Goal: Task Accomplishment & Management: Complete application form

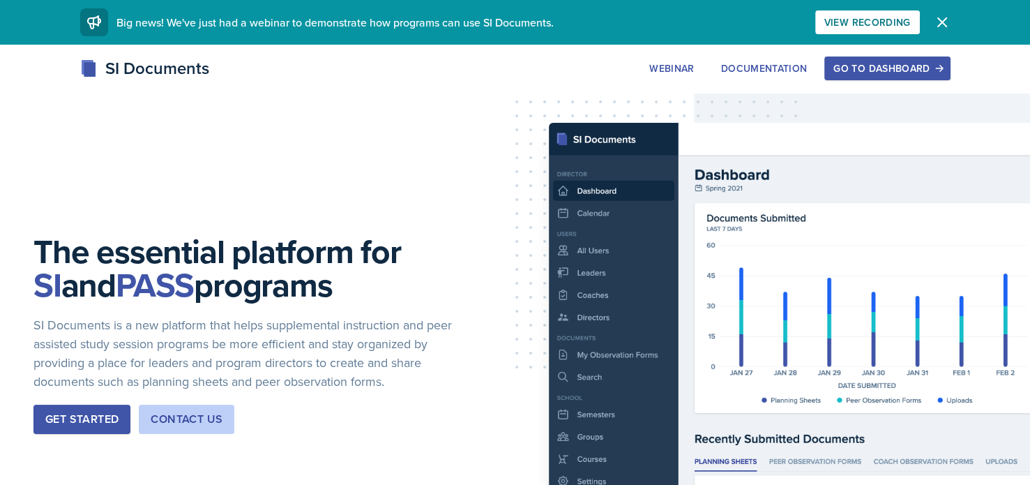
click at [876, 63] on div "Go to Dashboard" at bounding box center [887, 68] width 107 height 11
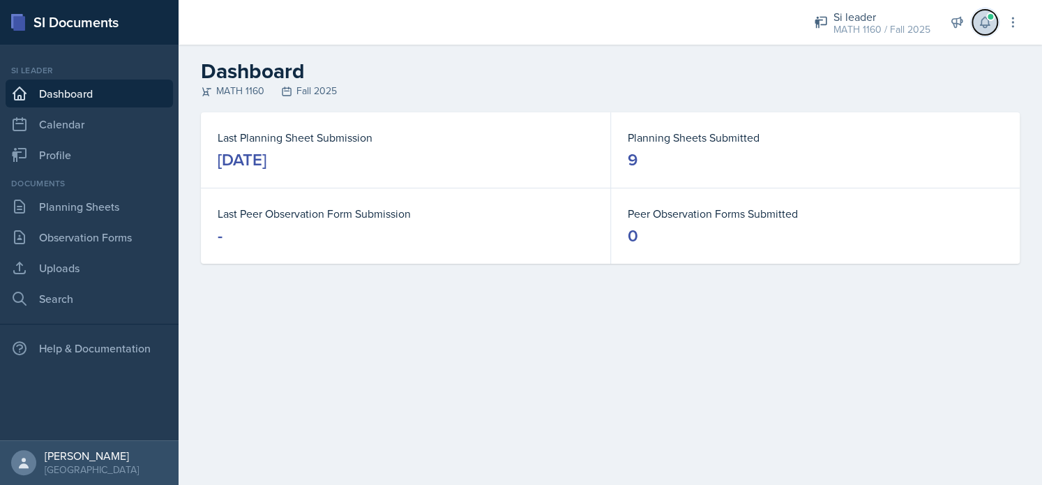
click at [984, 29] on icon at bounding box center [985, 22] width 14 height 14
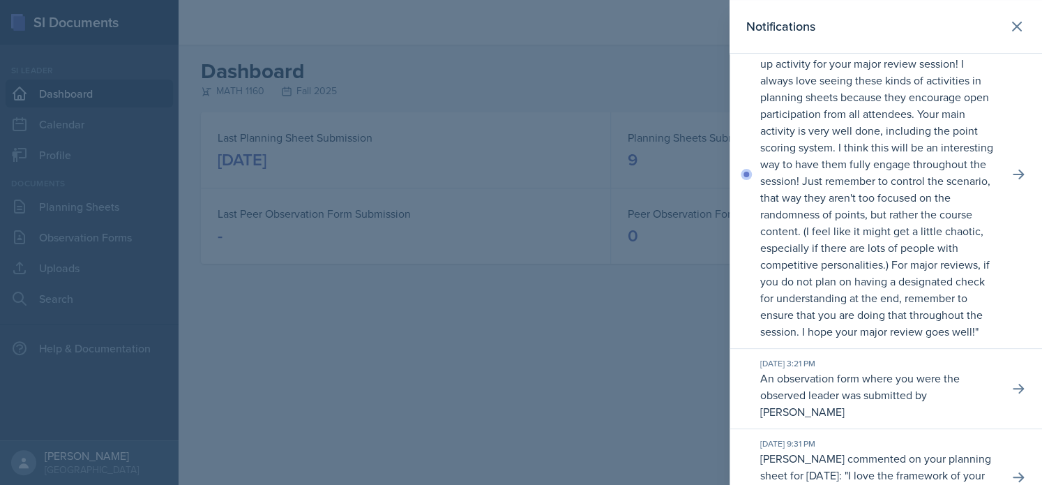
scroll to position [130, 0]
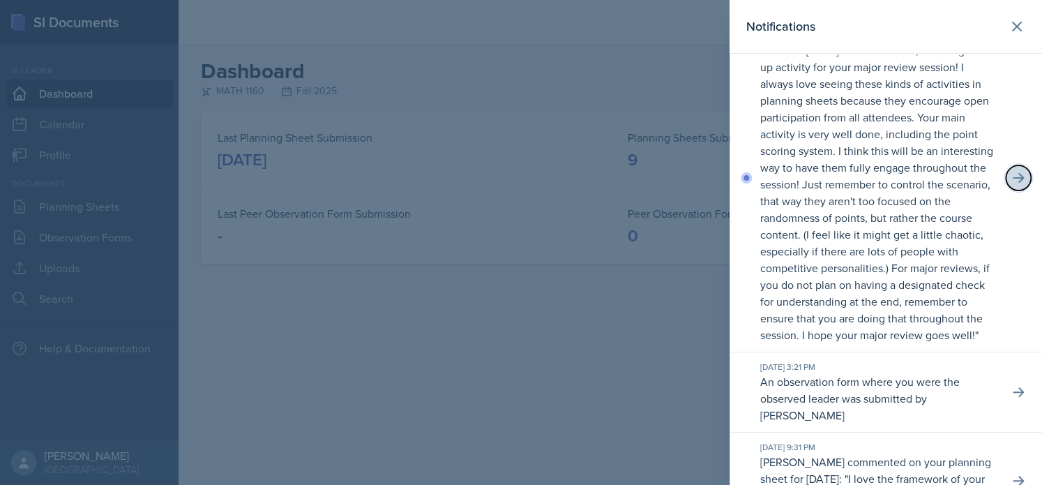
click at [1012, 185] on icon at bounding box center [1019, 178] width 14 height 14
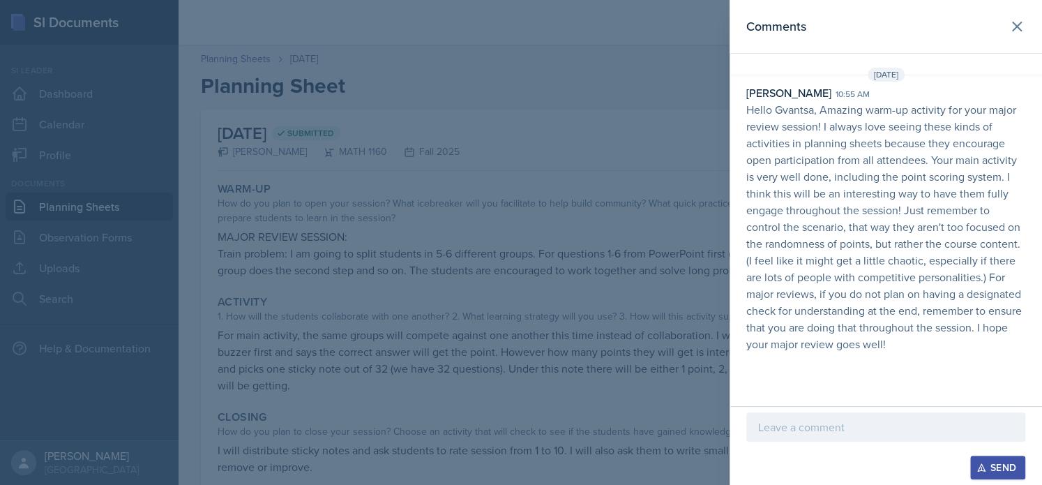
drag, startPoint x: 679, startPoint y: 276, endPoint x: 271, endPoint y: 451, distance: 444.4
click at [271, 451] on div at bounding box center [521, 242] width 1042 height 485
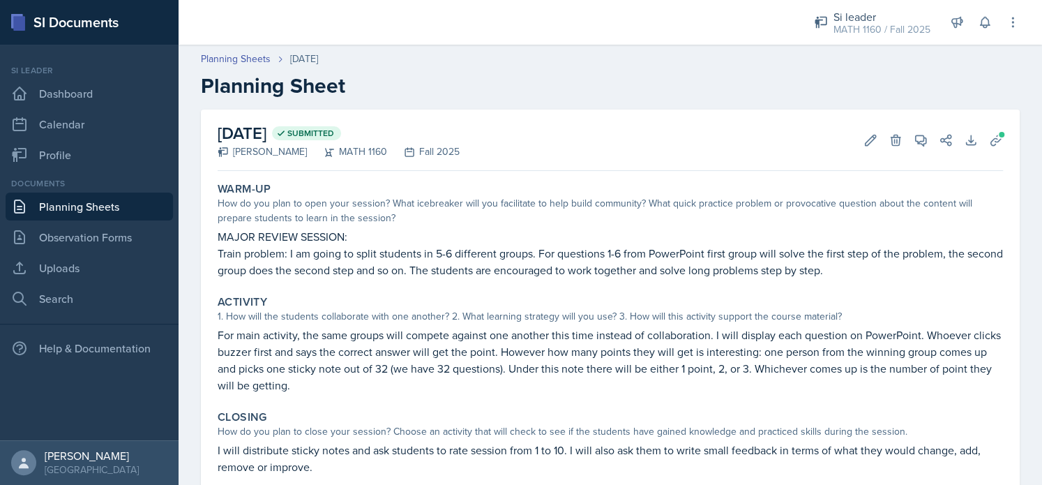
click at [871, 327] on p "For main activity, the same groups will compete against one another this time i…" at bounding box center [611, 359] width 786 height 67
click at [984, 20] on icon at bounding box center [985, 22] width 14 height 14
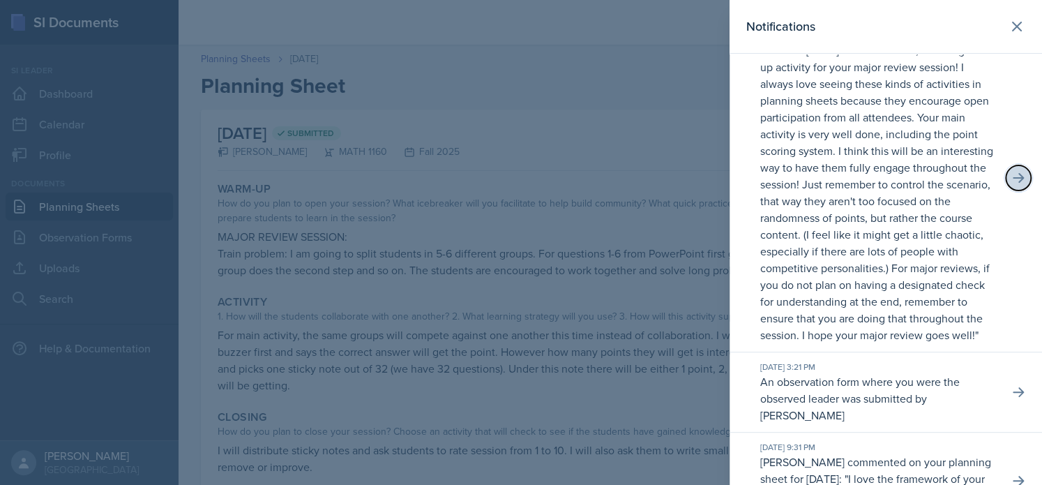
click at [1006, 190] on button at bounding box center [1018, 177] width 25 height 25
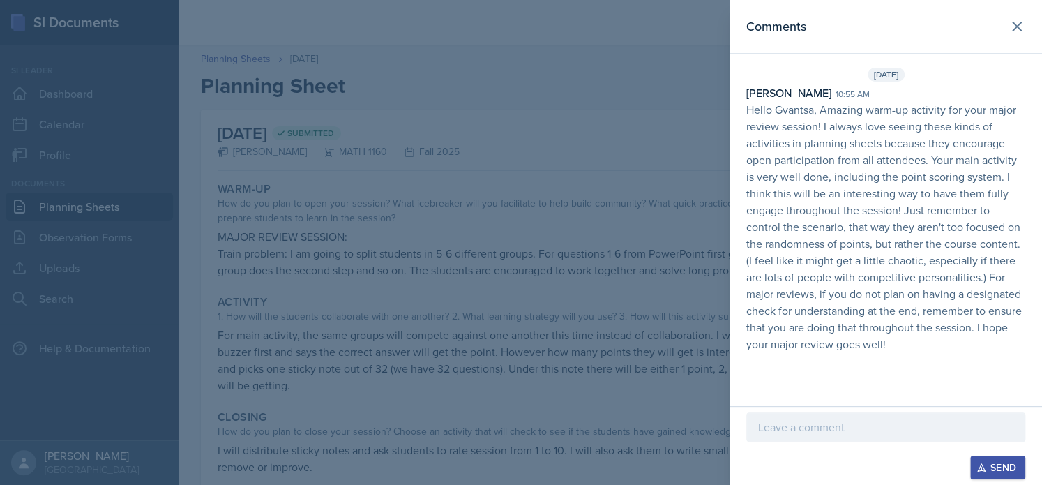
click at [767, 437] on div at bounding box center [885, 426] width 279 height 29
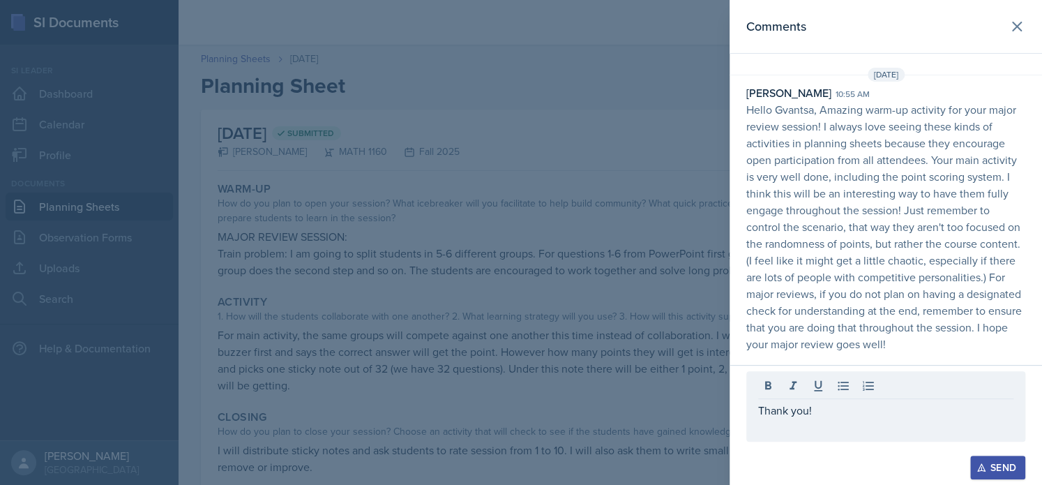
click at [987, 467] on div "Send" at bounding box center [997, 467] width 37 height 11
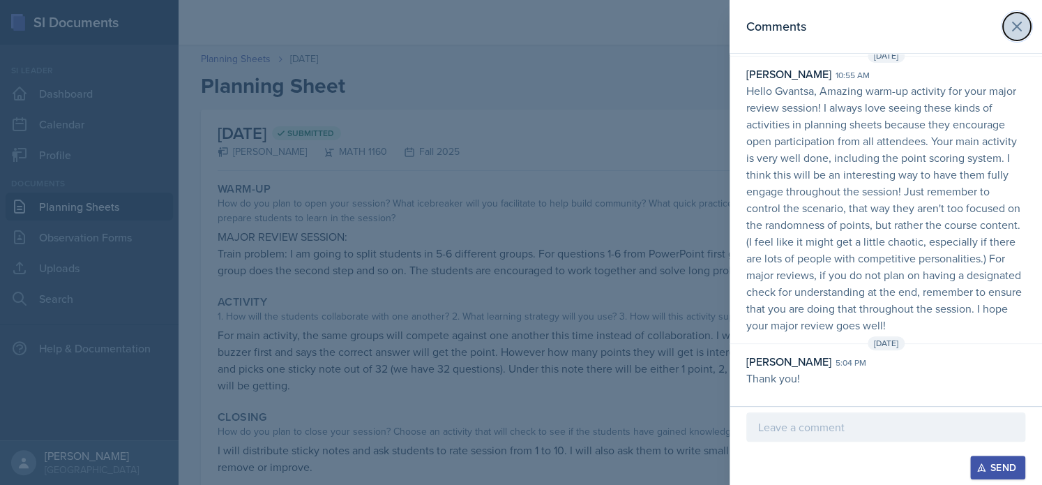
click at [1013, 23] on icon at bounding box center [1017, 26] width 8 height 8
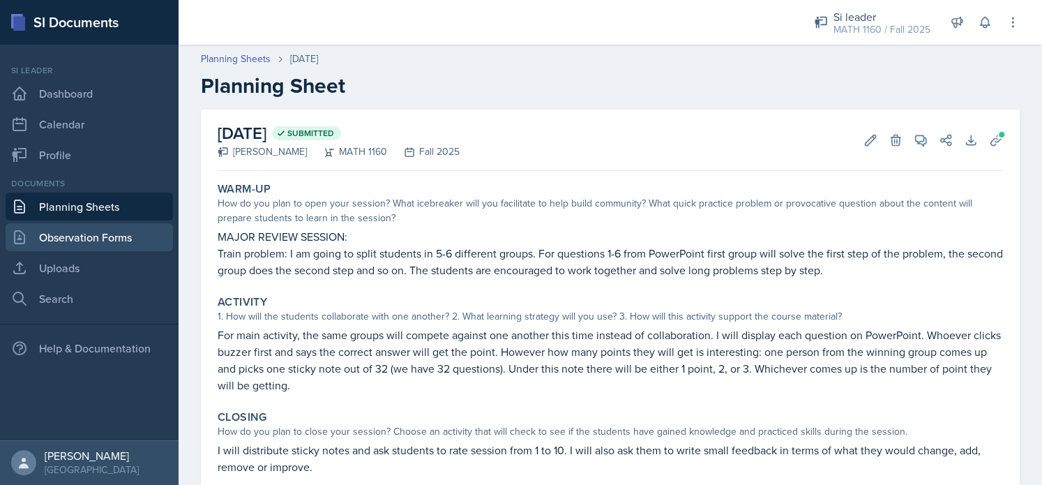
click at [92, 239] on link "Observation Forms" at bounding box center [89, 237] width 167 height 28
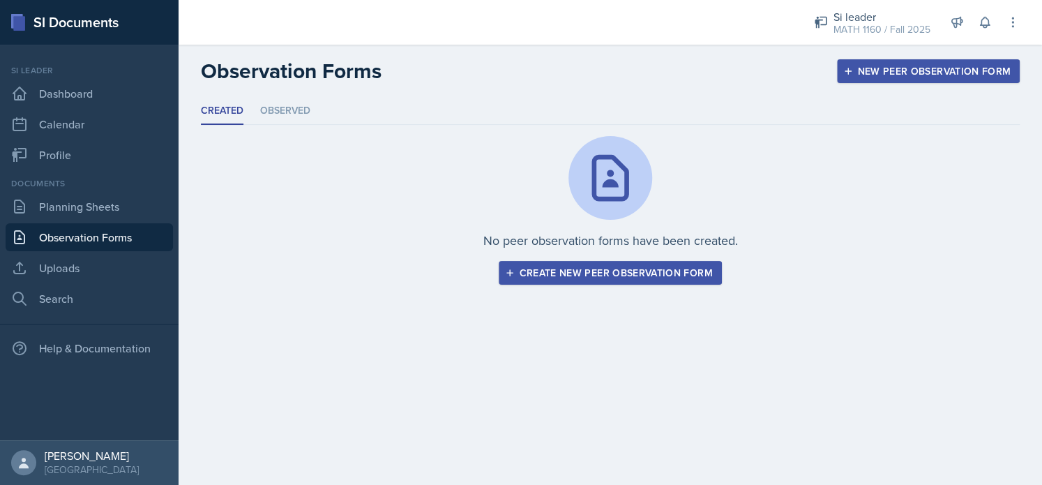
click at [620, 274] on div "Create new peer observation form" at bounding box center [610, 272] width 204 height 11
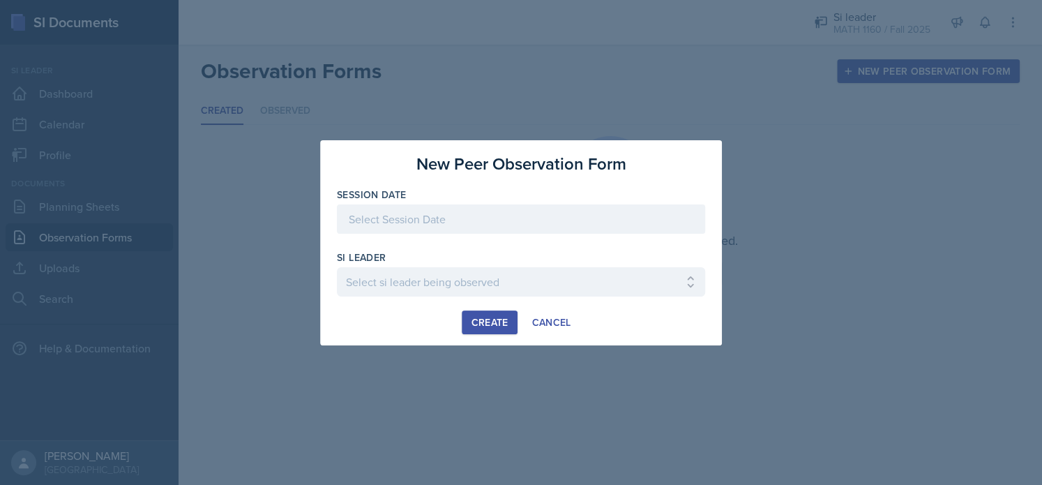
click at [460, 220] on div at bounding box center [521, 218] width 368 height 29
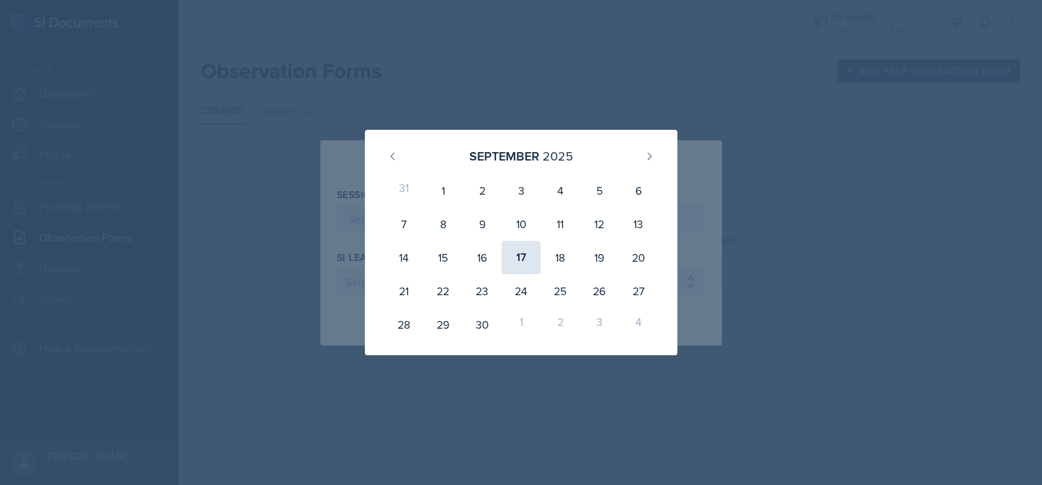
click at [528, 261] on div "17" at bounding box center [521, 257] width 39 height 33
type input "[DATE]"
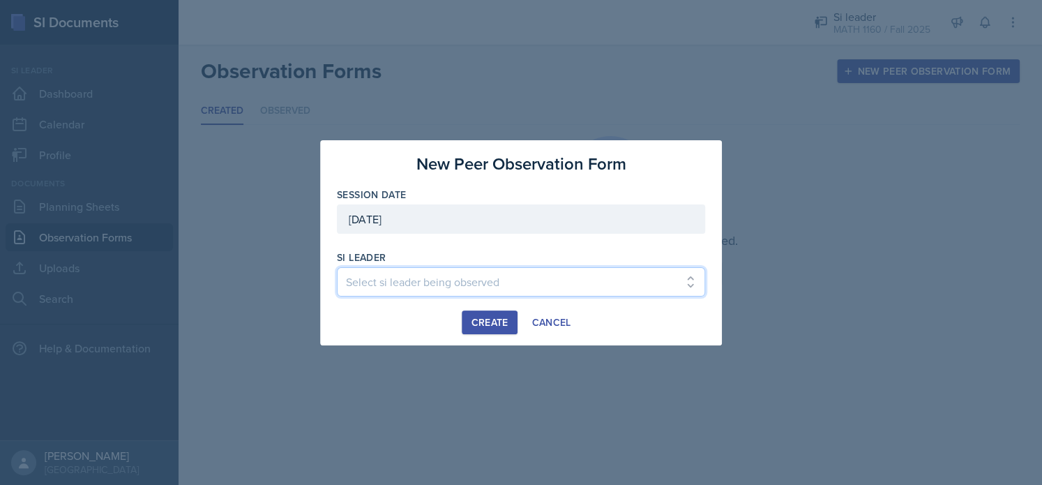
click at [405, 285] on select "Select si leader being observed [PERSON_NAME] / PSYC 2500 / The Phantoms of The…" at bounding box center [521, 281] width 368 height 29
click at [337, 267] on select "Select si leader being observed [PERSON_NAME] / PSYC 2500 / The Phantoms of The…" at bounding box center [521, 281] width 368 height 29
click at [510, 270] on select "Select si leader being observed [PERSON_NAME] / PSYC 2500 / The Phantoms of The…" at bounding box center [521, 281] width 368 height 29
select select "6f863bad-06ee-49e0-92bc-02bc098a6edd"
click at [337, 267] on select "Select si leader being observed [PERSON_NAME] / PSYC 2500 / The Phantoms of The…" at bounding box center [521, 281] width 368 height 29
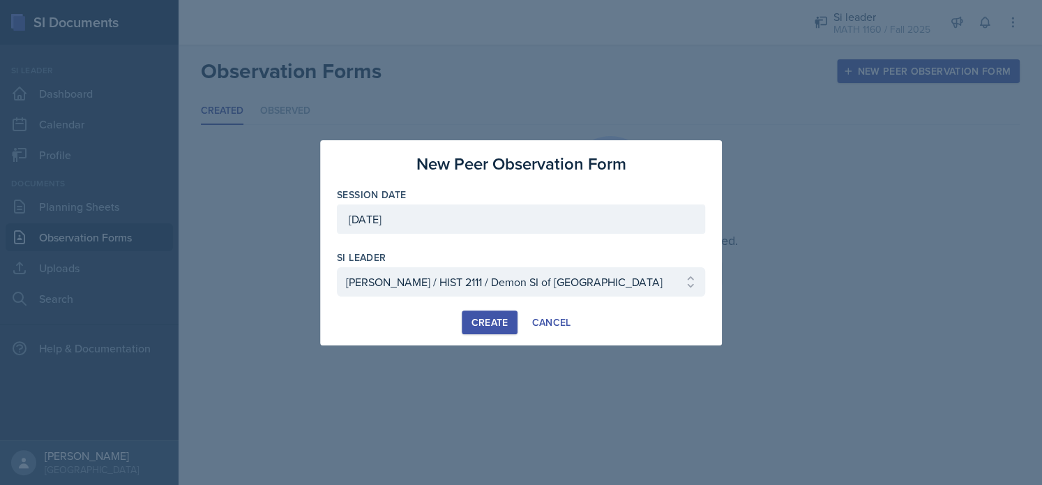
click at [474, 321] on div "Create" at bounding box center [489, 322] width 37 height 11
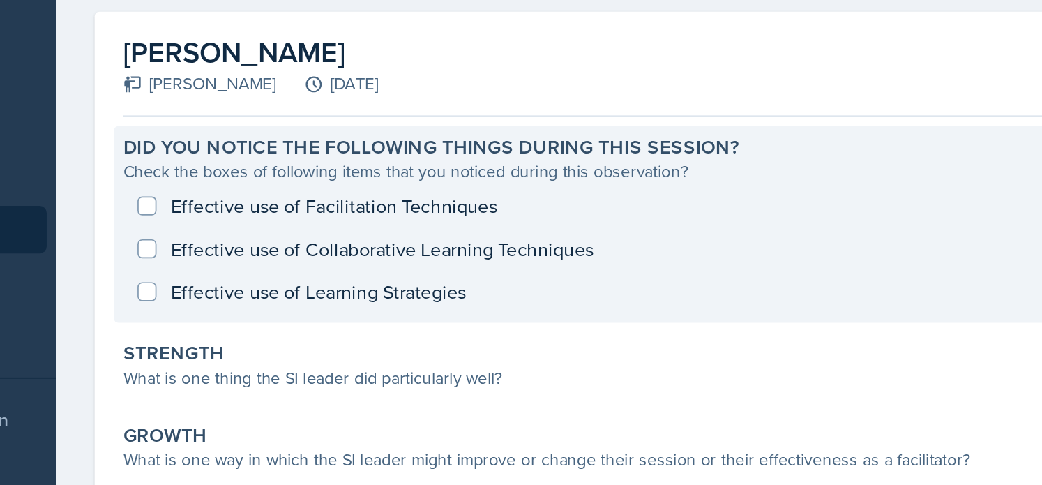
click at [230, 274] on div "Effective use of Facilitation Techniques Effective use of Collaborative Learnin…" at bounding box center [611, 248] width 786 height 75
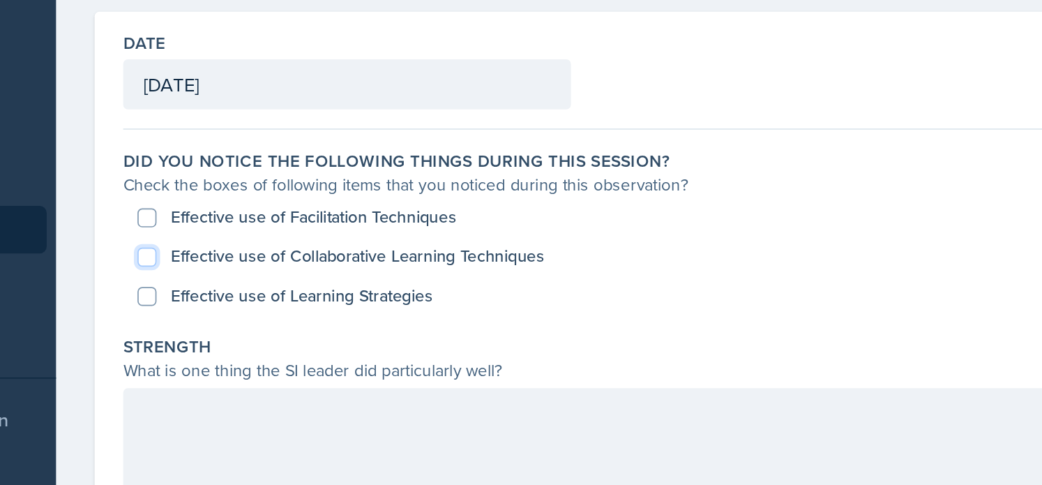
click at [232, 250] on input "Effective use of Collaborative Learning Techniques" at bounding box center [231, 253] width 11 height 11
checkbox input "true"
click at [231, 233] on input "Effective use of Facilitation Techniques" at bounding box center [231, 230] width 11 height 11
checkbox input "true"
click at [230, 273] on input "Effective use of Learning Strategies" at bounding box center [231, 276] width 11 height 11
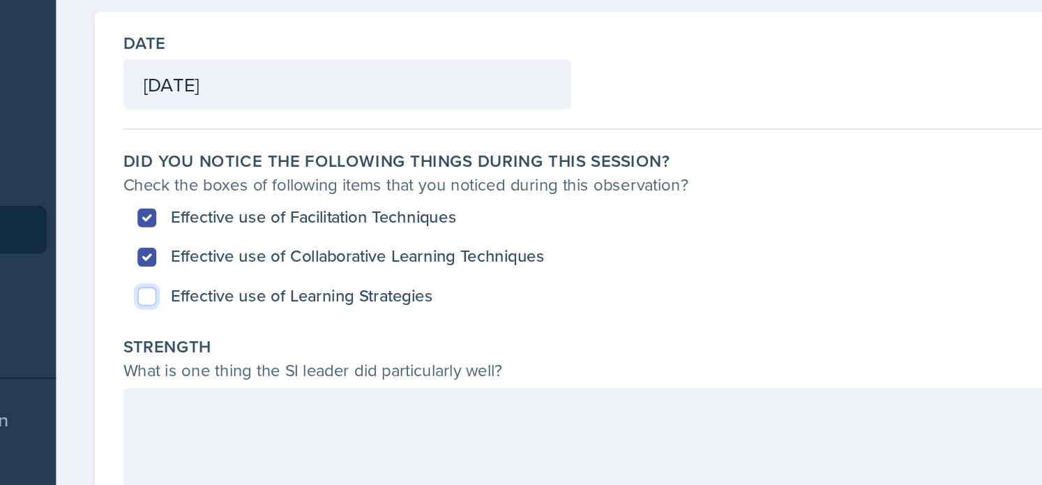
checkbox input "true"
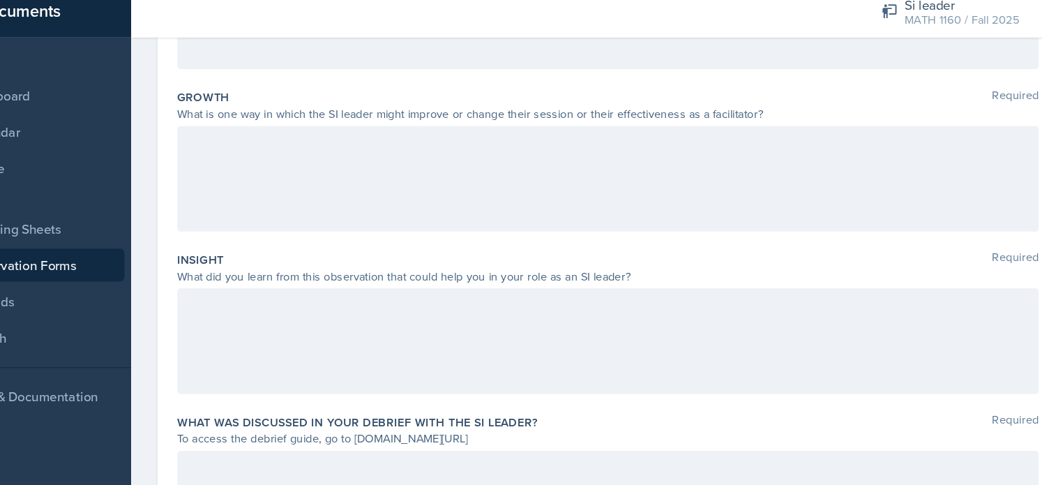
scroll to position [402, 0]
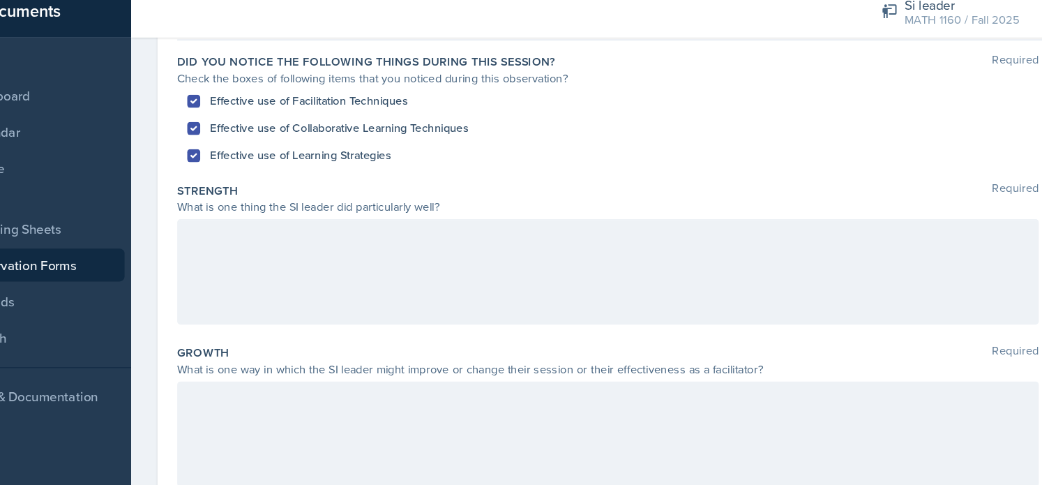
click at [336, 229] on div at bounding box center [583, 242] width 730 height 89
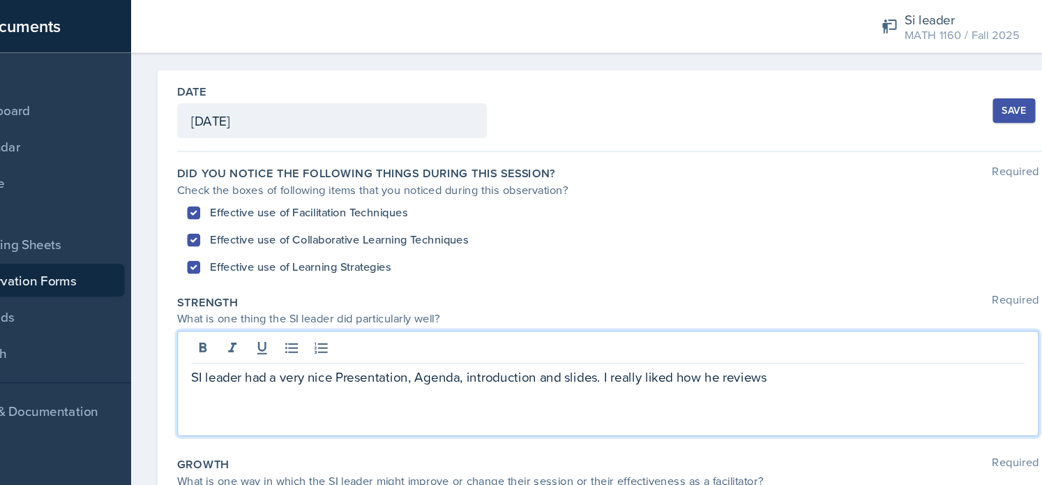
scroll to position [52, 0]
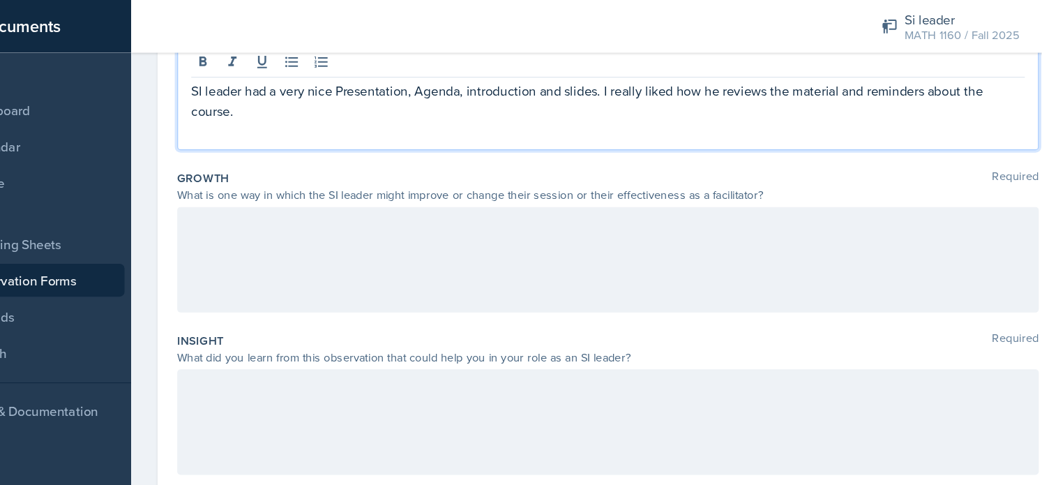
click at [343, 204] on div at bounding box center [583, 219] width 730 height 89
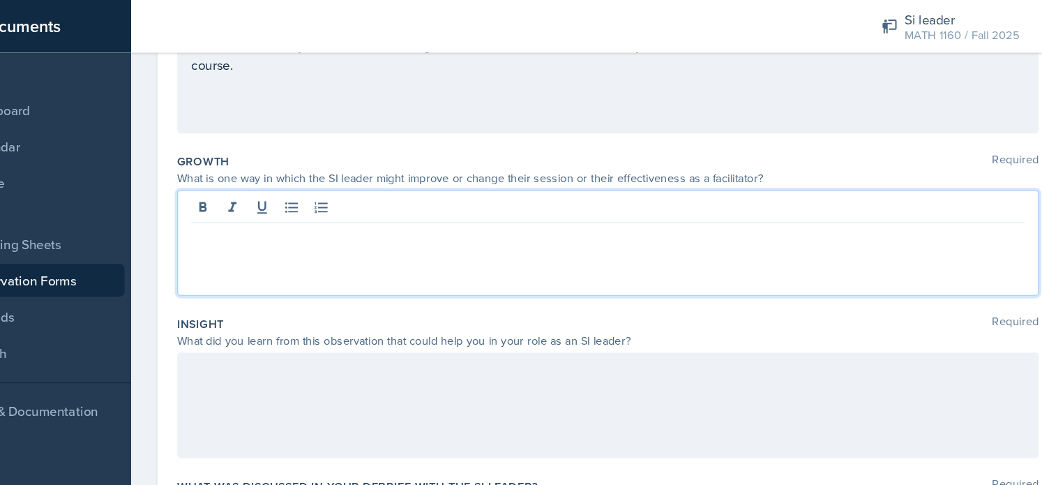
scroll to position [308, 0]
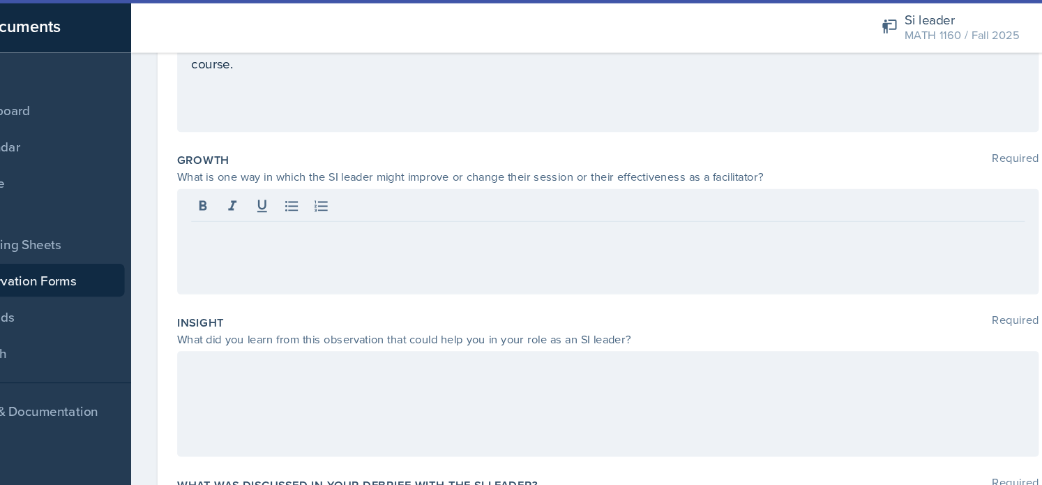
click at [343, 343] on div at bounding box center [583, 341] width 730 height 89
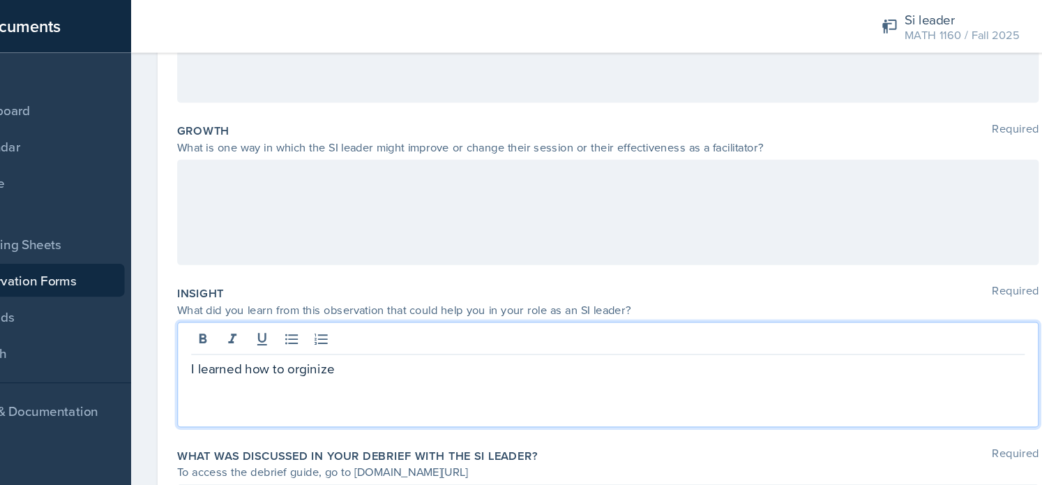
drag, startPoint x: 352, startPoint y: 313, endPoint x: 315, endPoint y: 315, distance: 37.0
click at [315, 315] on p "I learned how to orginize" at bounding box center [583, 311] width 706 height 17
click at [309, 310] on p "I learned how to orginize" at bounding box center [583, 311] width 706 height 17
drag, startPoint x: 309, startPoint y: 310, endPoint x: 358, endPoint y: 314, distance: 49.0
click at [358, 314] on p "I learned how to orginize" at bounding box center [583, 311] width 706 height 17
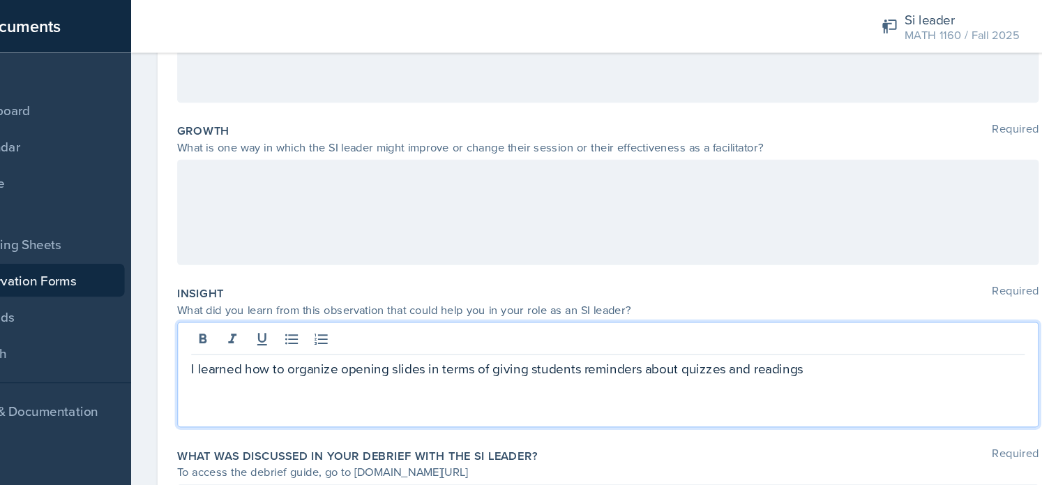
click at [677, 310] on p "I learned how to organize opening slides in terms of giving students reminders …" at bounding box center [583, 311] width 706 height 17
click at [680, 317] on p "I learned how to organize opening slides in terms of giving students reminders …" at bounding box center [583, 311] width 706 height 17
click at [852, 322] on div "I learned how to organize opening slides in terms of giving students reminders …" at bounding box center [583, 317] width 730 height 89
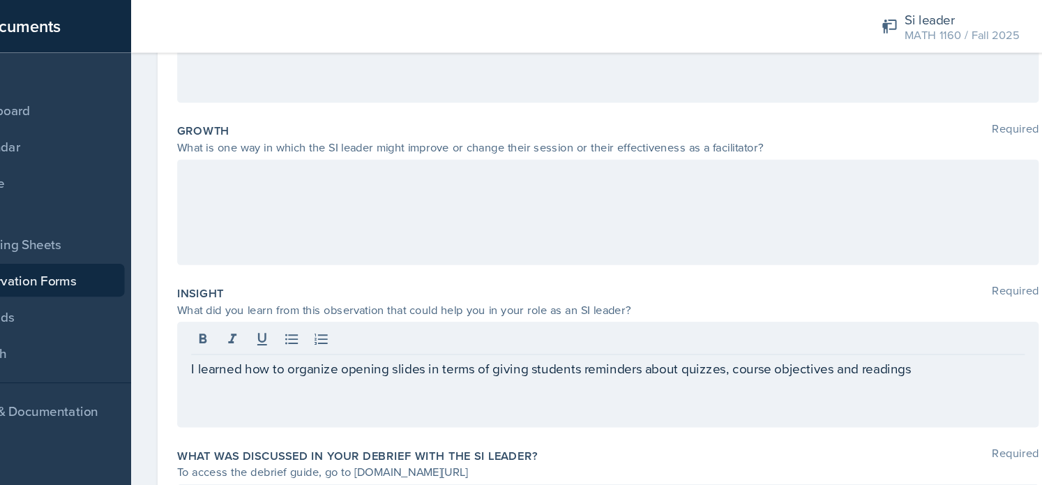
click at [852, 300] on div "I learned how to organize opening slides in terms of giving students reminders …" at bounding box center [583, 317] width 730 height 89
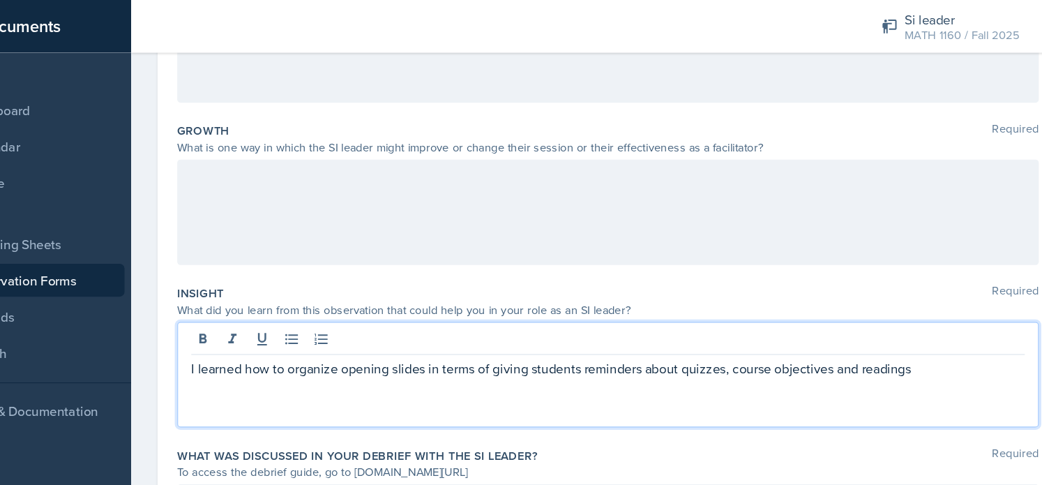
click at [851, 306] on p "I learned how to organize opening slides in terms of giving students reminders …" at bounding box center [583, 311] width 706 height 17
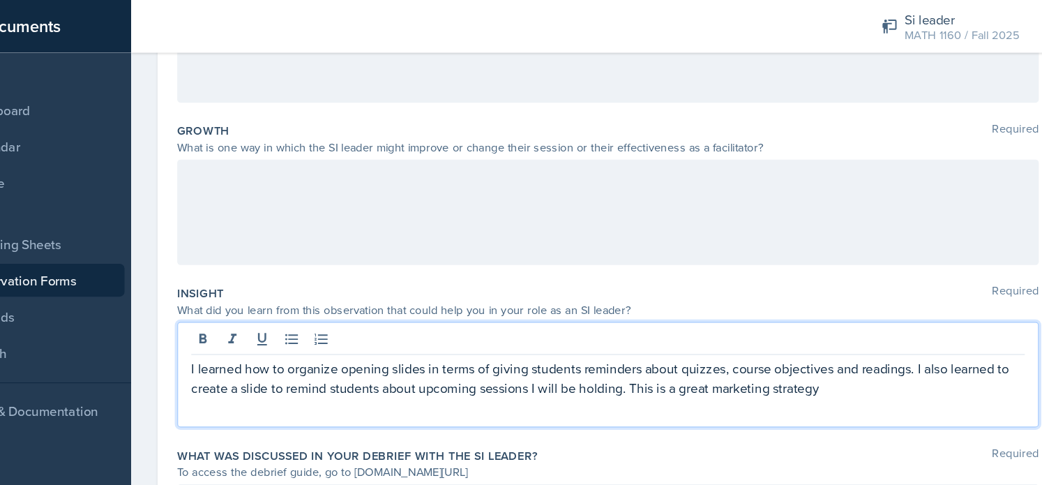
click at [608, 331] on p "I learned how to organize opening slides in terms of giving students reminders …" at bounding box center [583, 319] width 706 height 33
click at [910, 323] on p "I learned how to organize opening slides in terms of giving students reminders …" at bounding box center [583, 319] width 706 height 33
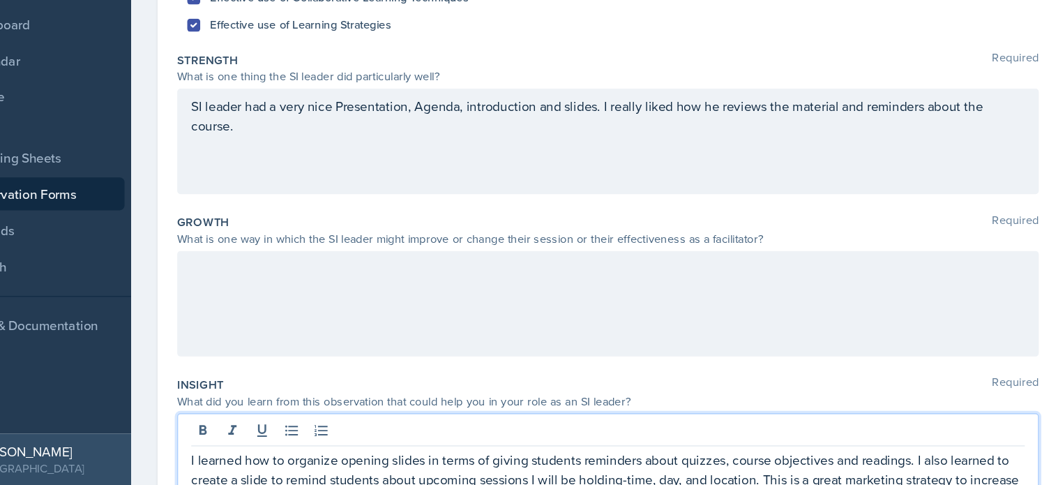
scroll to position [179, 0]
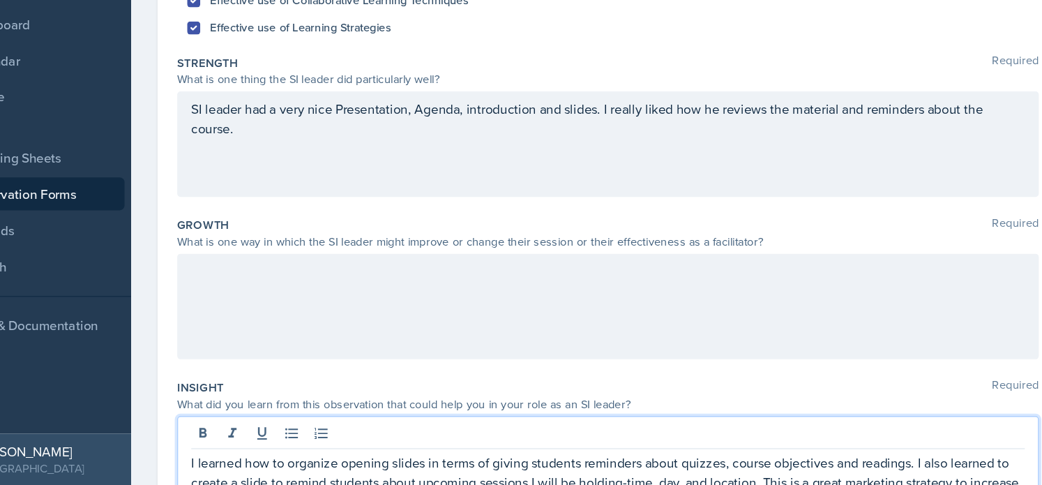
click at [308, 192] on div "SI leader had a very nice Presentation, Agenda, introduction and slides. I real…" at bounding box center [583, 195] width 730 height 89
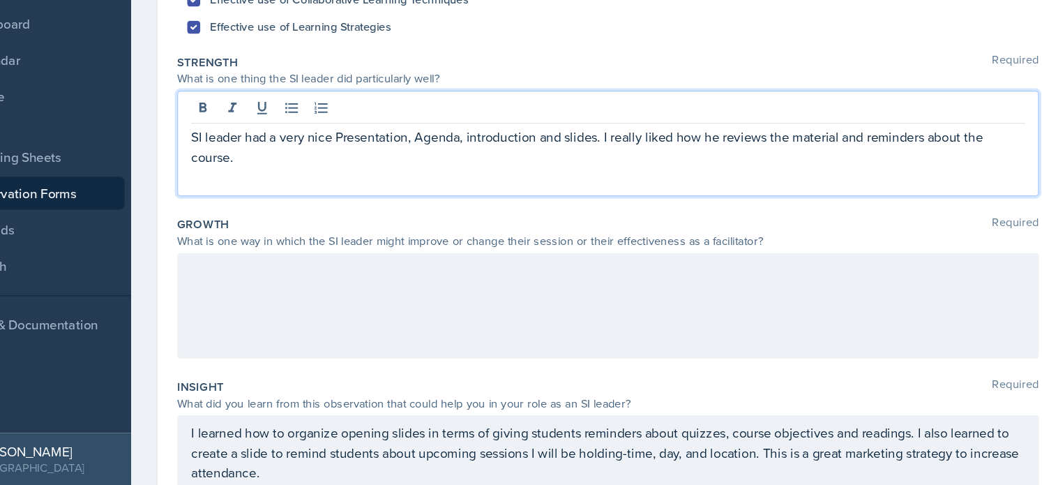
scroll to position [204, 0]
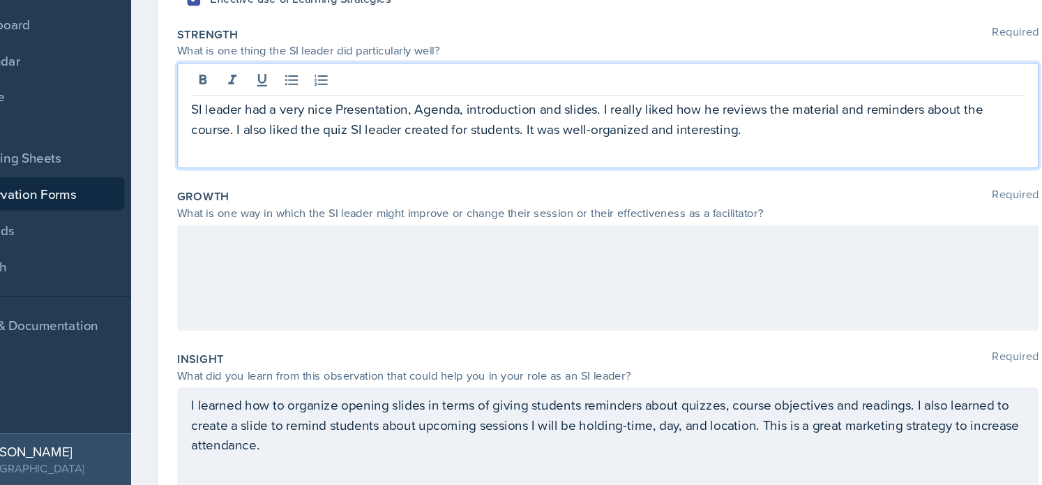
click at [703, 185] on p "SI leader had a very nice Presentation, Agenda, introduction and slides. I real…" at bounding box center [583, 173] width 706 height 33
click at [801, 165] on p "SI leader had a very nice Presentation, Agenda, introduction and slides. I real…" at bounding box center [583, 173] width 706 height 33
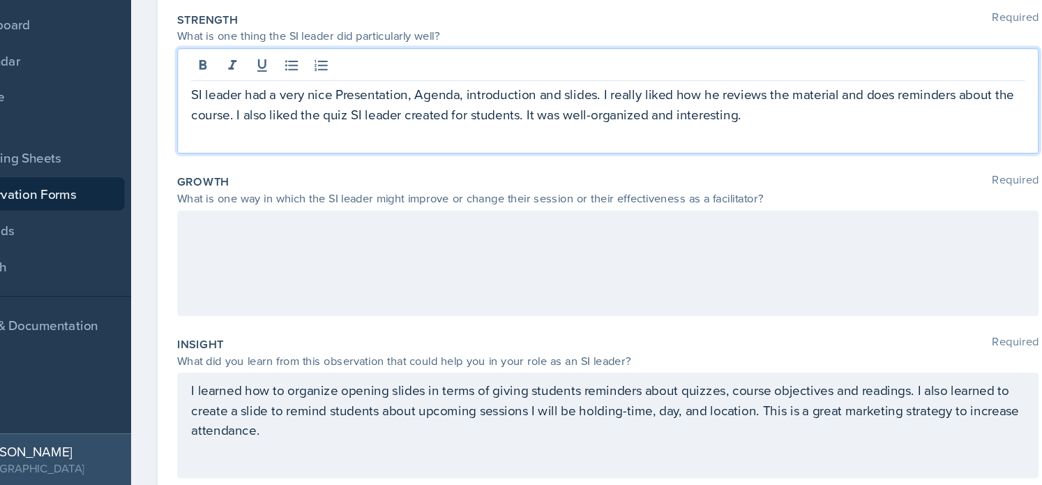
scroll to position [212, 0]
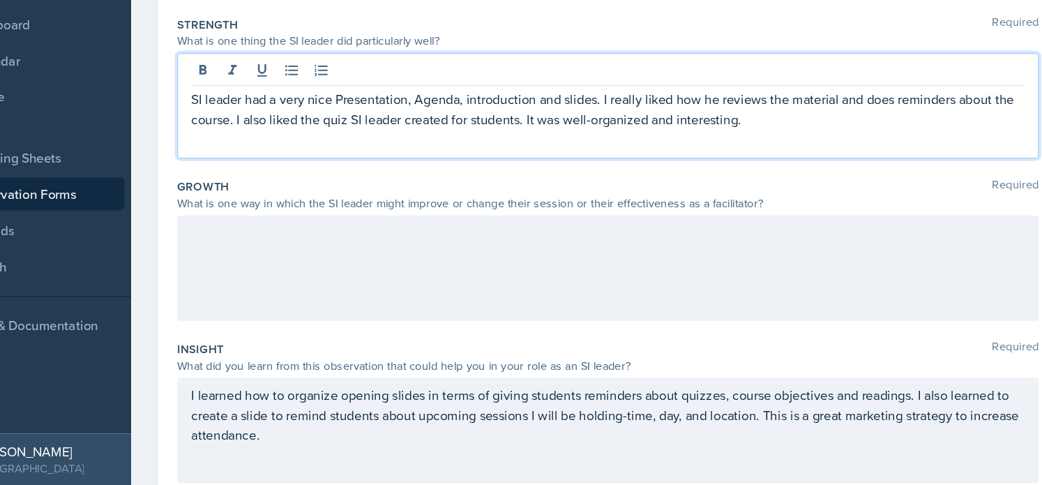
click at [737, 170] on p "SI leader had a very nice Presentation, Agenda, introduction and slides. I real…" at bounding box center [583, 165] width 706 height 33
click at [493, 276] on div at bounding box center [583, 299] width 730 height 89
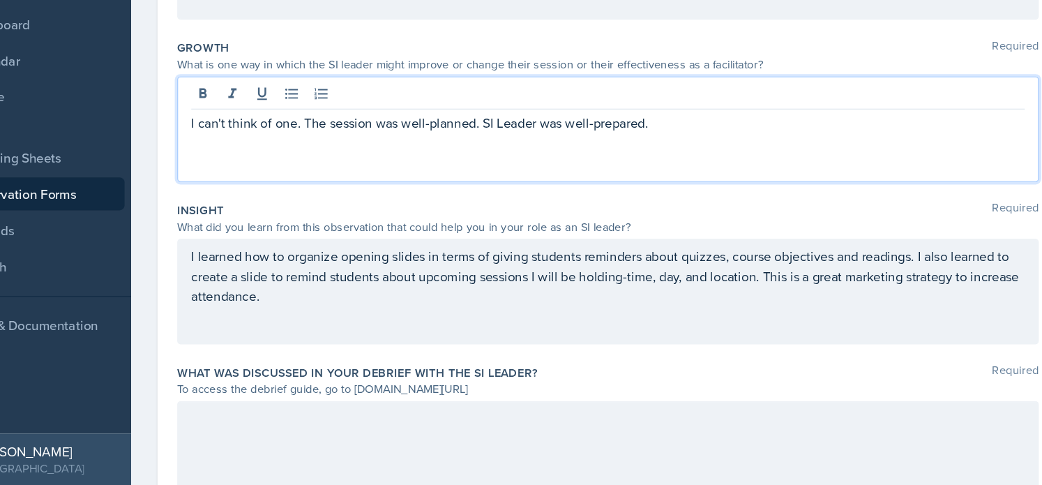
scroll to position [402, 0]
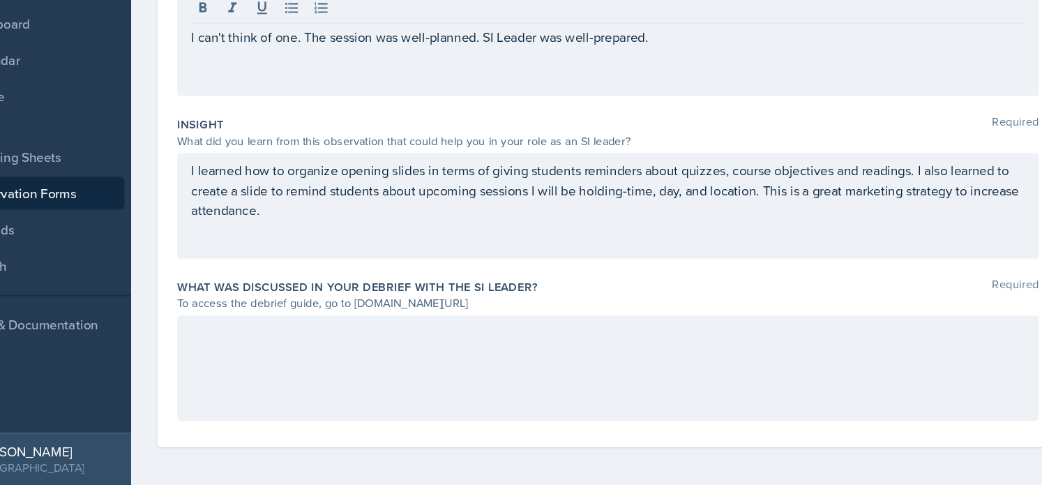
click at [457, 382] on div at bounding box center [583, 384] width 730 height 89
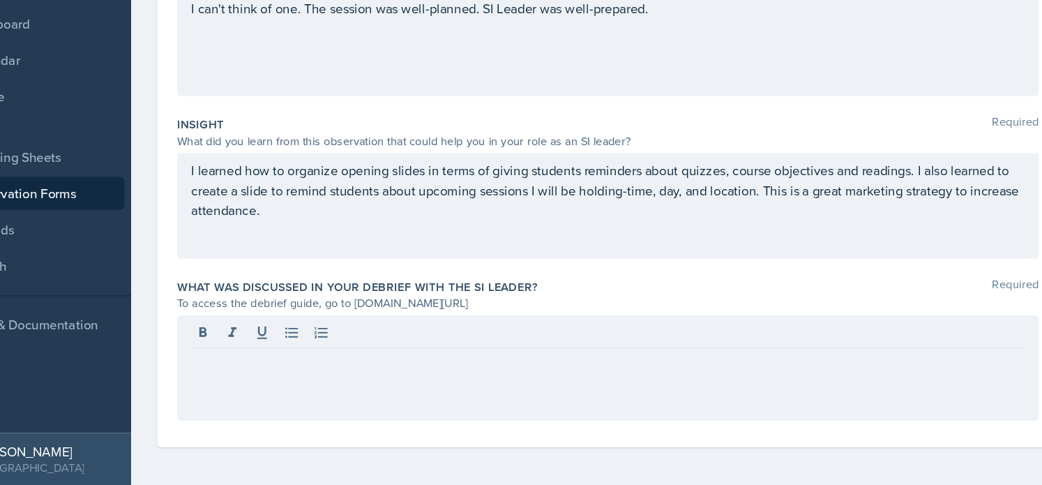
drag, startPoint x: 359, startPoint y: 329, endPoint x: 474, endPoint y: 329, distance: 115.1
click at [474, 329] on div "To access the debrief guide, go to [DOMAIN_NAME][URL]" at bounding box center [583, 330] width 730 height 15
click at [502, 329] on div "To access the debrief guide, go to [DOMAIN_NAME][URL]" at bounding box center [583, 330] width 730 height 15
drag, startPoint x: 520, startPoint y: 328, endPoint x: 365, endPoint y: 326, distance: 155.6
click at [365, 326] on div "To access the debrief guide, go to [DOMAIN_NAME][URL]" at bounding box center [583, 330] width 730 height 15
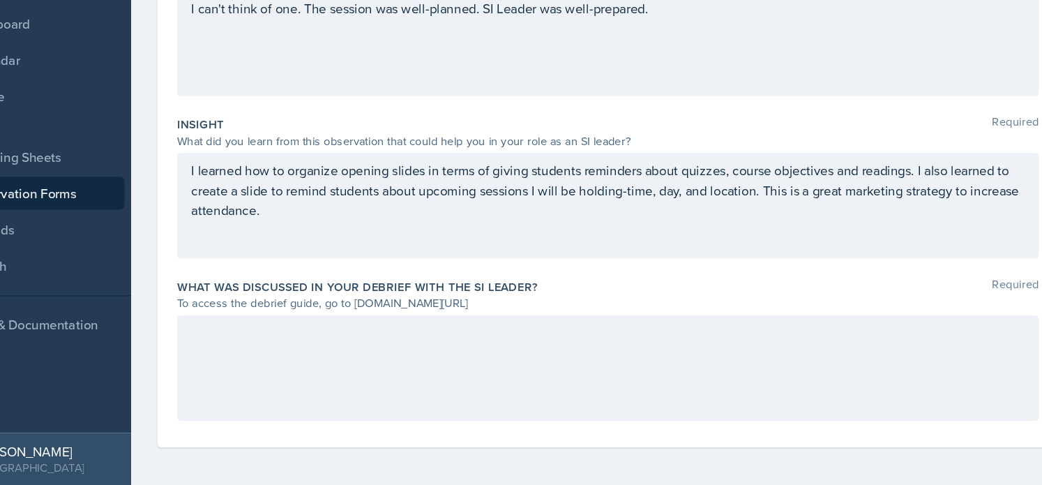
copy div "[DOMAIN_NAME][URL]"
click at [394, 407] on div at bounding box center [583, 384] width 730 height 89
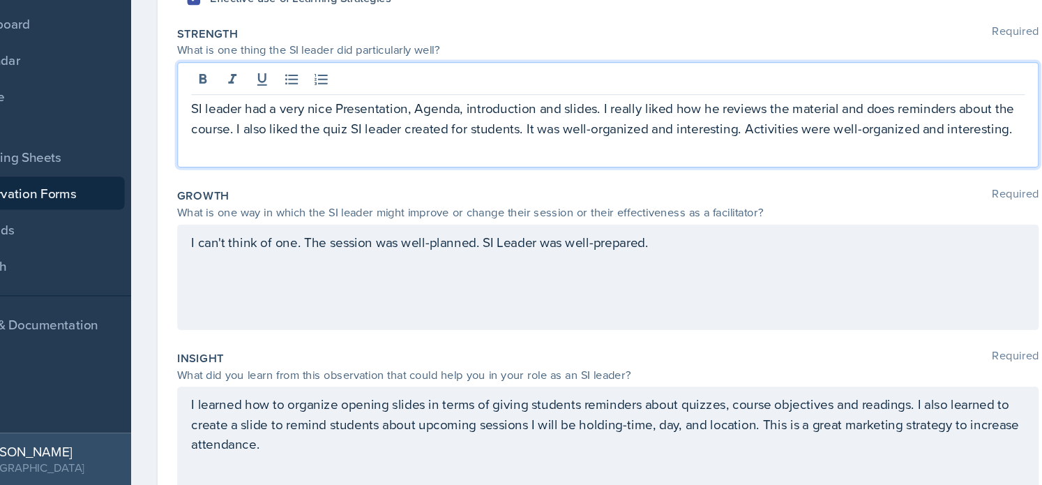
scroll to position [228, 0]
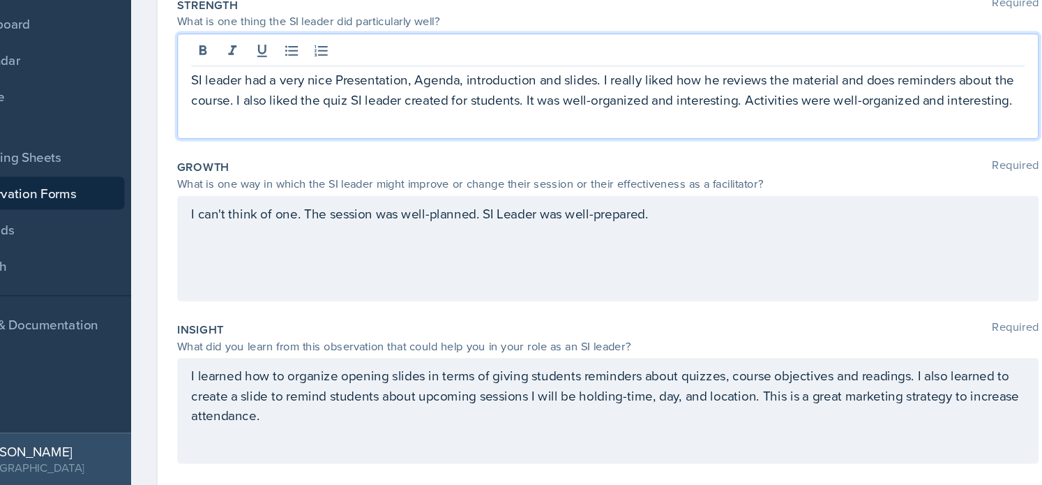
click at [860, 151] on p "SI leader had a very nice Presentation, Agenda, introduction and slides. I real…" at bounding box center [583, 149] width 706 height 33
click at [854, 166] on p "SI leader had a very nice Presentation, Agenda, introduction and slides. I real…" at bounding box center [583, 149] width 706 height 33
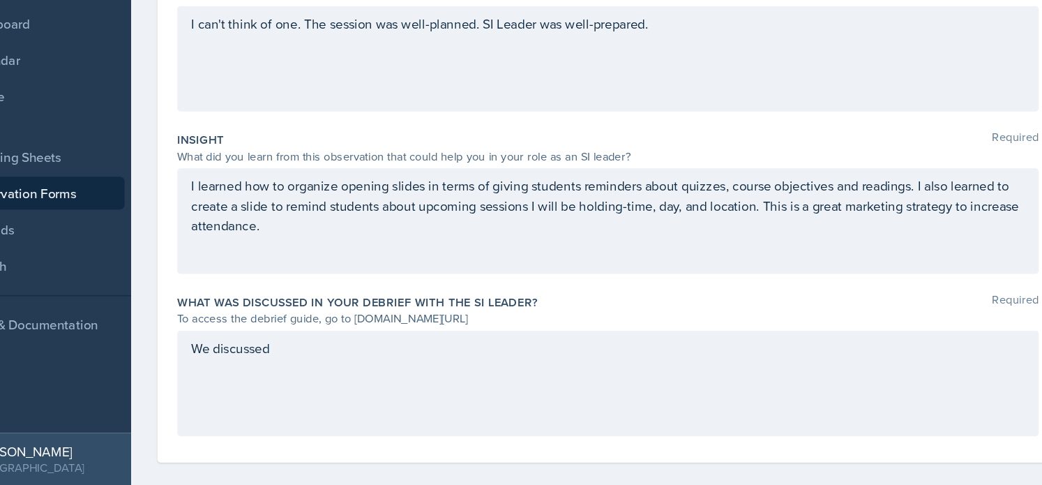
scroll to position [402, 0]
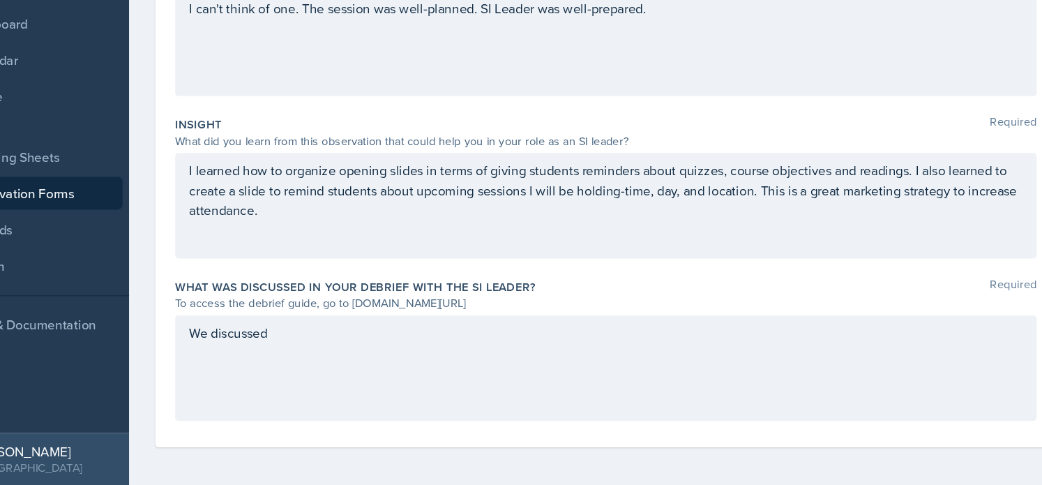
click at [269, 382] on div "We discussed" at bounding box center [583, 384] width 730 height 89
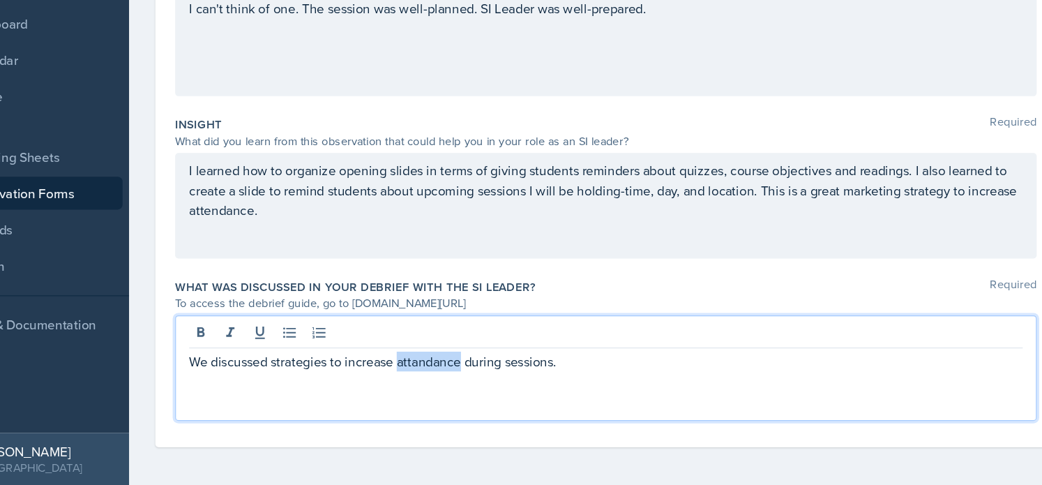
drag, startPoint x: 462, startPoint y: 379, endPoint x: 406, endPoint y: 380, distance: 55.8
click at [406, 380] on p "We discussed strategies to increase attandance during sessions." at bounding box center [583, 379] width 706 height 17
click at [568, 389] on div "We discussed strategies to increase attendance during sessions." at bounding box center [583, 384] width 730 height 89
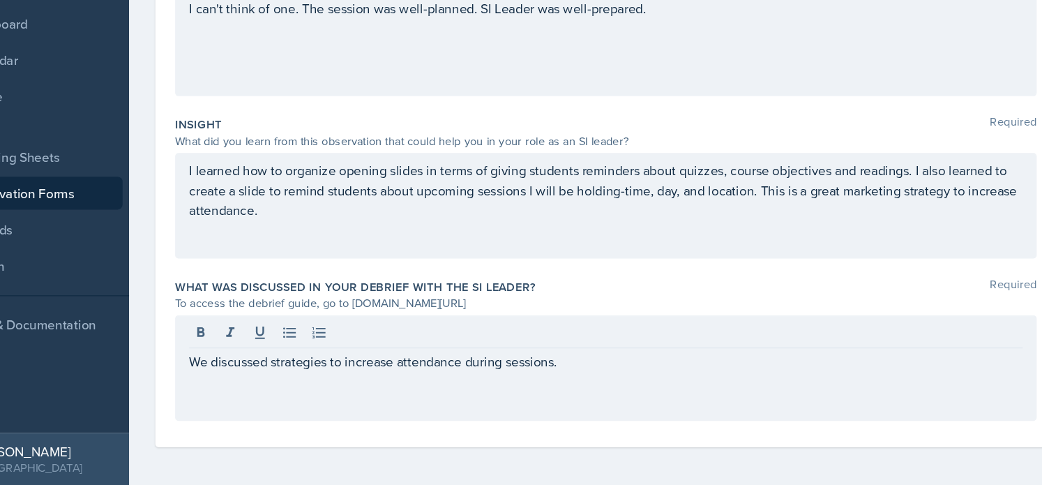
click at [568, 389] on div "We discussed strategies to increase attendance during sessions." at bounding box center [583, 384] width 730 height 89
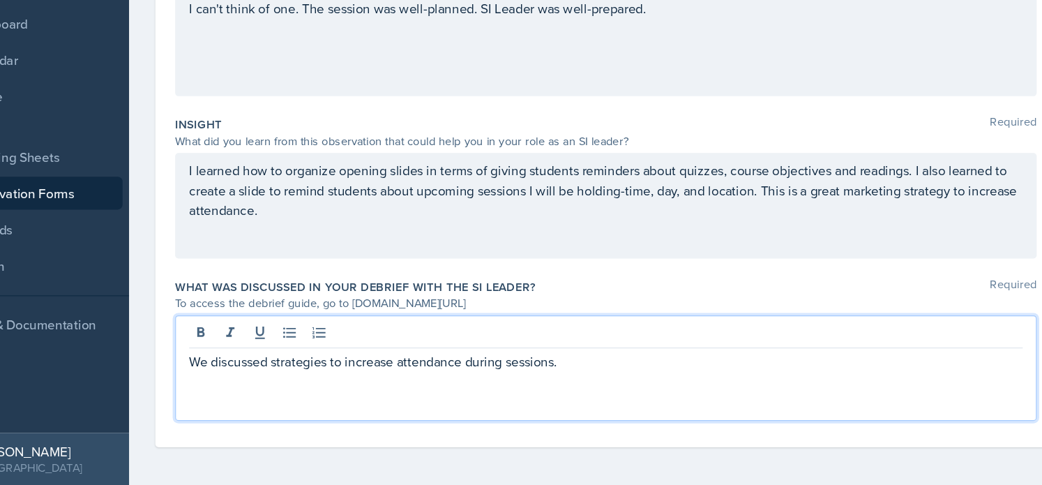
click at [566, 383] on p "We discussed strategies to increase attendance during sessions." at bounding box center [583, 379] width 706 height 17
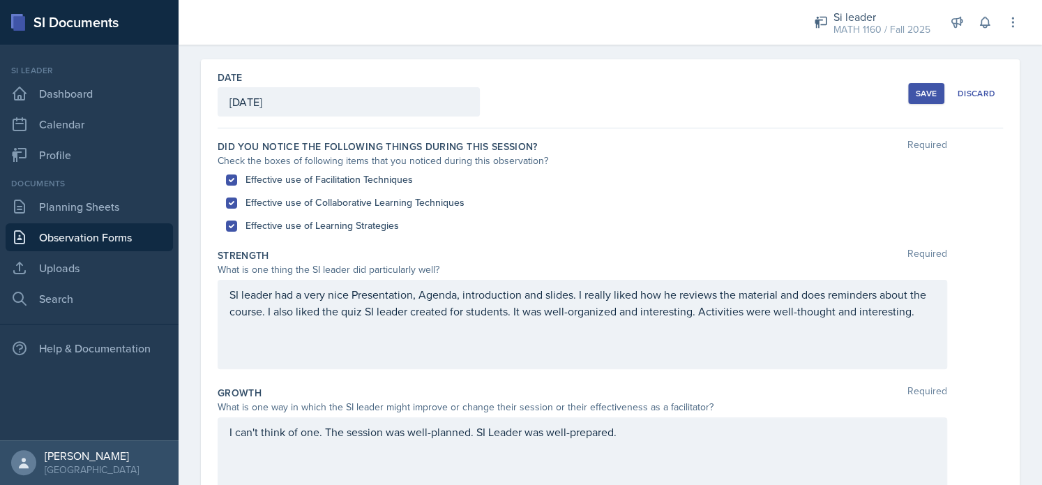
scroll to position [0, 0]
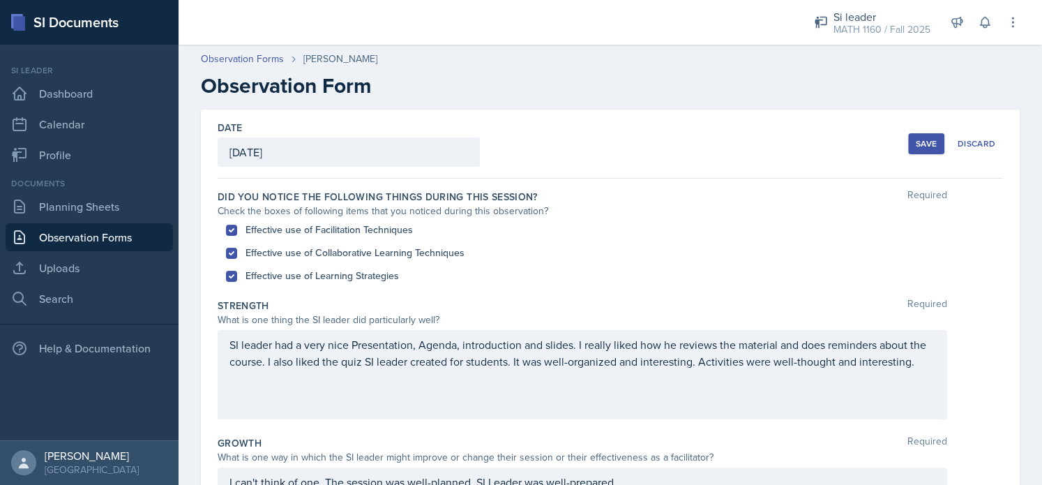
click at [916, 142] on div "Save" at bounding box center [926, 143] width 21 height 11
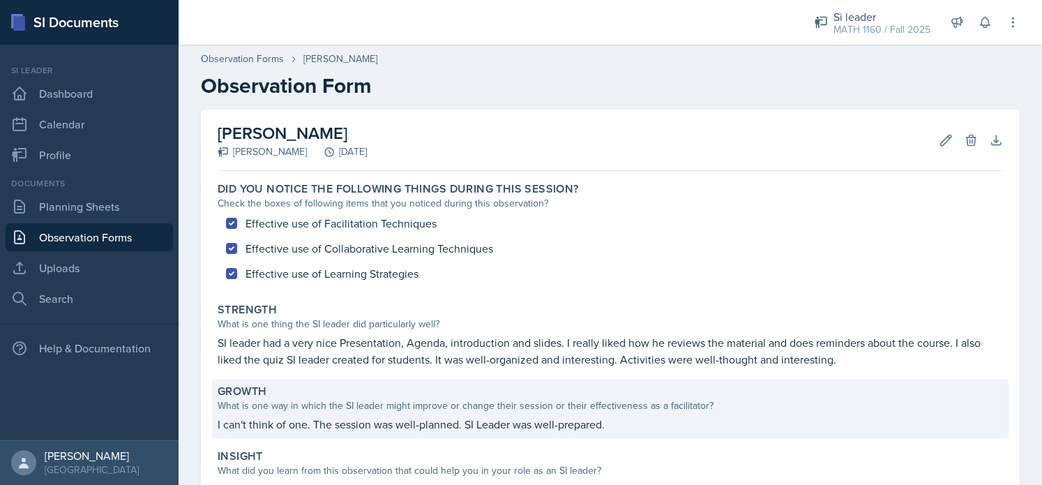
scroll to position [206, 0]
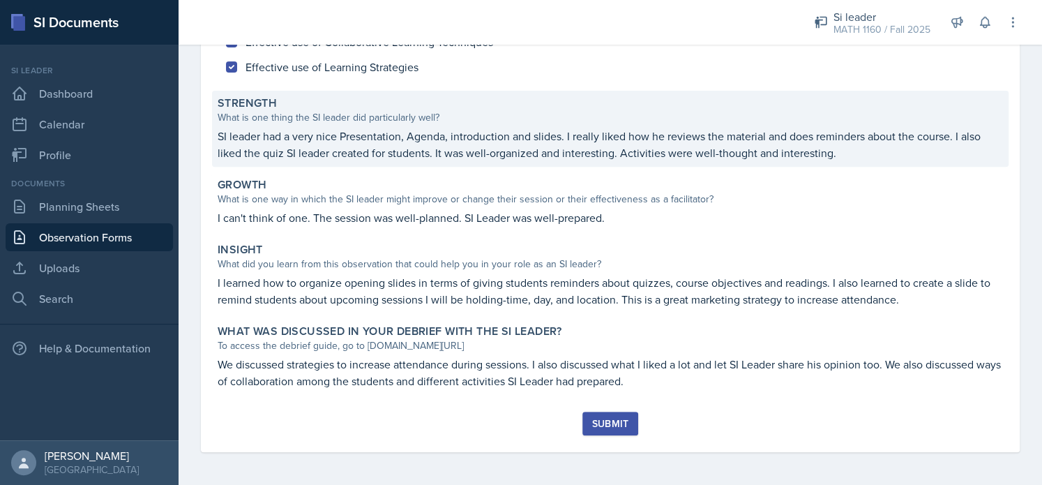
click at [750, 153] on p "SI leader had a very nice Presentation, Agenda, introduction and slides. I real…" at bounding box center [611, 144] width 786 height 33
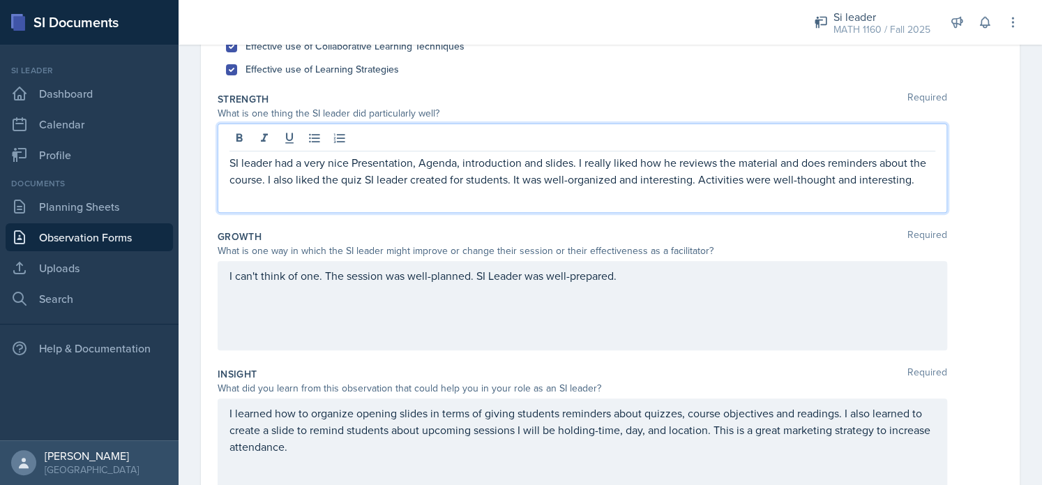
click at [584, 172] on p "SI leader had a very nice Presentation, Agenda, introduction and slides. I real…" at bounding box center [583, 170] width 706 height 33
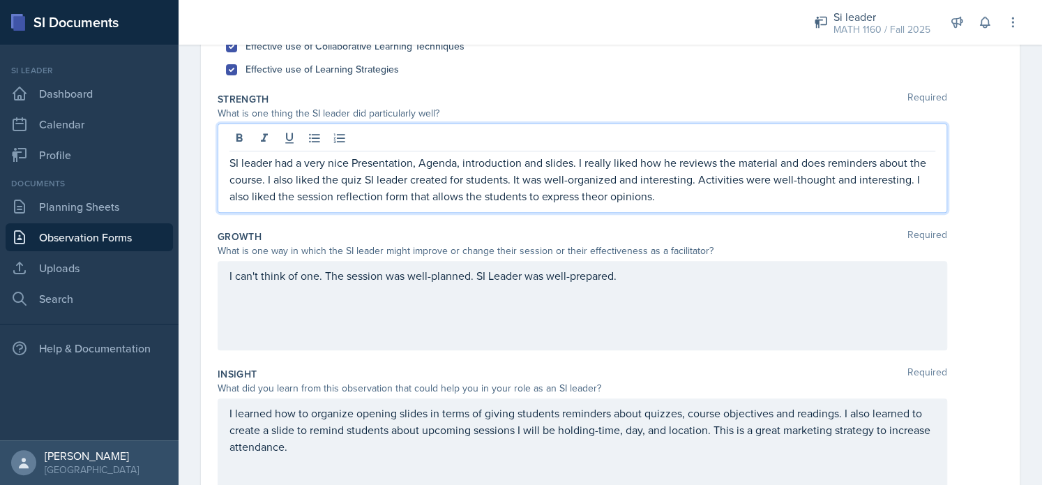
click at [669, 200] on p "SI leader had a very nice Presentation, Agenda, introduction and slides. I real…" at bounding box center [583, 179] width 706 height 50
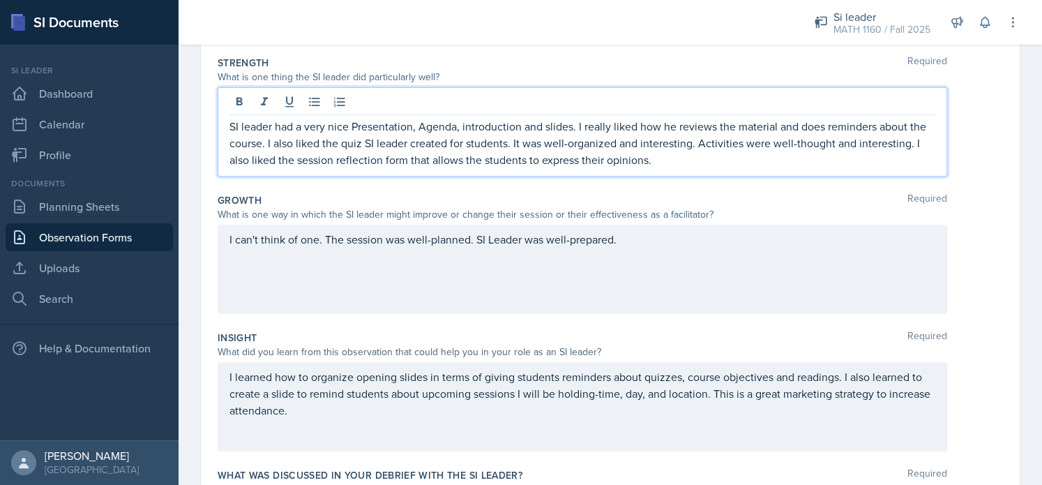
scroll to position [402, 0]
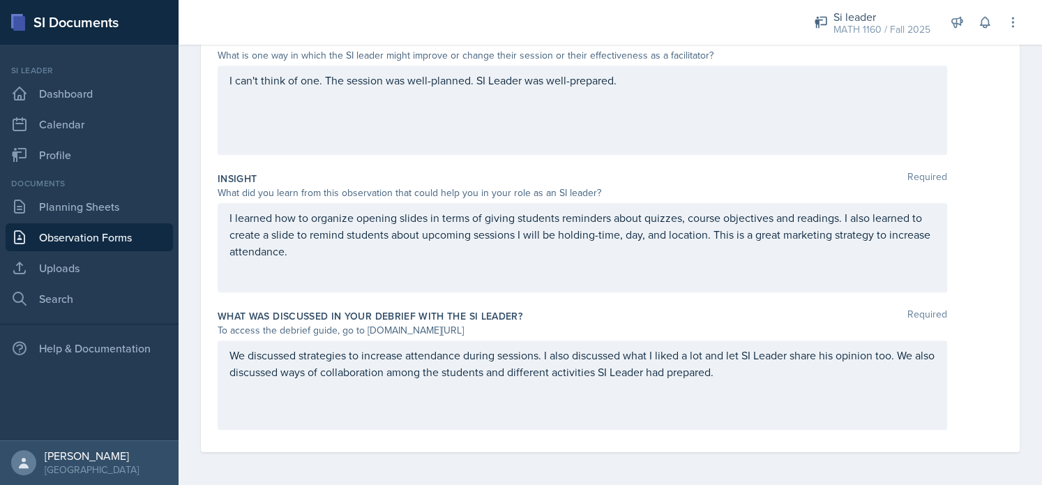
click at [559, 266] on div "I learned how to organize opening slides in terms of giving students reminders …" at bounding box center [583, 247] width 730 height 89
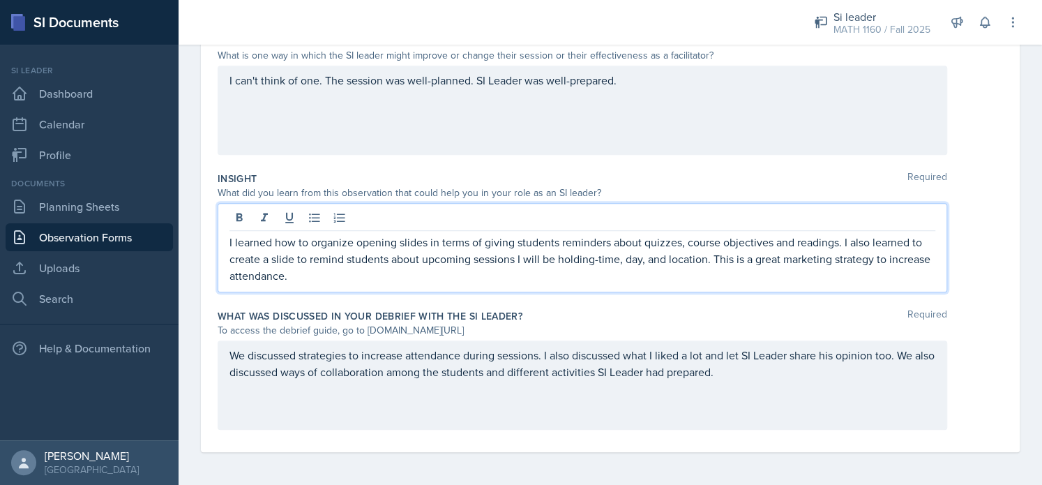
click at [374, 274] on p "I learned how to organize opening slides in terms of giving students reminders …" at bounding box center [583, 259] width 706 height 50
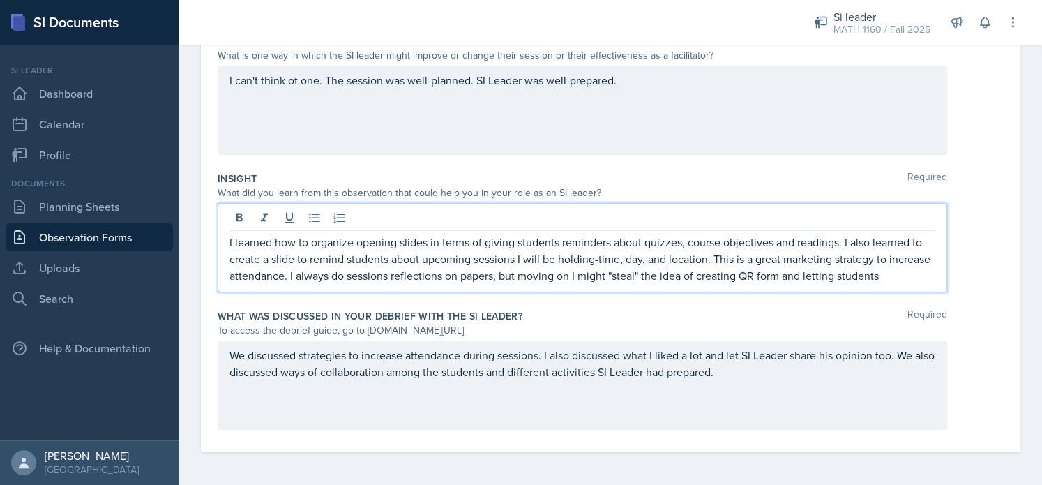
scroll to position [416, 0]
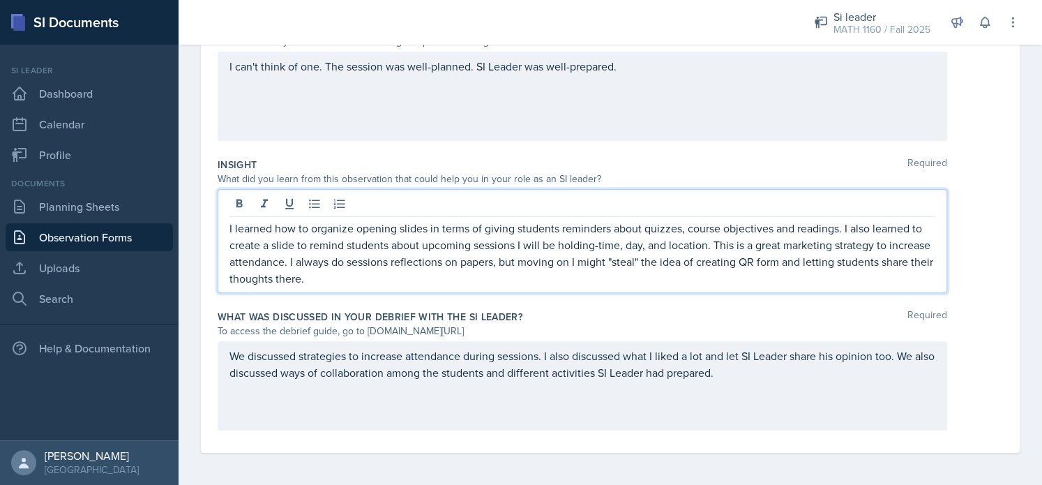
click at [435, 267] on p "I learned how to organize opening slides in terms of giving students reminders …" at bounding box center [583, 253] width 706 height 67
click at [534, 265] on p "I learned how to organize opening slides in terms of giving students reminders …" at bounding box center [583, 253] width 706 height 67
click at [551, 280] on p "I learned how to organize opening slides in terms of giving students reminders …" at bounding box center [583, 253] width 706 height 67
click at [812, 265] on p "I learned how to organize opening slides in terms of giving students reminders …" at bounding box center [583, 253] width 706 height 67
click at [871, 260] on p "I learned how to organize opening slides in terms of giving students reminders …" at bounding box center [583, 253] width 706 height 67
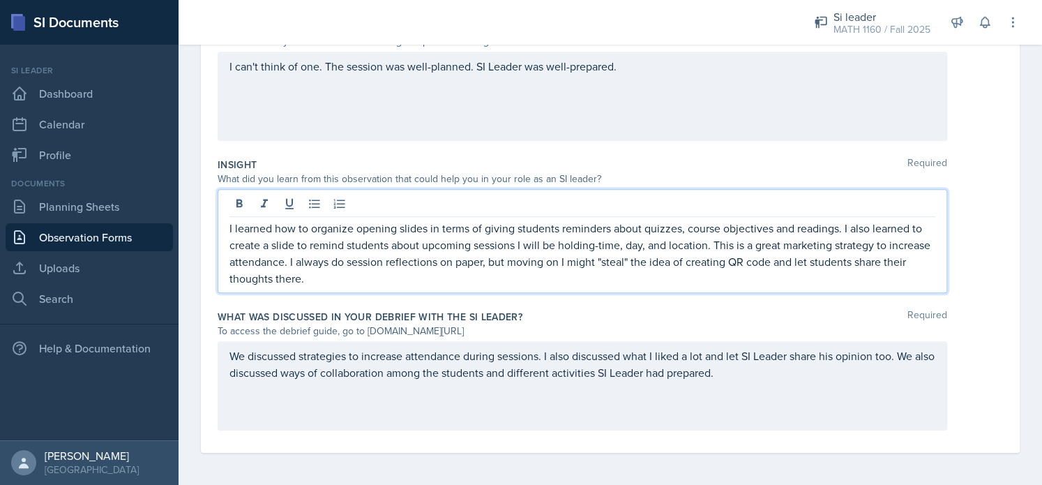
click at [352, 278] on p "I learned how to organize opening slides in terms of giving students reminders …" at bounding box center [583, 253] width 706 height 67
click at [405, 365] on div "We discussed strategies to increase attendance during sessions. I also discusse…" at bounding box center [583, 385] width 730 height 89
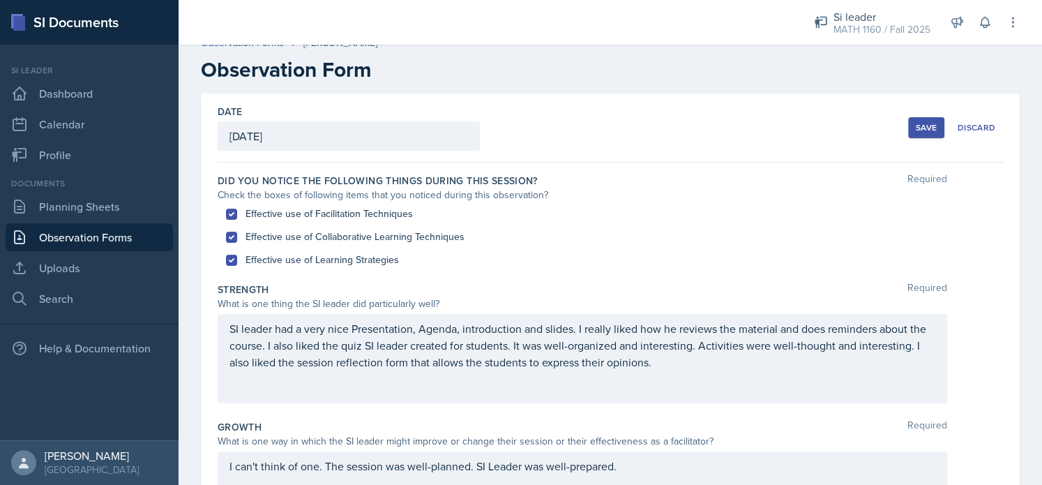
scroll to position [15, 0]
click at [916, 130] on div "Save" at bounding box center [926, 128] width 21 height 11
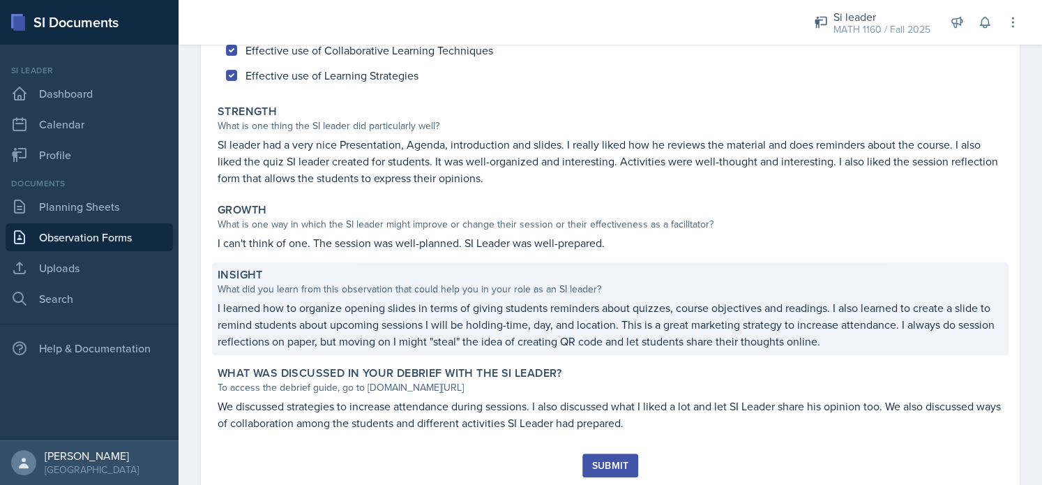
scroll to position [240, 0]
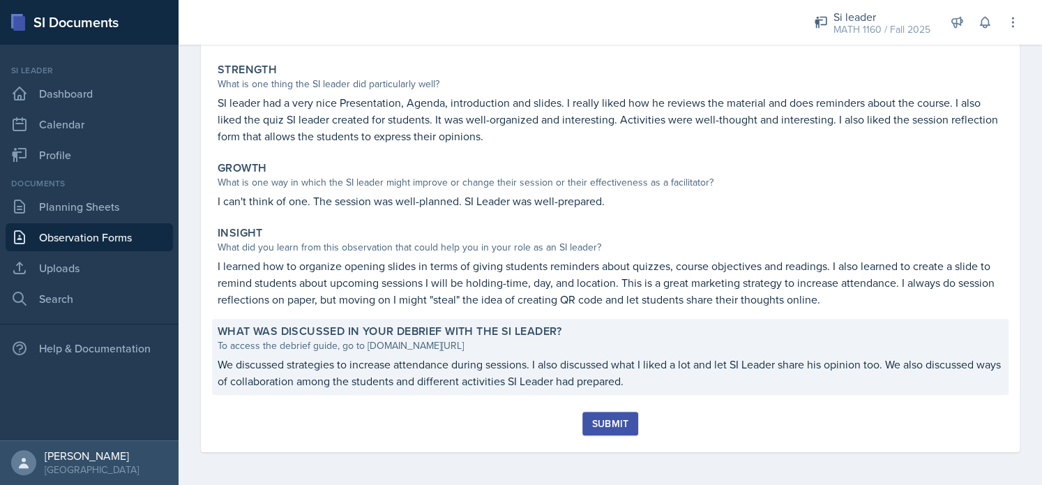
click at [497, 356] on p "We discussed strategies to increase attendance during sessions. I also discusse…" at bounding box center [611, 372] width 786 height 33
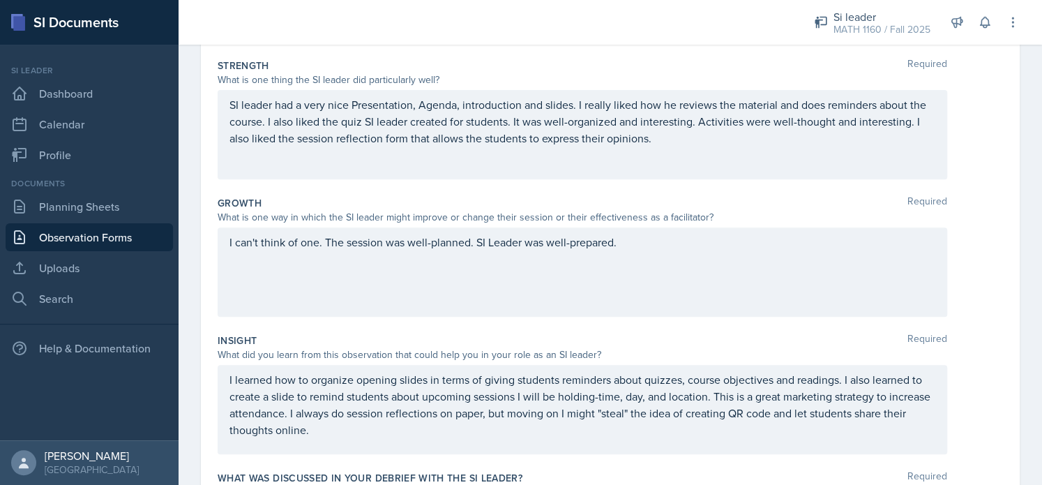
scroll to position [402, 0]
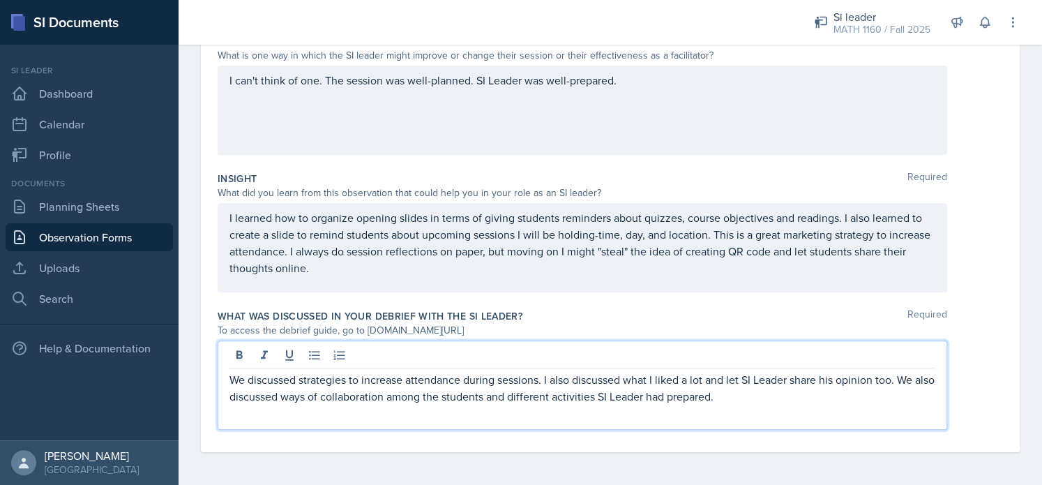
click at [763, 366] on div "We discussed strategies to increase attendance during sessions. I also discusse…" at bounding box center [583, 384] width 730 height 89
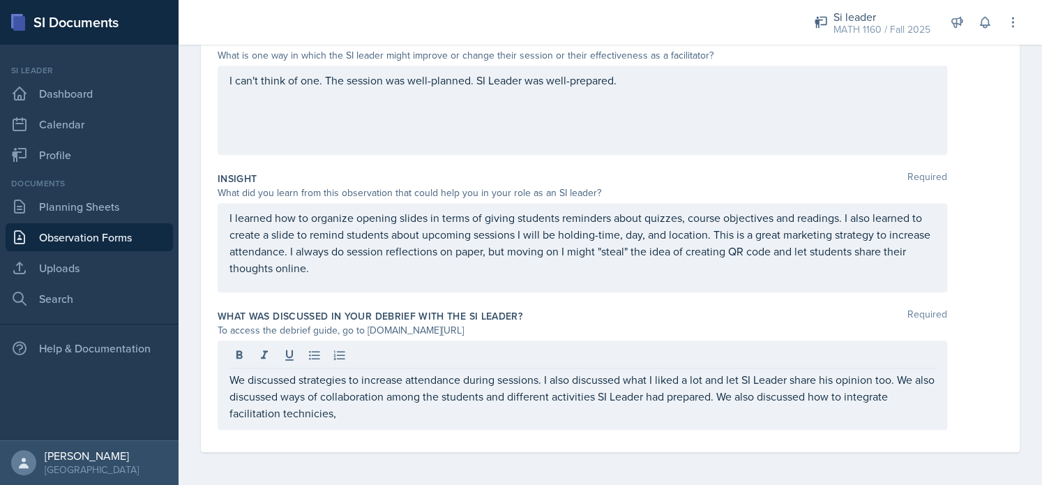
drag, startPoint x: 337, startPoint y: 421, endPoint x: 288, endPoint y: 416, distance: 49.1
click at [288, 416] on div "We discussed strategies to increase attendance during sessions. I also discusse…" at bounding box center [583, 384] width 730 height 89
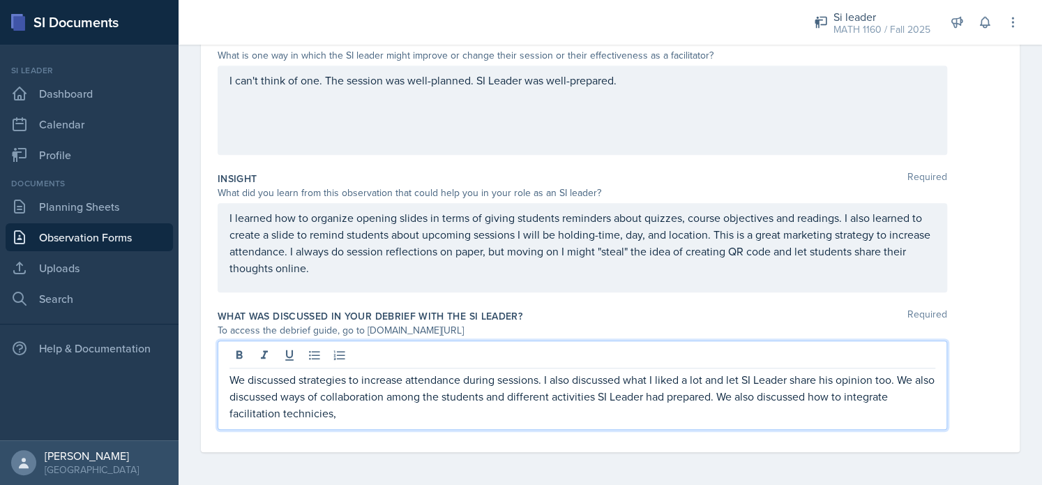
drag, startPoint x: 282, startPoint y: 412, endPoint x: 343, endPoint y: 421, distance: 61.3
click at [343, 421] on div "We discussed strategies to increase attendance during sessions. I also discusse…" at bounding box center [583, 384] width 730 height 89
drag, startPoint x: 343, startPoint y: 421, endPoint x: 326, endPoint y: 419, distance: 16.2
click at [326, 419] on p "We discussed strategies to increase attendance during sessions. I also discusse…" at bounding box center [583, 396] width 706 height 50
drag, startPoint x: 334, startPoint y: 418, endPoint x: 280, endPoint y: 407, distance: 55.4
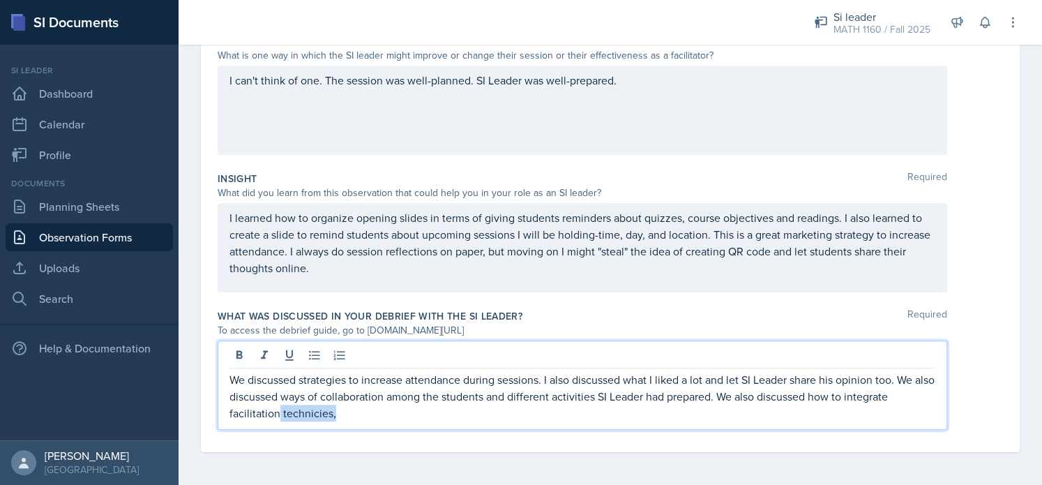
click at [280, 407] on p "We discussed strategies to increase attendance during sessions. I also discusse…" at bounding box center [583, 396] width 706 height 50
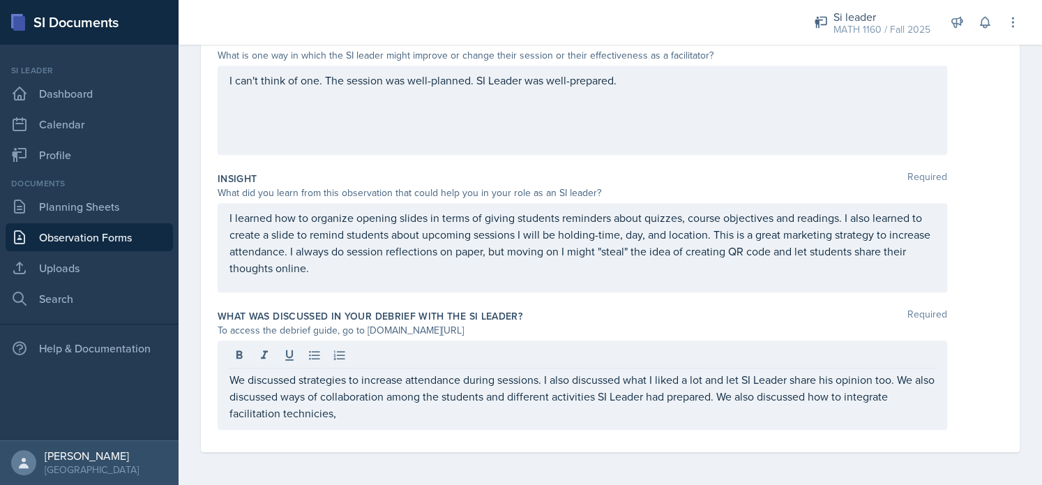
drag, startPoint x: 285, startPoint y: 410, endPoint x: 543, endPoint y: 114, distance: 393.0
click at [543, 114] on div "I can't think of one. The session was well-planned. SI Leader was well-prepared." at bounding box center [583, 110] width 730 height 89
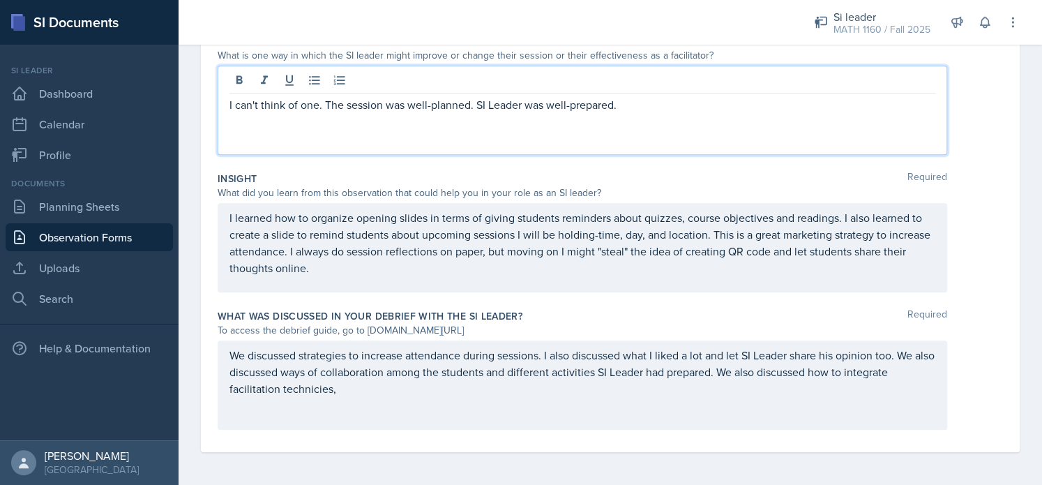
click at [331, 391] on p "We discussed strategies to increase attendance during sessions. I also discusse…" at bounding box center [583, 372] width 706 height 50
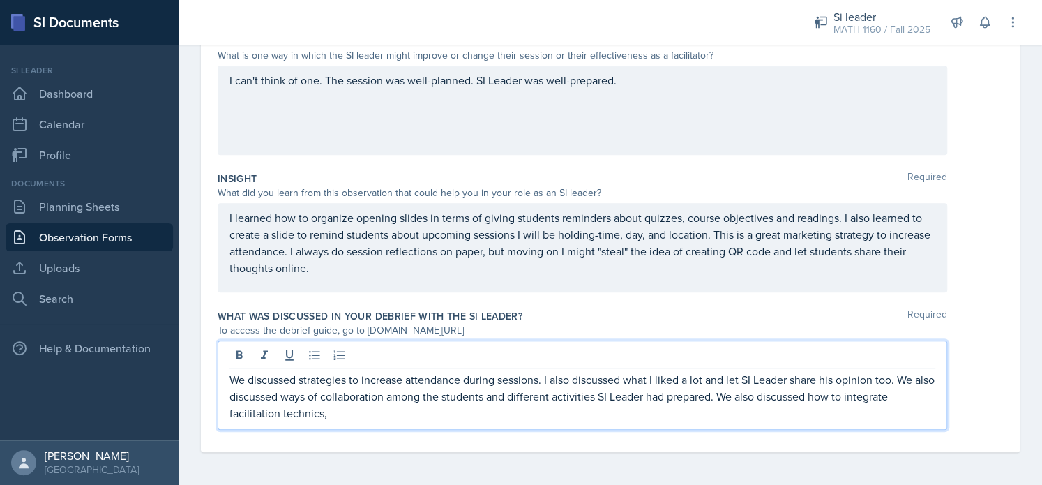
click at [354, 413] on p "We discussed strategies to increase attendance during sessions. I also discusse…" at bounding box center [583, 396] width 706 height 50
click at [285, 418] on p "We discussed strategies to increase attendance during sessions. I also discusse…" at bounding box center [583, 396] width 706 height 50
click at [282, 416] on p "We discussed strategies to increase attendance during sessions. I also discusse…" at bounding box center [583, 396] width 706 height 50
drag, startPoint x: 363, startPoint y: 415, endPoint x: 304, endPoint y: 417, distance: 58.6
click at [304, 417] on p "We discussed strategies to increase attendance during sessions. I also discusse…" at bounding box center [583, 396] width 706 height 50
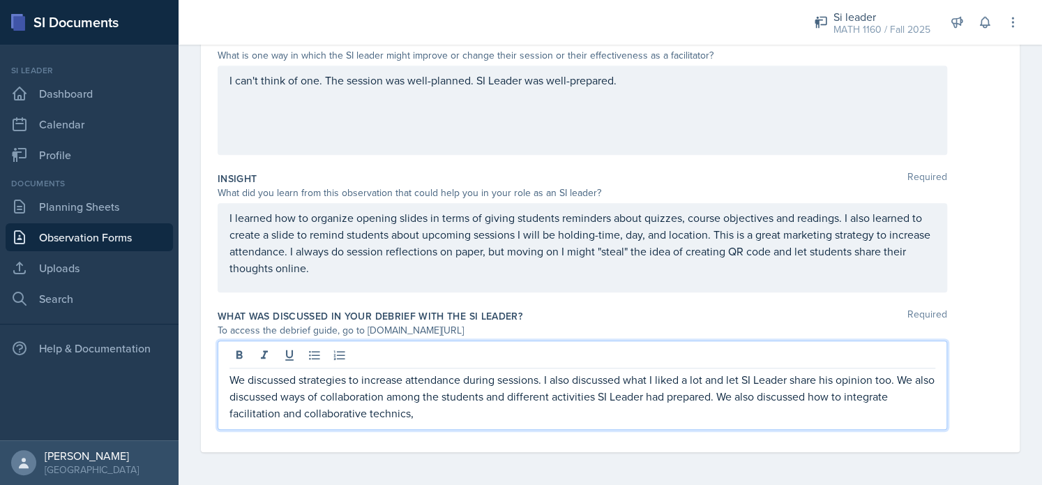
click at [431, 421] on div "We discussed strategies to increase attendance during sessions. I also discusse…" at bounding box center [583, 384] width 730 height 89
click at [431, 419] on p "We discussed strategies to increase attendance during sessions. I also discusse…" at bounding box center [583, 396] width 706 height 50
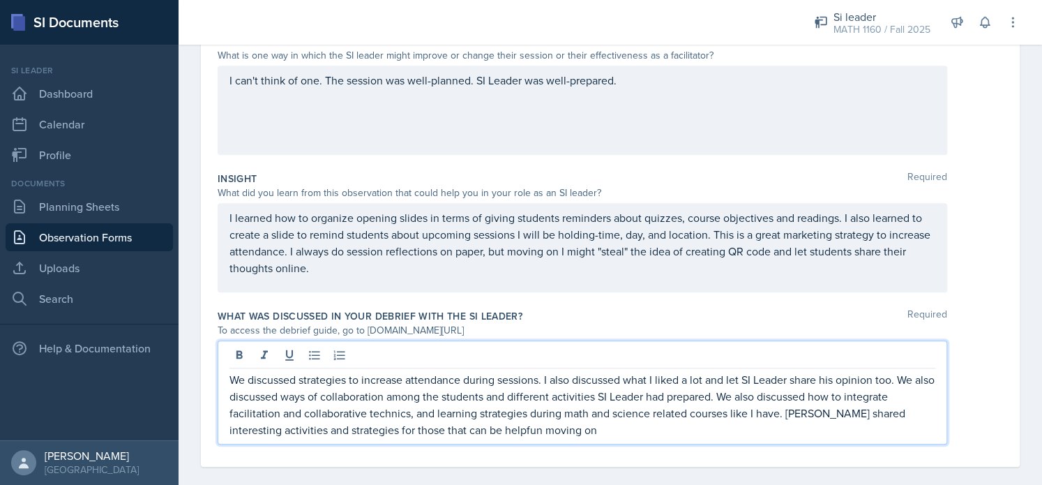
click at [476, 436] on p "We discussed strategies to increase attendance during sessions. I also discusse…" at bounding box center [583, 404] width 706 height 67
click at [487, 430] on p "We discussed strategies to increase attendance during sessions. I also discusse…" at bounding box center [583, 404] width 706 height 67
click at [545, 429] on p "We discussed strategies to increase attendance during sessions. I also discusse…" at bounding box center [583, 404] width 706 height 67
click at [389, 432] on p "We discussed strategies to increase attendance during sessions. I also discusse…" at bounding box center [583, 404] width 706 height 67
click at [403, 430] on p "We discussed strategies to increase attendance during sessions. I also discusse…" at bounding box center [583, 404] width 706 height 67
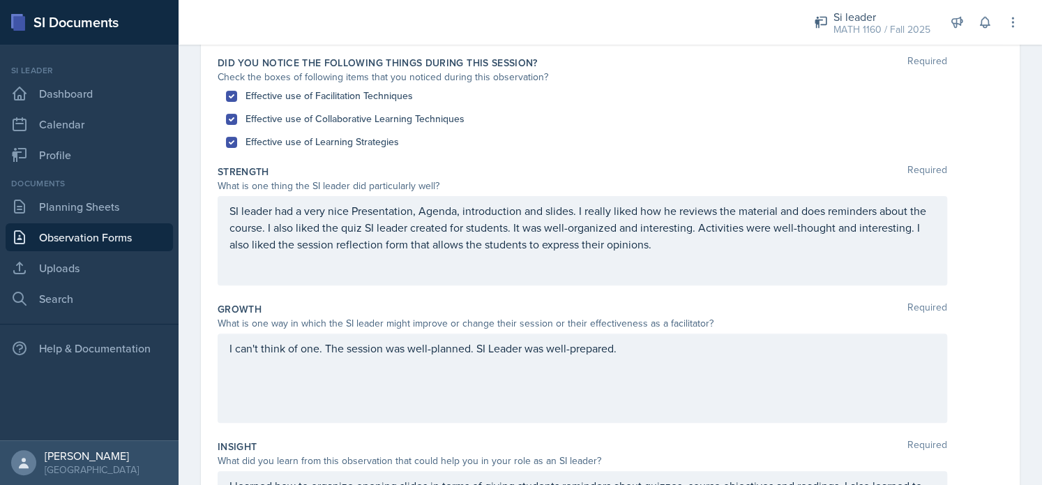
scroll to position [42, 0]
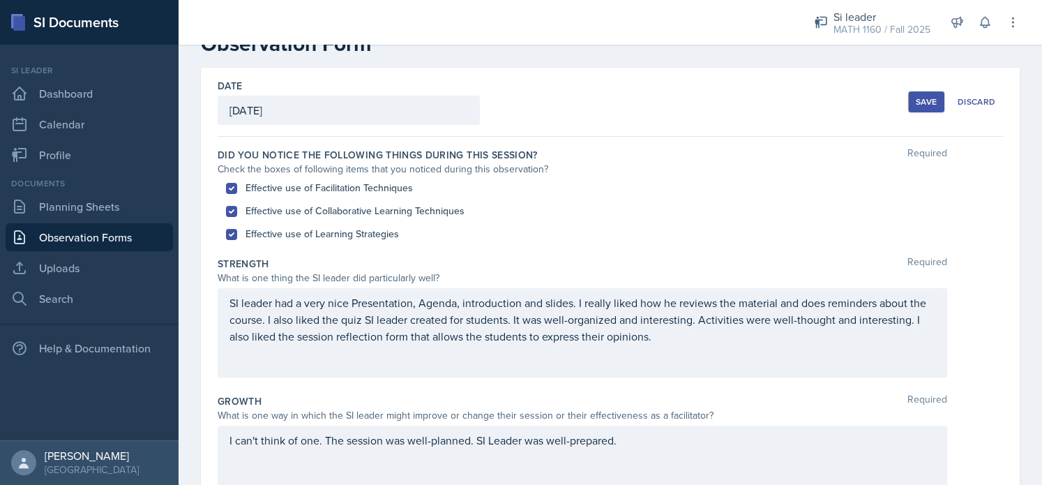
click at [916, 105] on div "Save" at bounding box center [926, 101] width 21 height 11
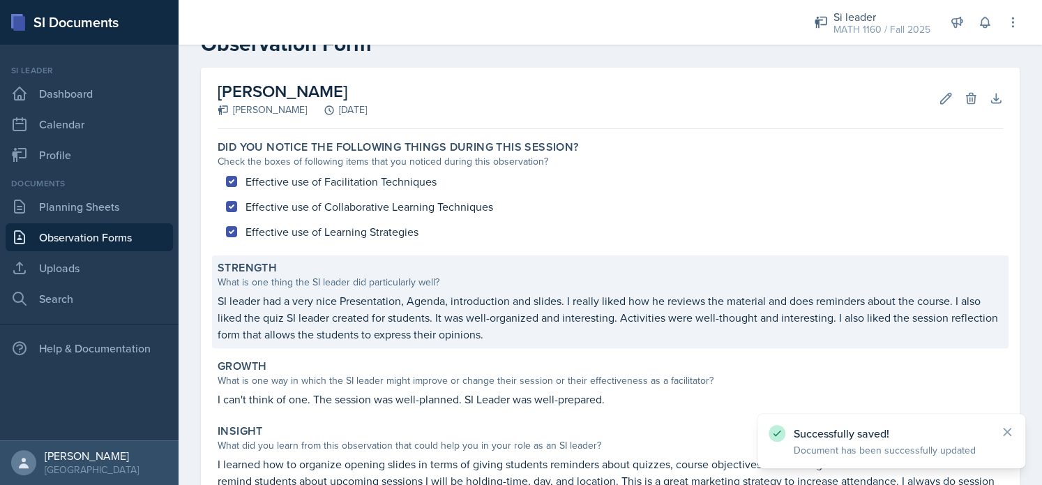
scroll to position [273, 0]
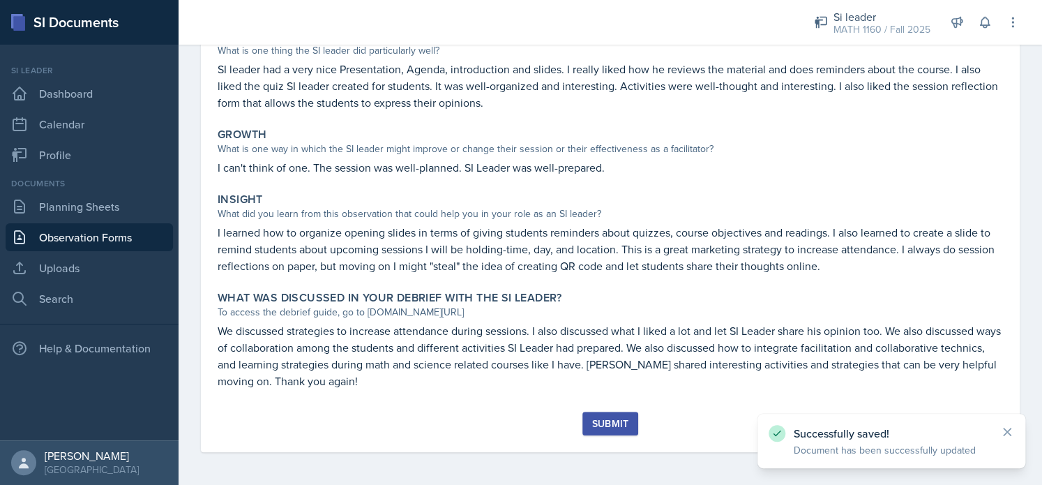
click at [606, 426] on div "Submit" at bounding box center [610, 423] width 37 height 11
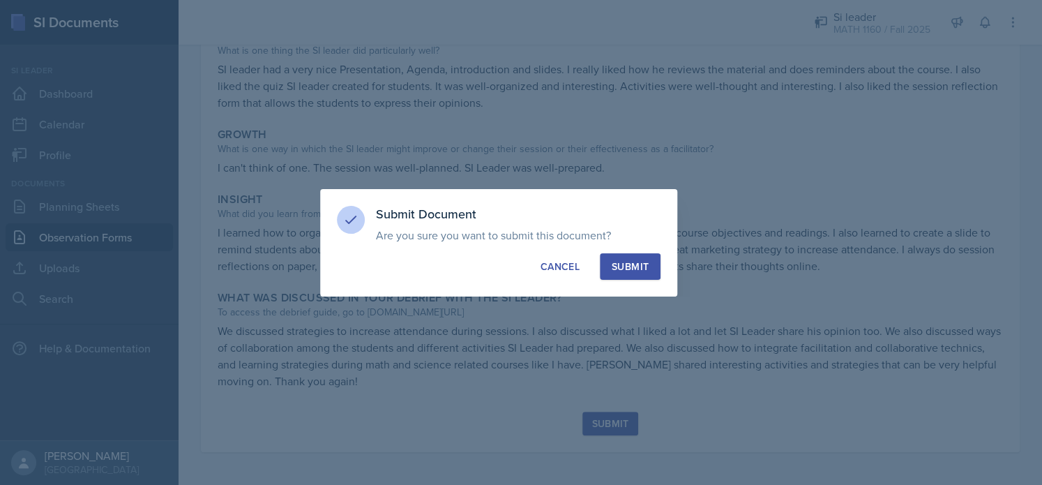
click at [632, 270] on div "Submit" at bounding box center [630, 267] width 37 height 14
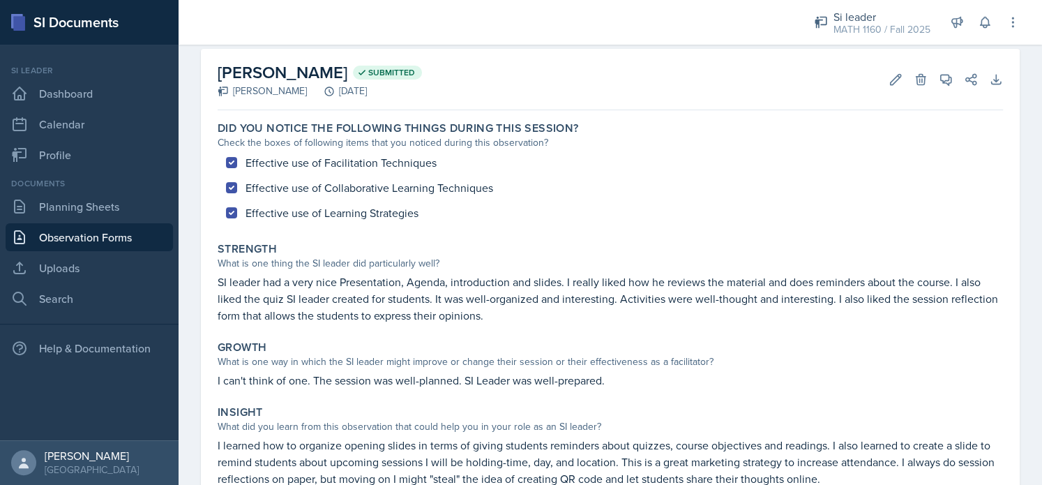
scroll to position [233, 0]
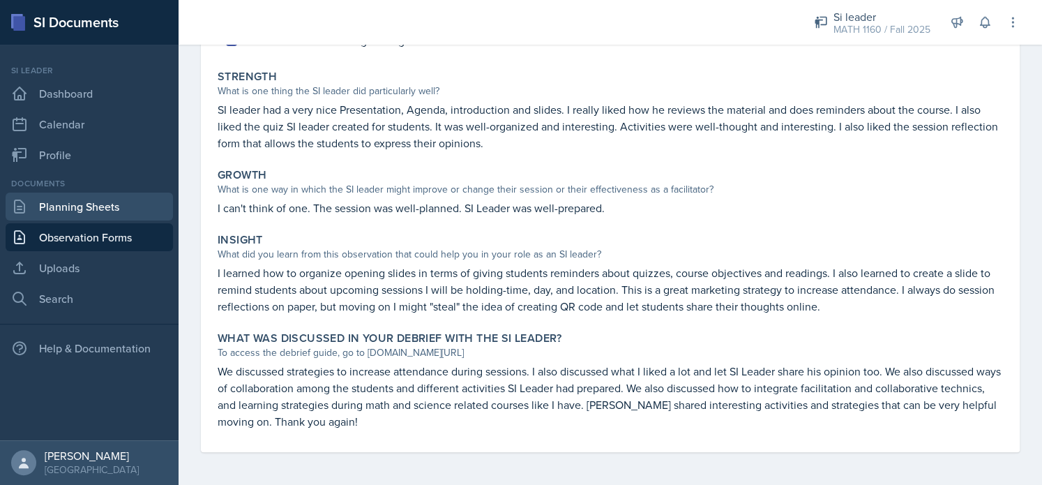
click at [80, 204] on link "Planning Sheets" at bounding box center [89, 207] width 167 height 28
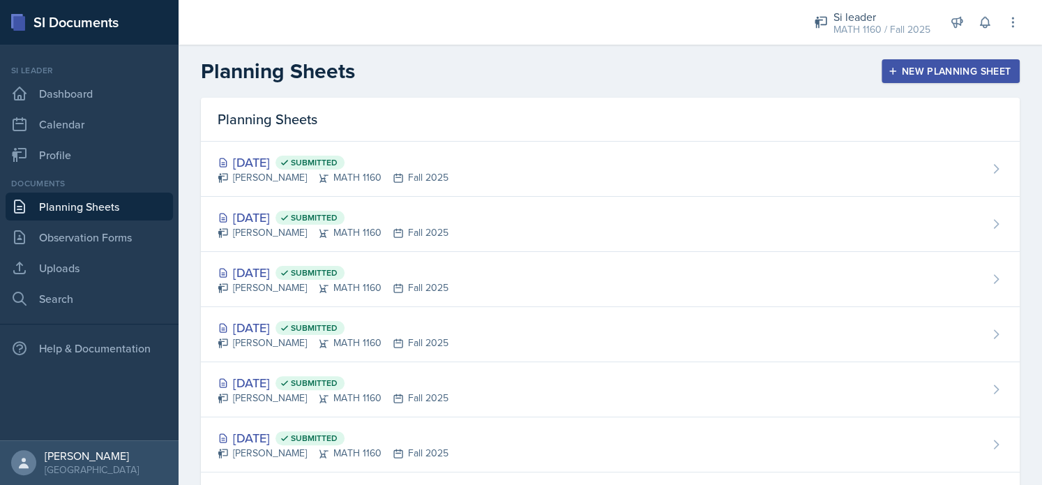
click at [901, 73] on div "New Planning Sheet" at bounding box center [951, 71] width 120 height 11
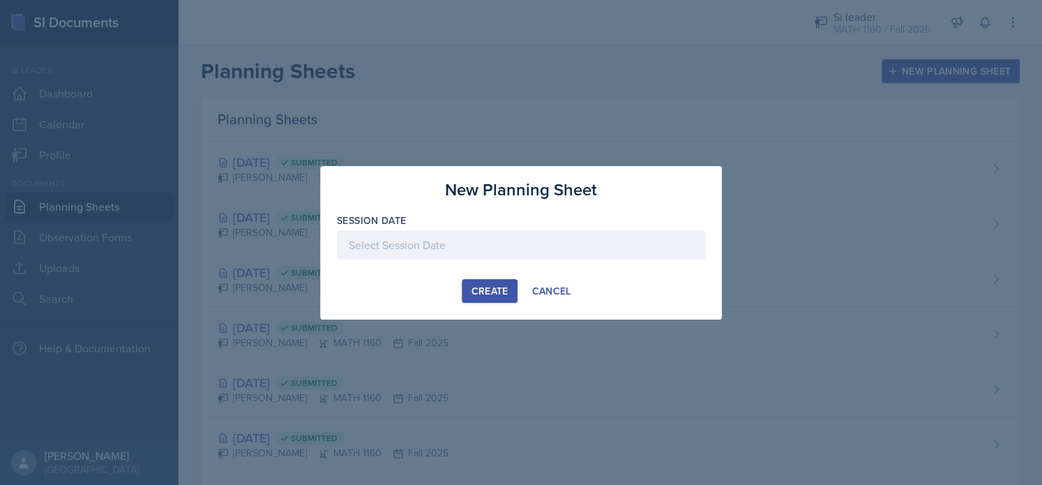
click at [416, 253] on div at bounding box center [521, 244] width 368 height 29
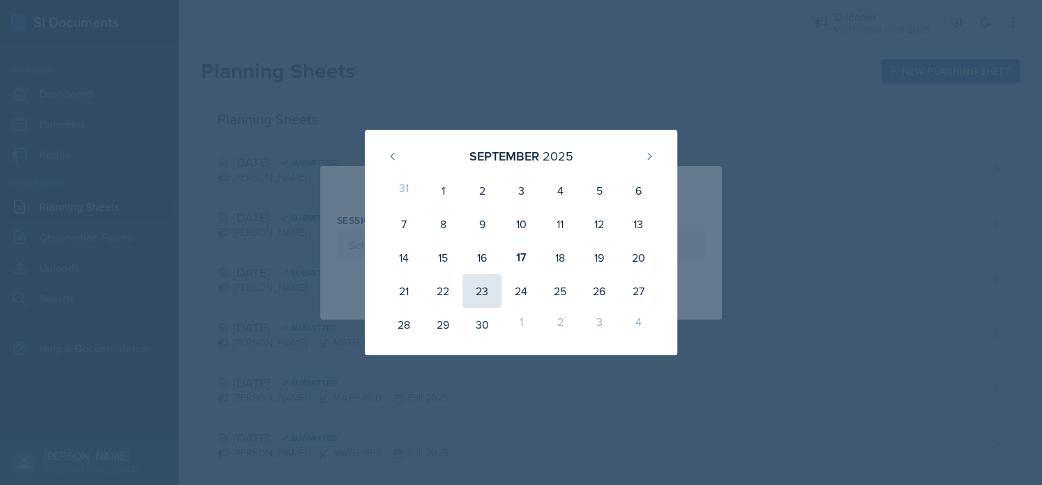
click at [483, 301] on div "23" at bounding box center [482, 290] width 39 height 33
type input "[DATE]"
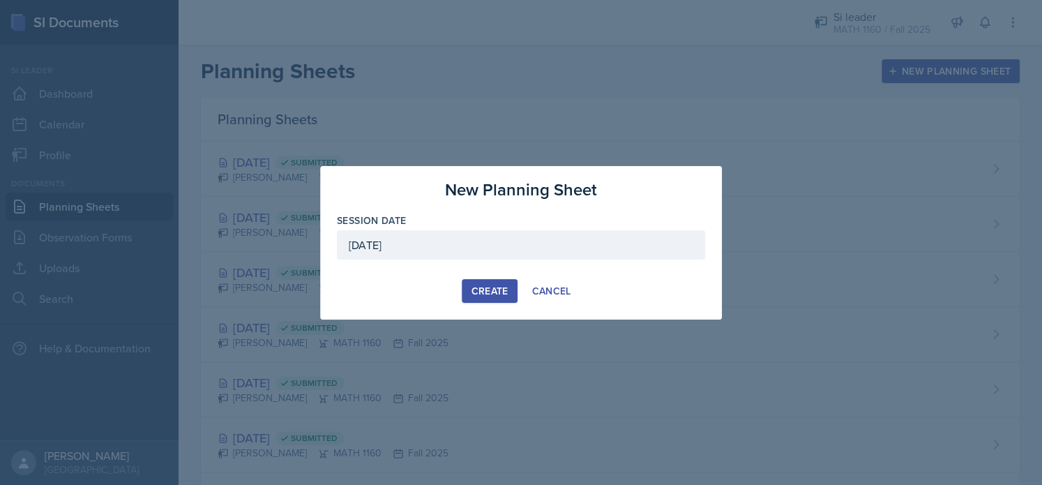
click at [486, 295] on div "Create" at bounding box center [489, 290] width 37 height 11
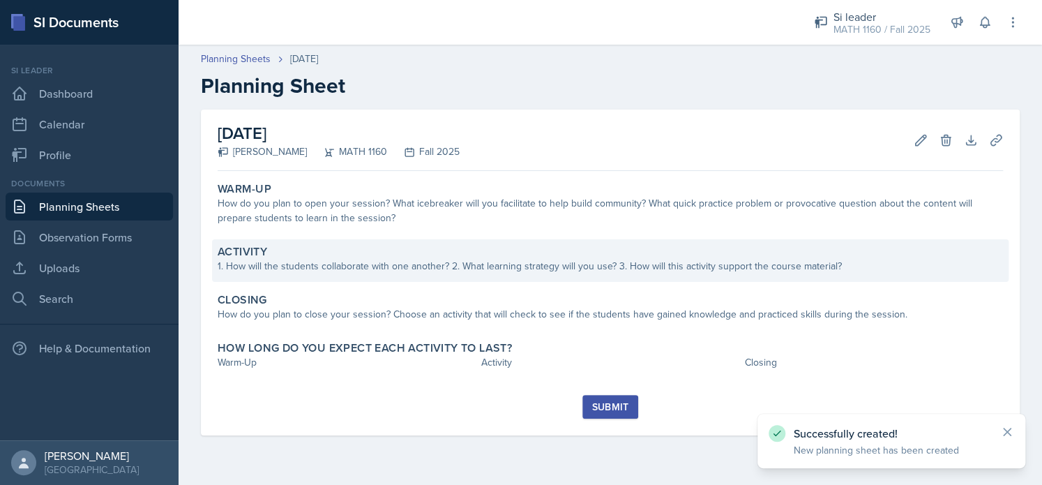
click at [410, 242] on div "Activity 1. How will the students collaborate with one another? 2. What learnin…" at bounding box center [610, 260] width 797 height 43
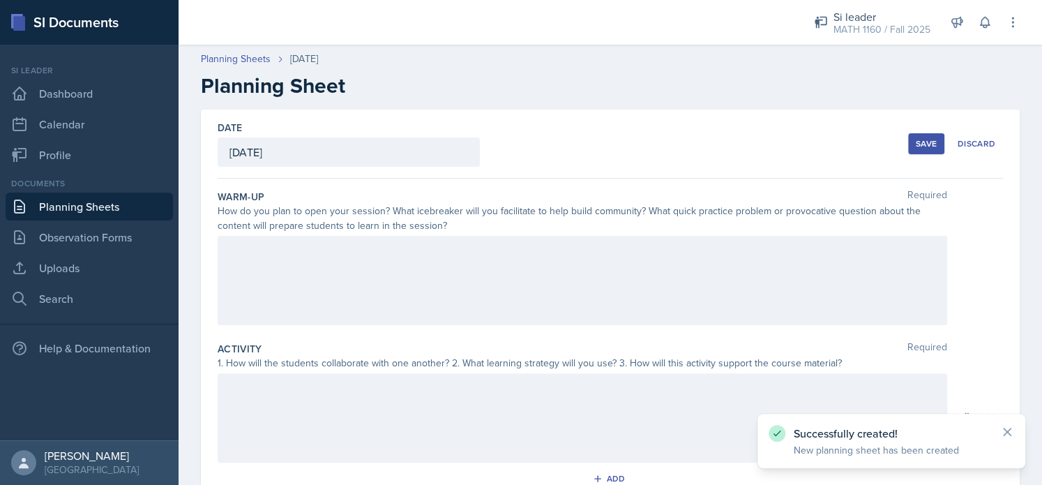
click at [363, 280] on div at bounding box center [583, 280] width 730 height 89
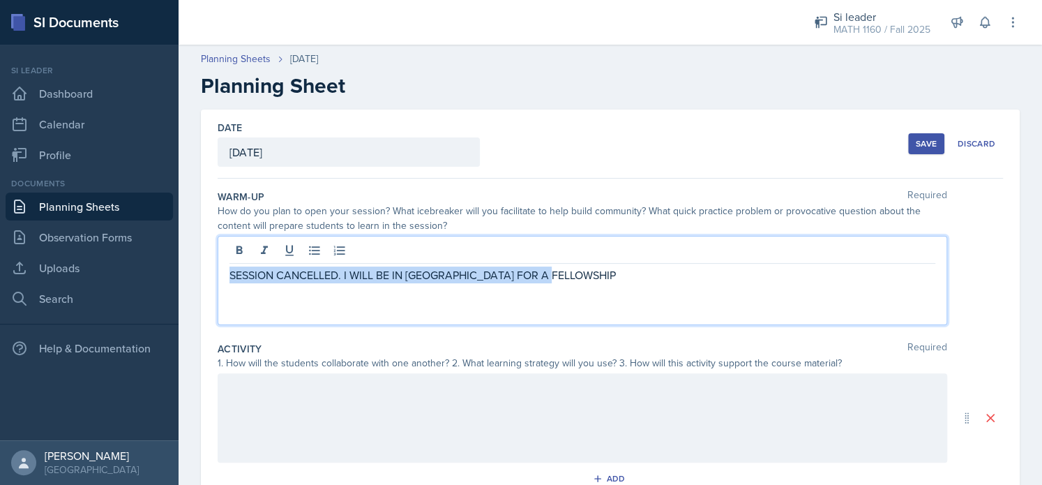
drag, startPoint x: 590, startPoint y: 270, endPoint x: 188, endPoint y: 260, distance: 402.0
click at [188, 260] on div "Date [DATE] [DATE] 31 1 2 3 4 5 6 7 8 9 10 11 12 13 14 15 16 17 18 19 20 21 22 …" at bounding box center [611, 435] width 864 height 650
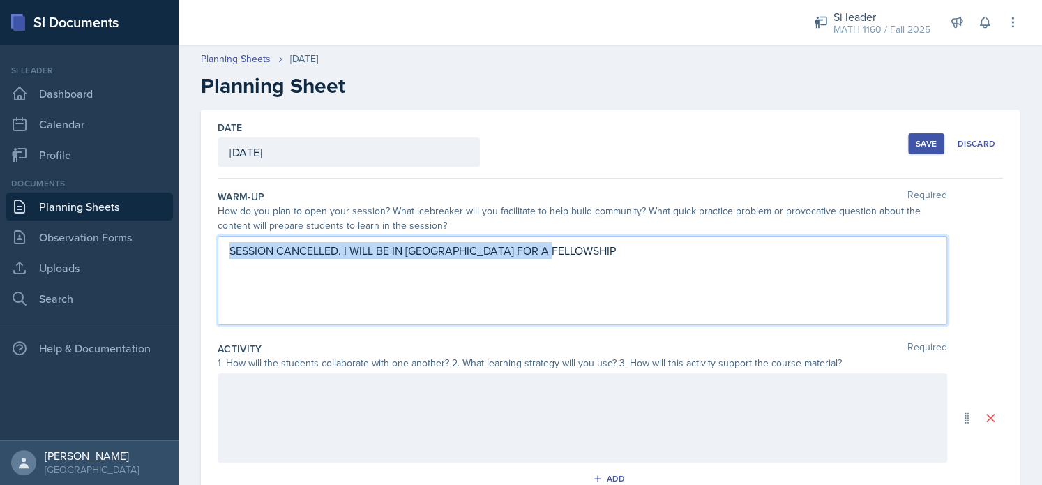
copy p "SESSION CANCELLED. I WILL BE IN [GEOGRAPHIC_DATA] FOR A FELLOWSHIP"
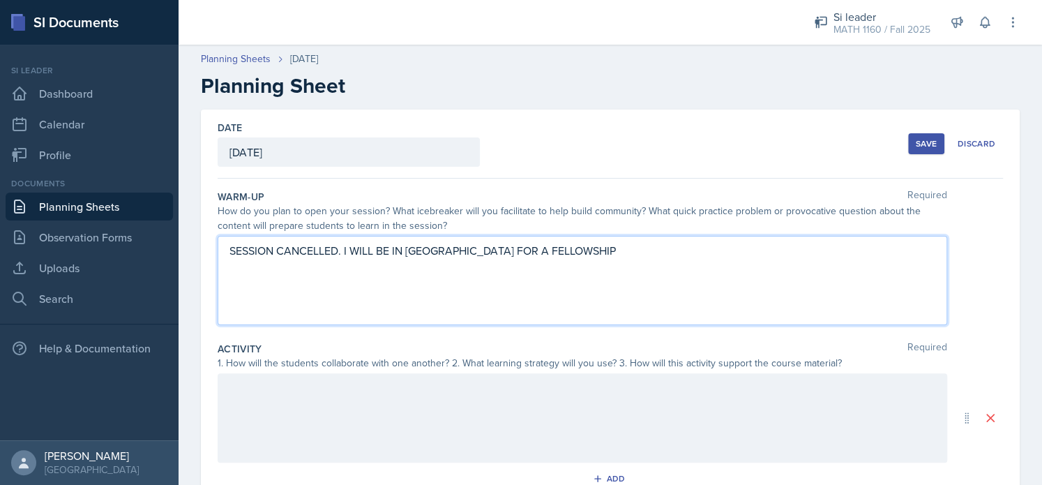
click at [331, 439] on div at bounding box center [583, 417] width 730 height 89
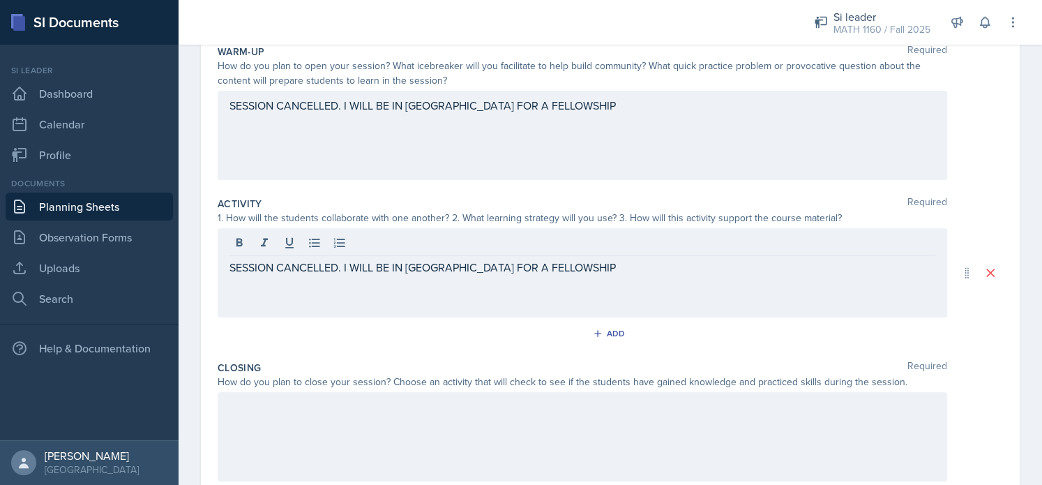
click at [331, 439] on div at bounding box center [583, 436] width 730 height 89
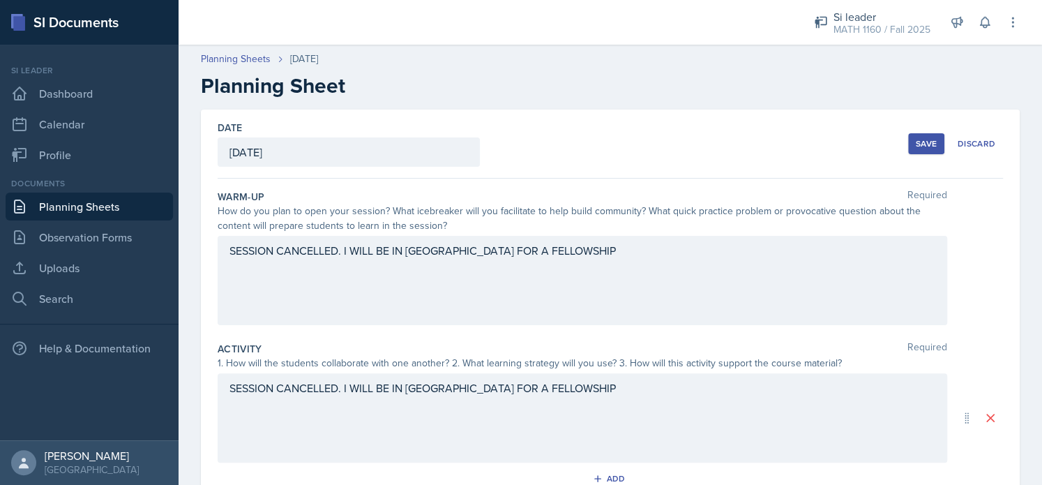
click at [918, 147] on div "Save" at bounding box center [926, 143] width 21 height 11
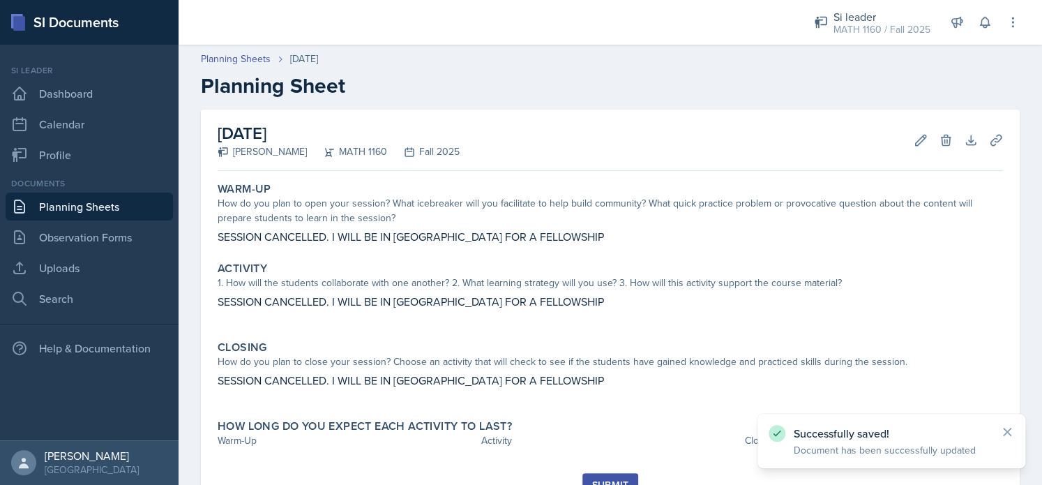
scroll to position [61, 0]
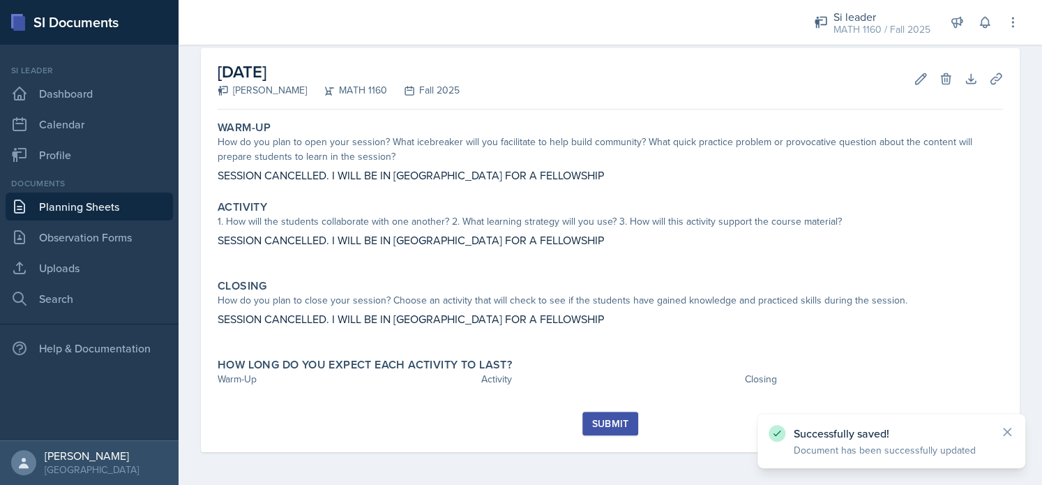
click at [603, 419] on div "Submit" at bounding box center [610, 423] width 37 height 11
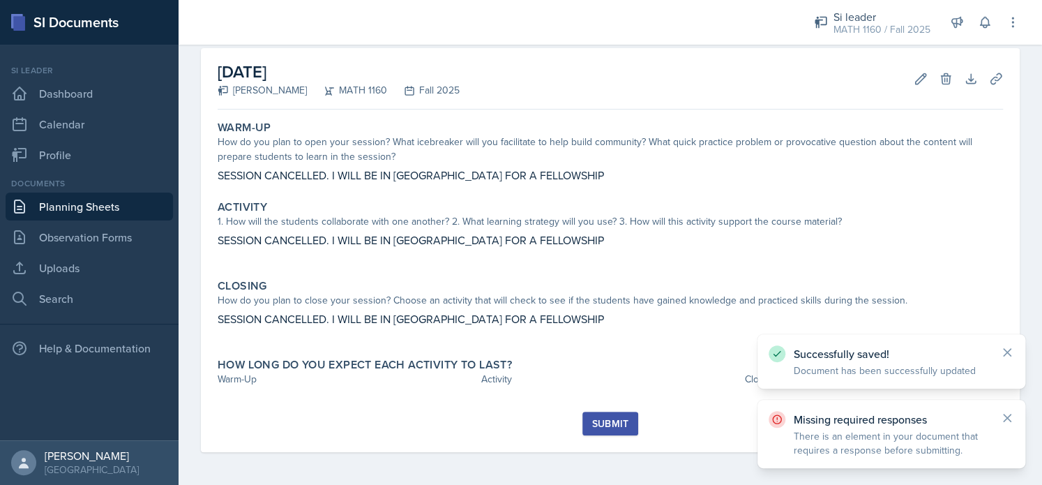
click at [6, 278] on link "Uploads" at bounding box center [89, 268] width 167 height 28
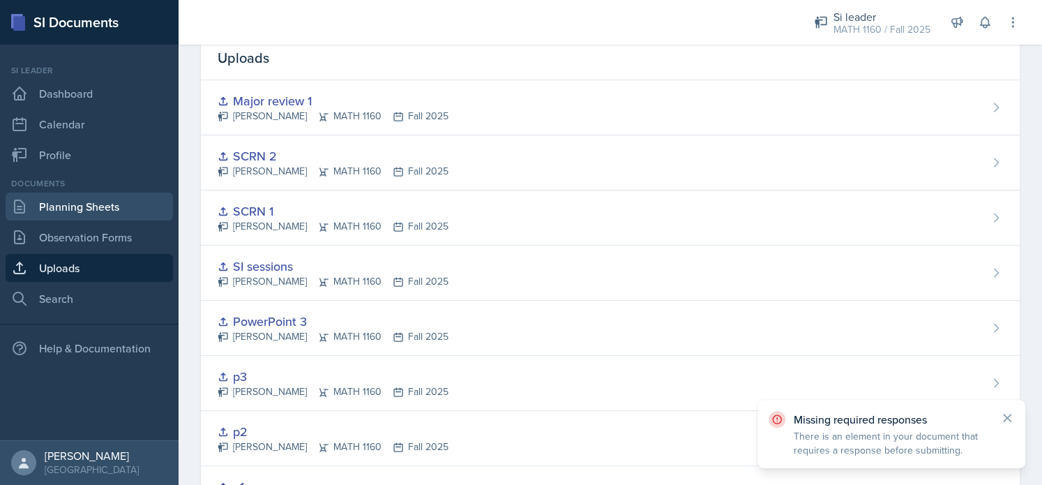
click at [116, 211] on link "Planning Sheets" at bounding box center [89, 207] width 167 height 28
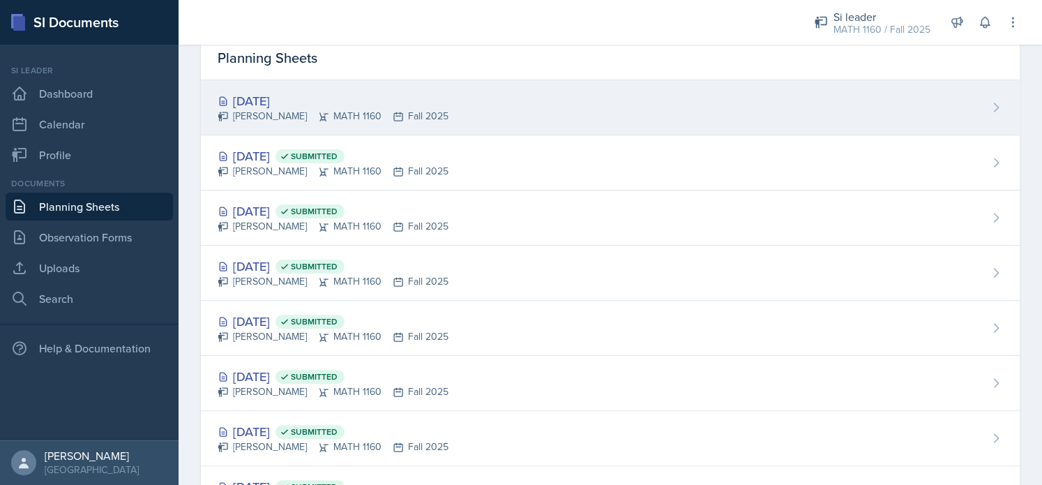
click at [278, 112] on div "[PERSON_NAME] MATH 1160 Fall 2025" at bounding box center [333, 116] width 231 height 15
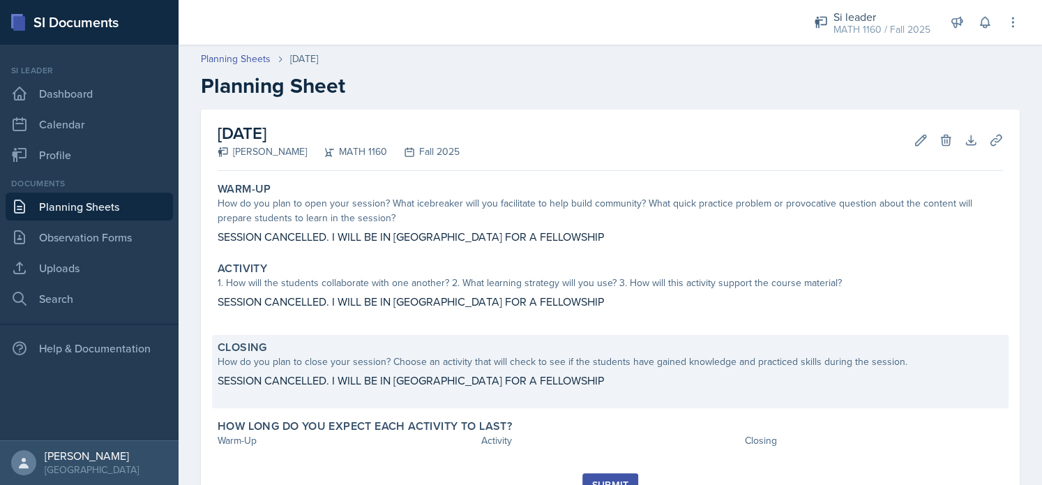
scroll to position [61, 0]
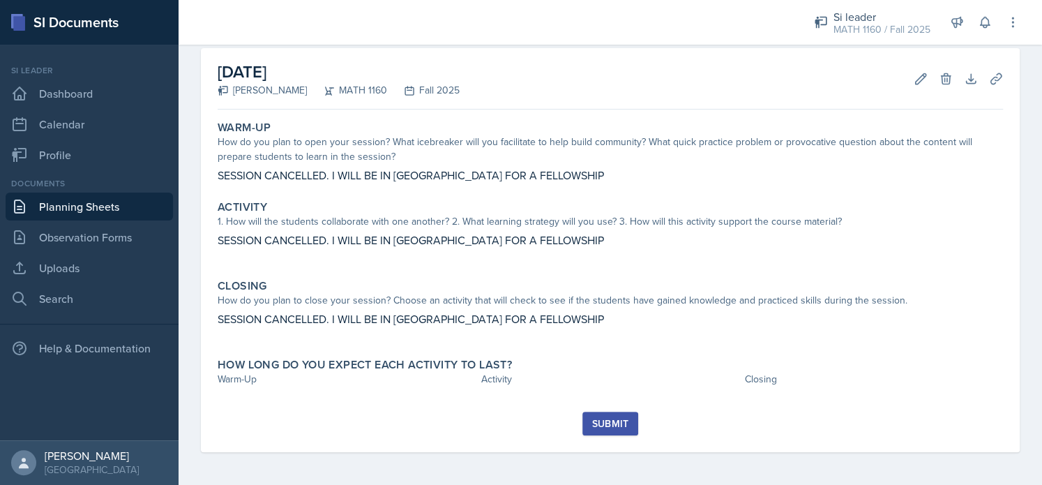
click at [286, 402] on div "Warm-Up How do you plan to open your session? What icebreaker will you facilita…" at bounding box center [611, 263] width 786 height 296
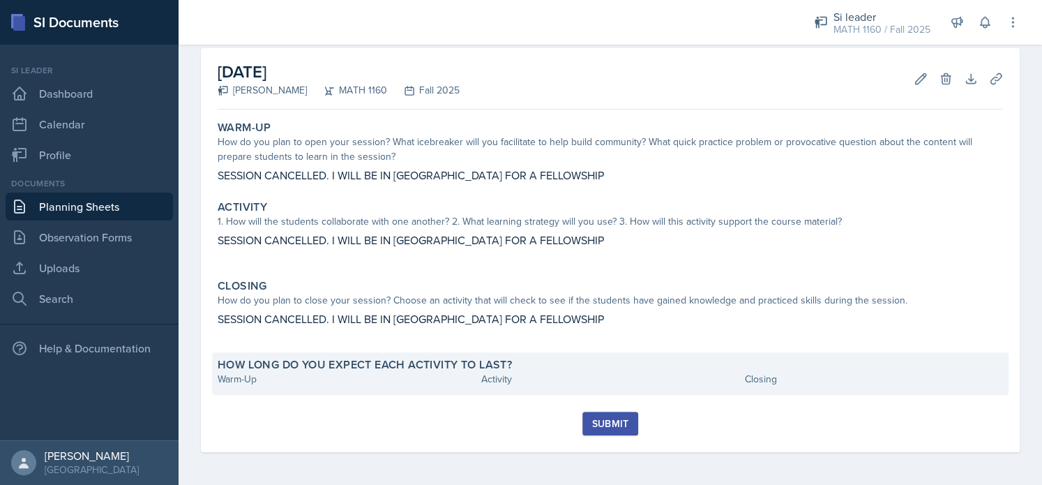
click at [268, 387] on div "How long do you expect each activity to last? Warm-Up Activity Closing" at bounding box center [610, 373] width 797 height 43
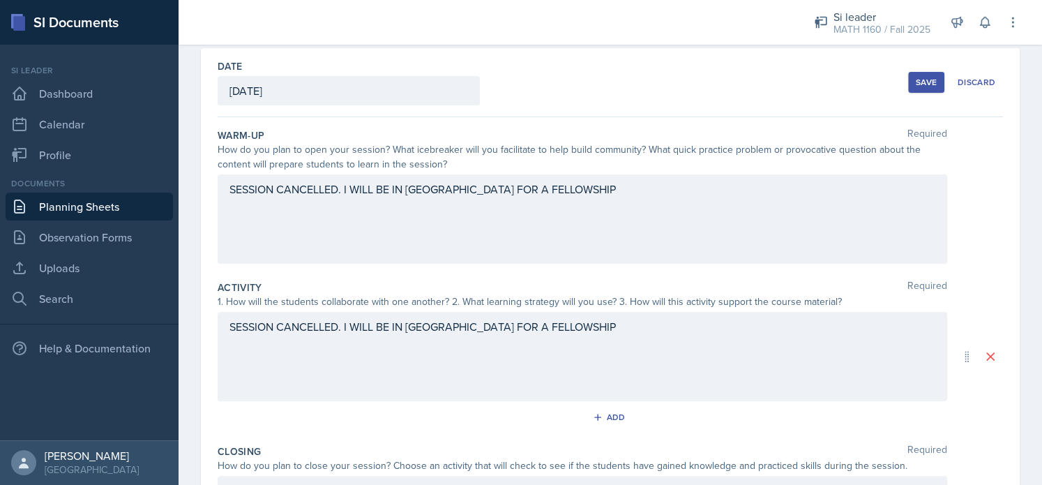
scroll to position [273, 0]
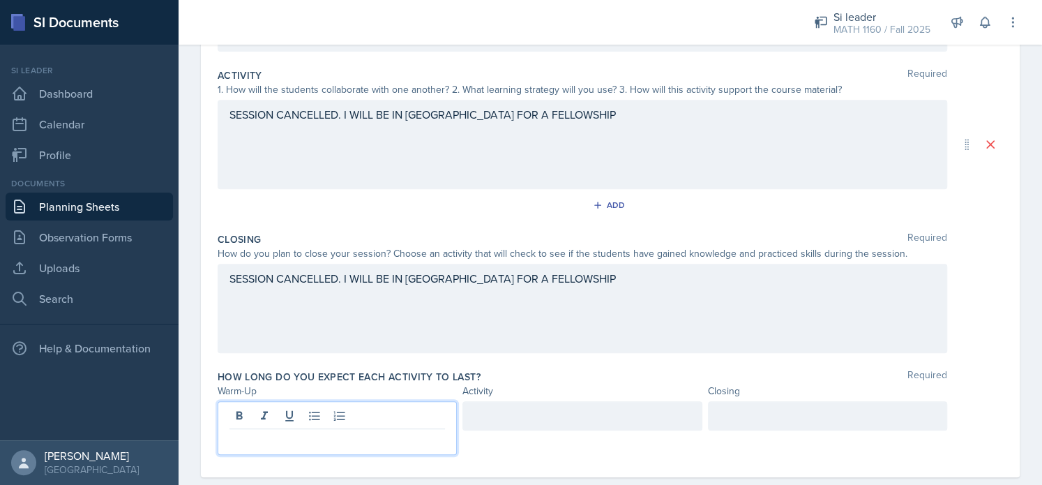
click at [275, 432] on p at bounding box center [338, 440] width 216 height 17
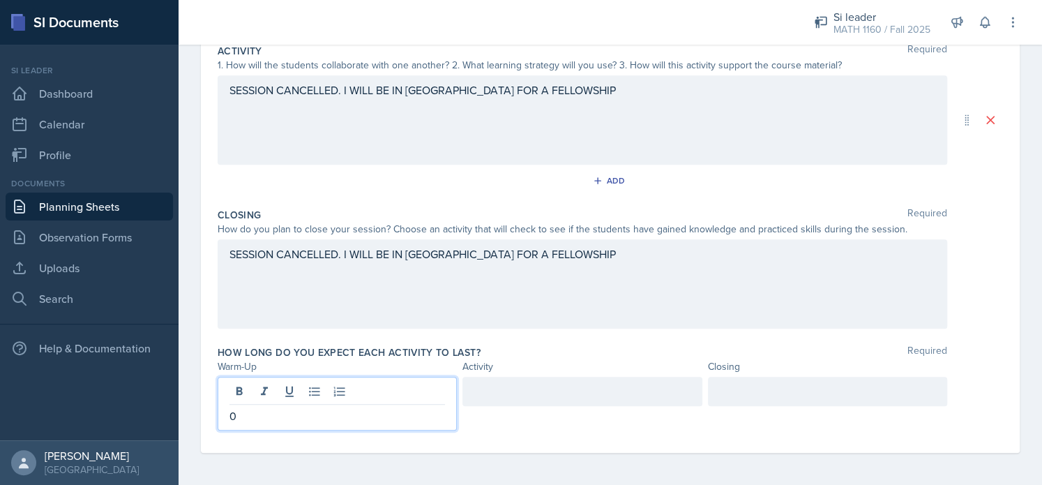
click at [505, 391] on div at bounding box center [582, 391] width 239 height 29
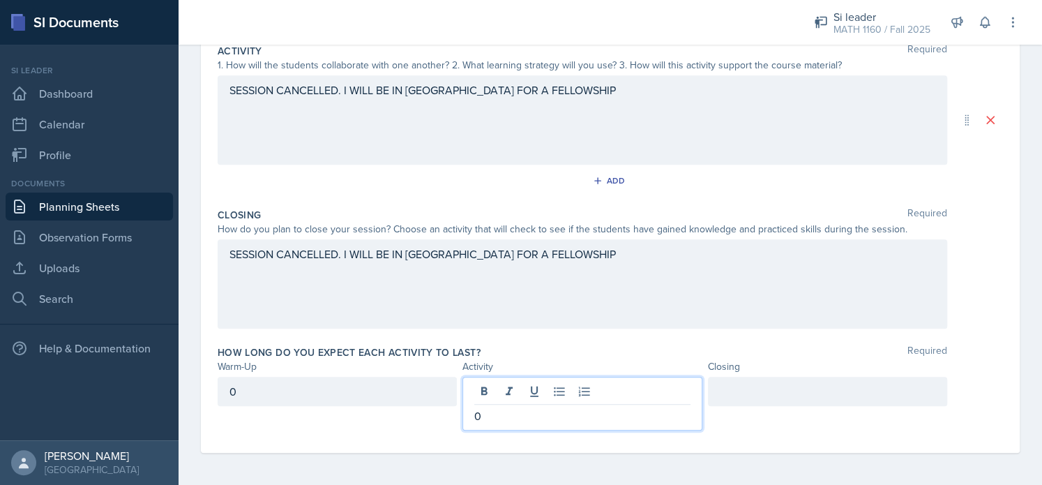
click at [728, 396] on div at bounding box center [827, 391] width 239 height 29
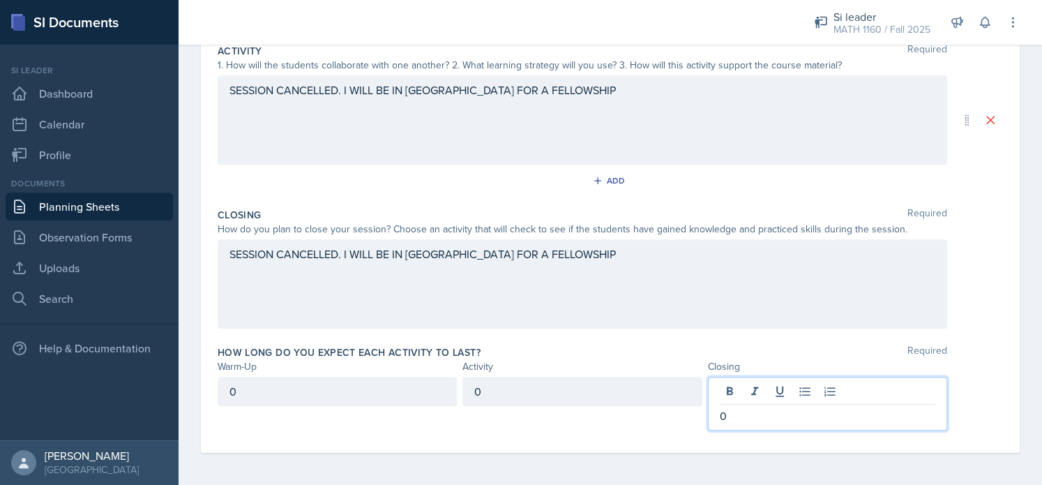
scroll to position [0, 0]
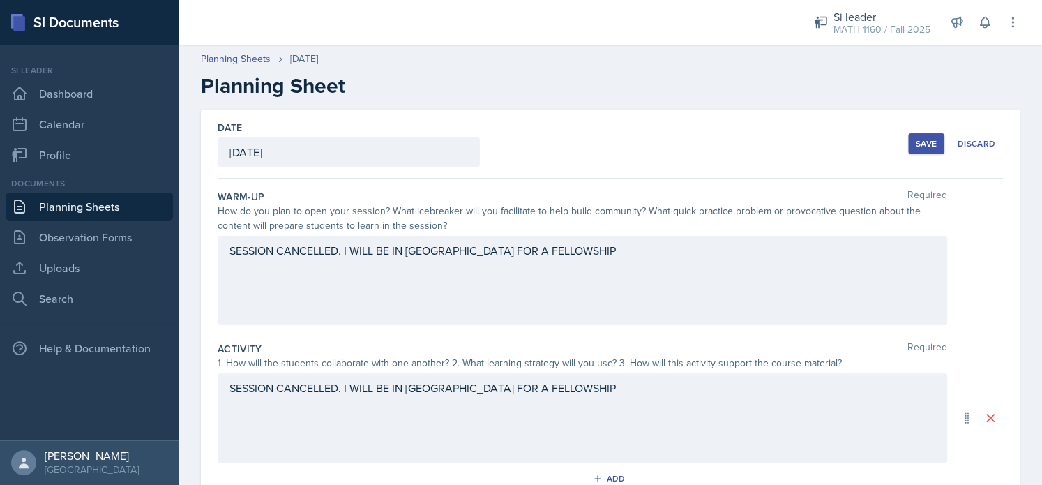
click at [916, 145] on div "Save" at bounding box center [926, 143] width 21 height 11
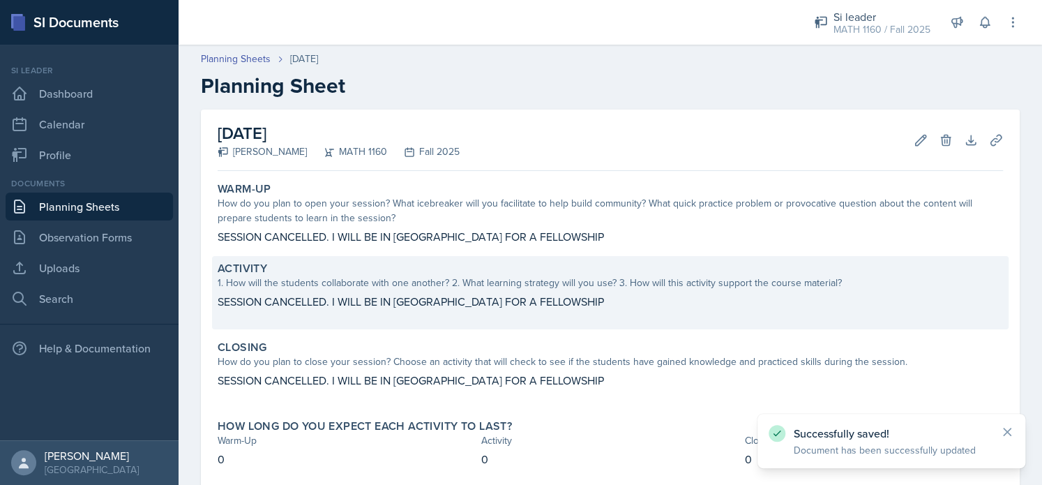
scroll to position [78, 0]
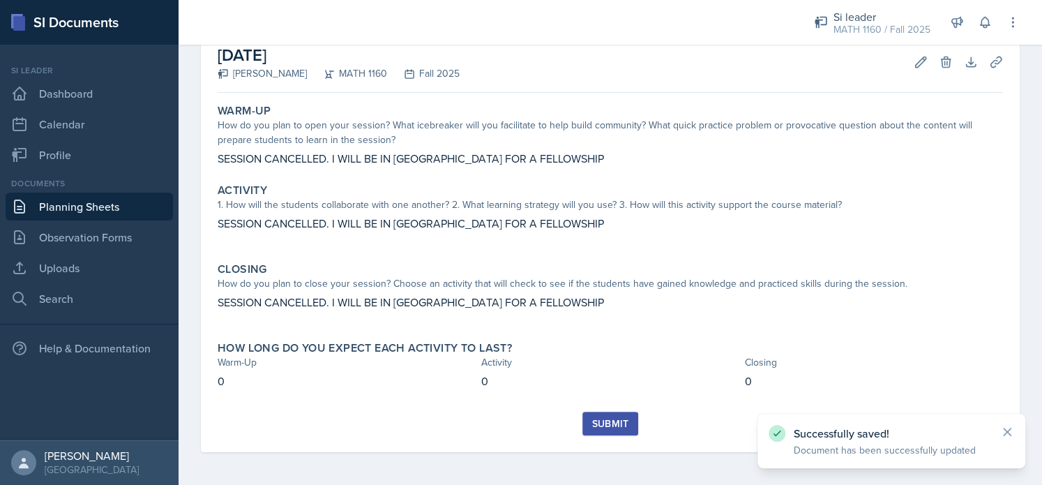
click at [609, 412] on button "Submit" at bounding box center [610, 424] width 55 height 24
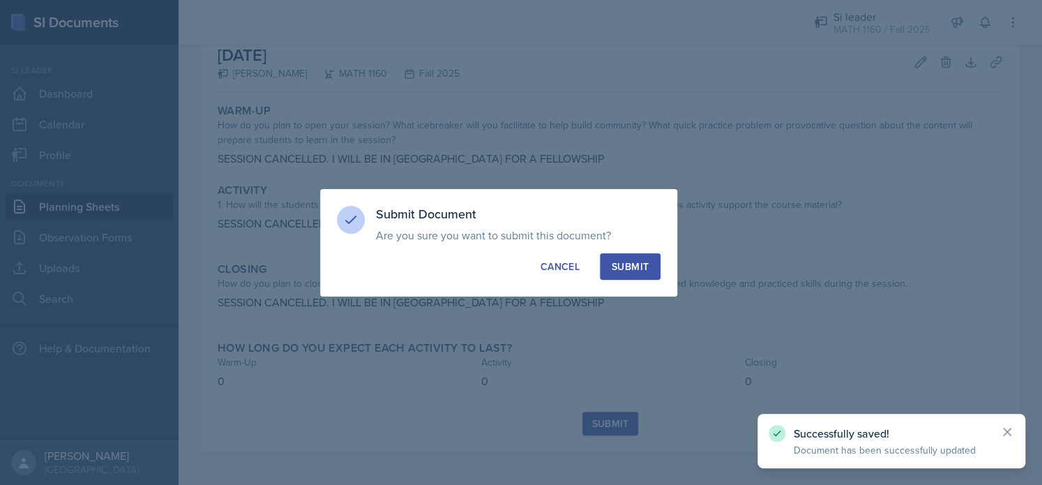
click at [629, 257] on button "Submit" at bounding box center [630, 266] width 61 height 27
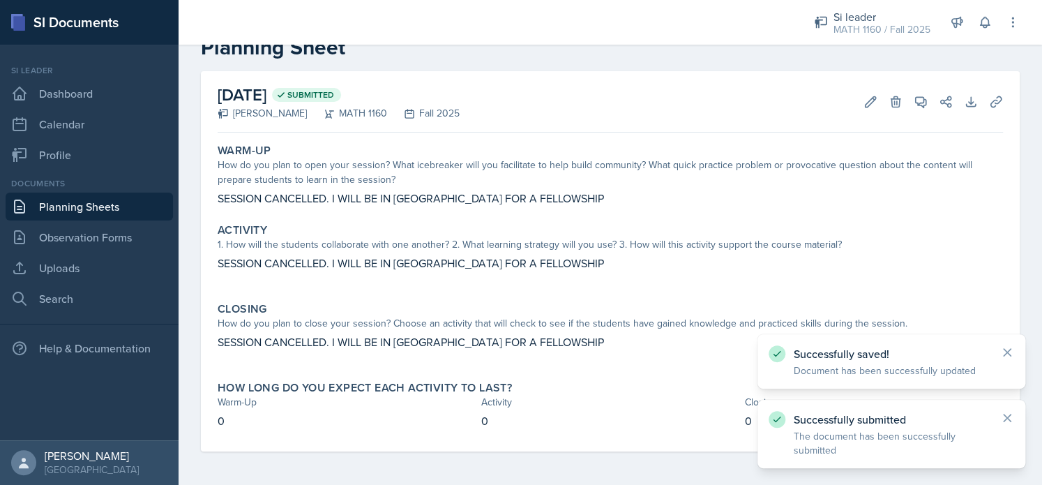
scroll to position [38, 0]
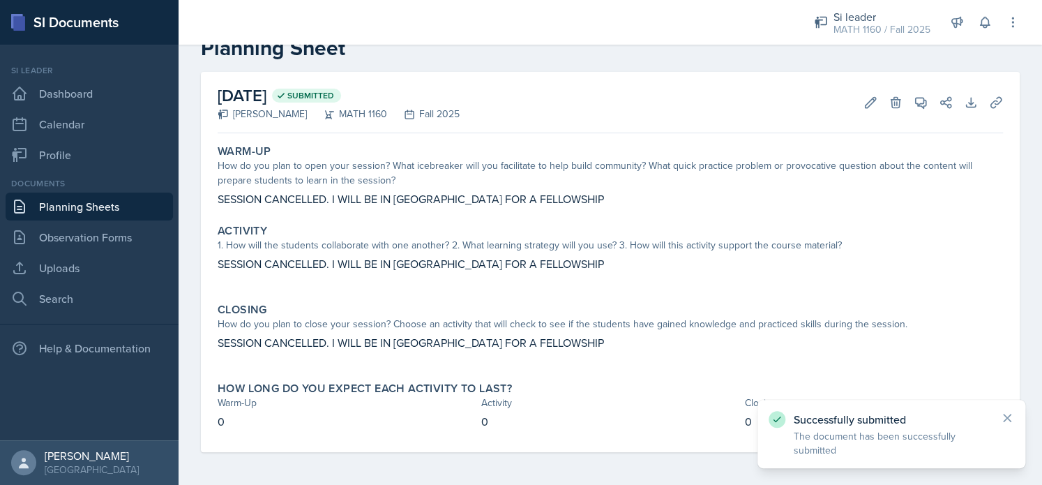
click at [123, 204] on link "Planning Sheets" at bounding box center [89, 207] width 167 height 28
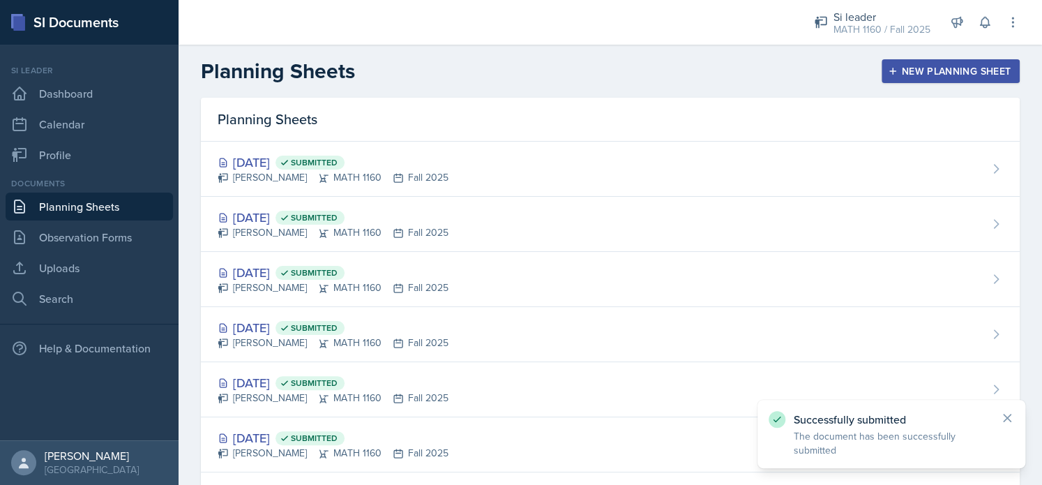
click at [882, 77] on button "New Planning Sheet" at bounding box center [951, 71] width 138 height 24
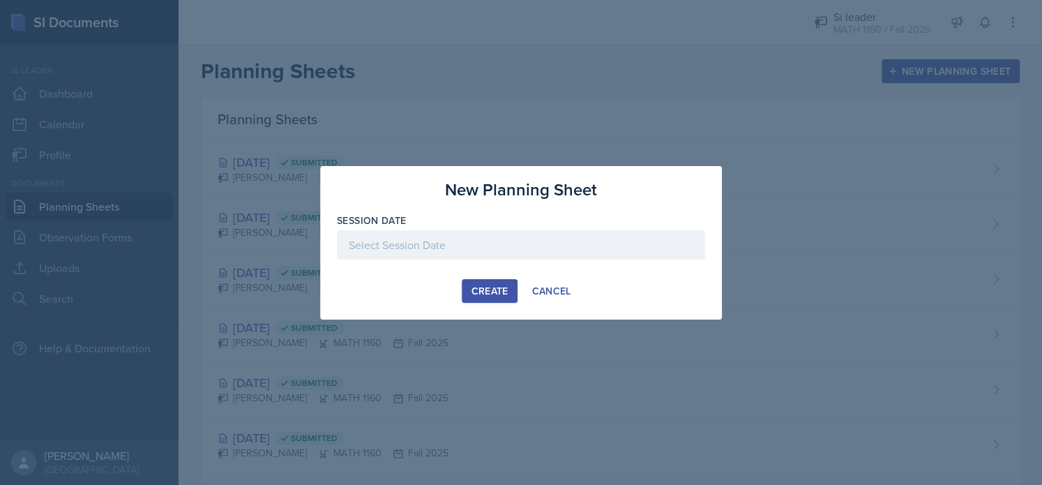
click at [543, 250] on div at bounding box center [521, 244] width 368 height 29
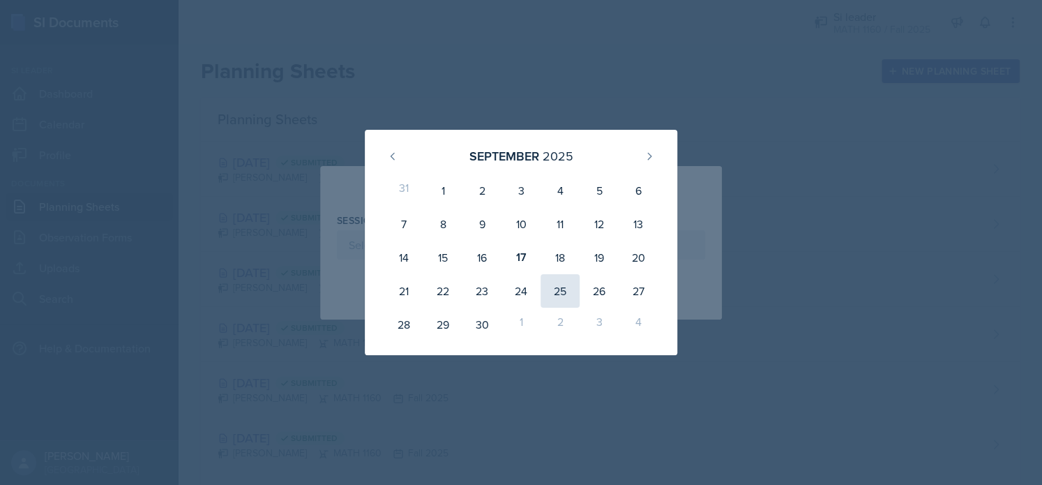
click at [558, 290] on div "25" at bounding box center [560, 290] width 39 height 33
type input "[DATE]"
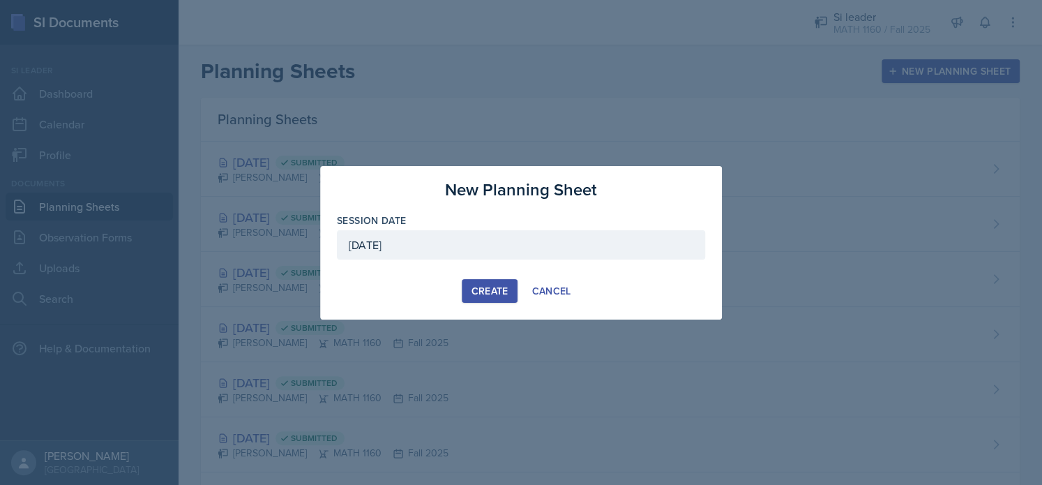
click at [491, 295] on div "Create" at bounding box center [489, 290] width 37 height 11
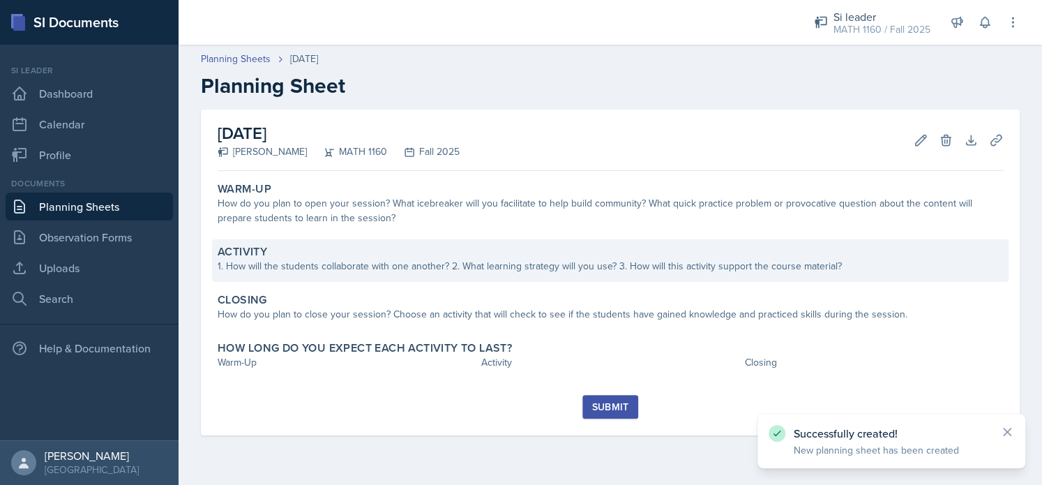
click at [358, 276] on div "Activity 1. How will the students collaborate with one another? 2. What learnin…" at bounding box center [610, 260] width 797 height 43
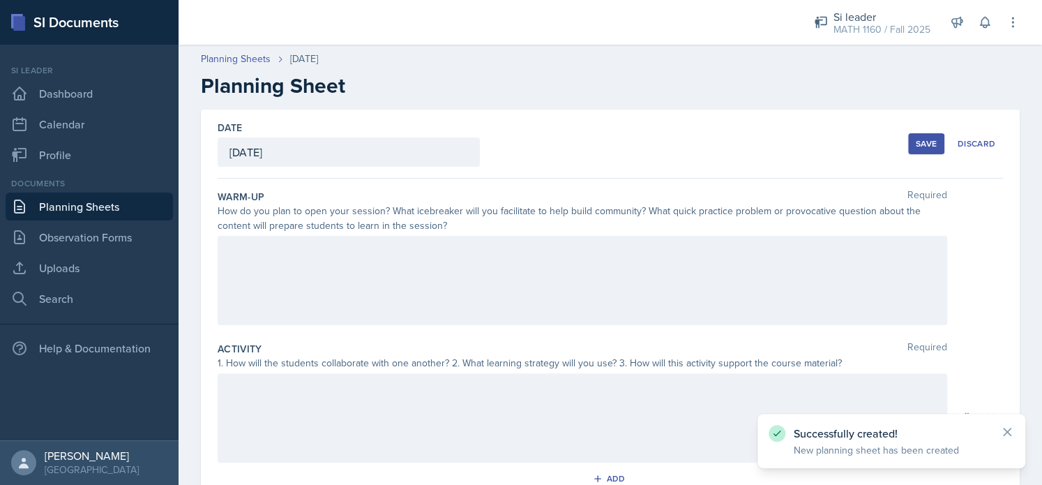
click at [354, 273] on div at bounding box center [583, 280] width 730 height 89
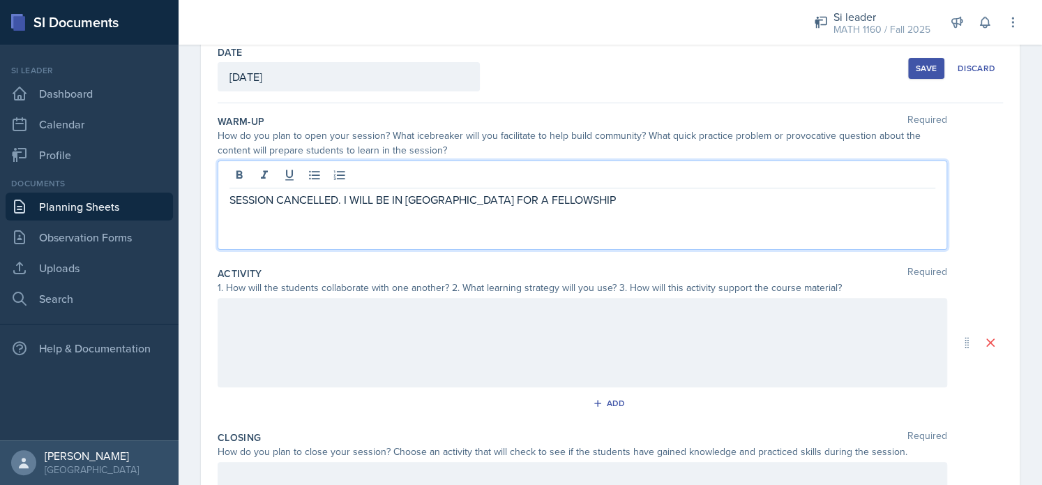
click at [347, 324] on div at bounding box center [583, 342] width 730 height 89
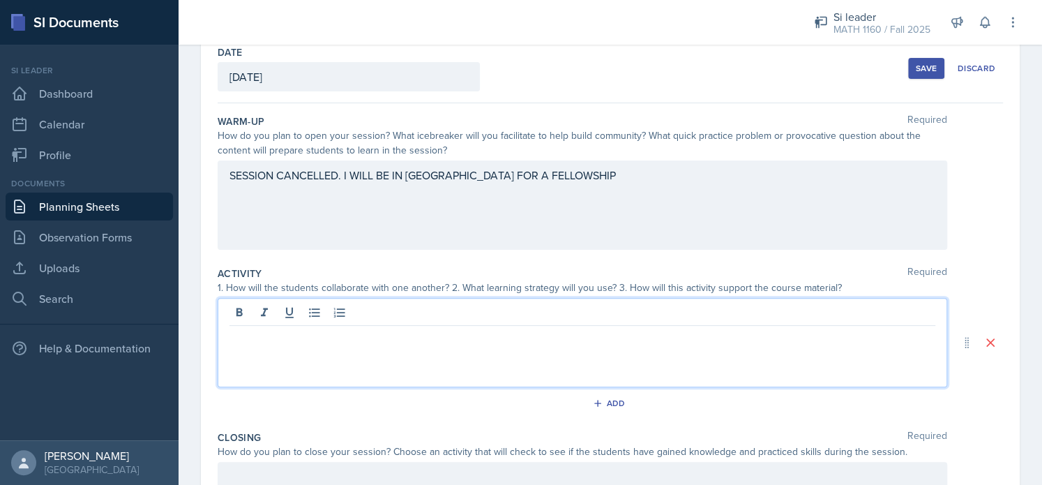
scroll to position [100, 0]
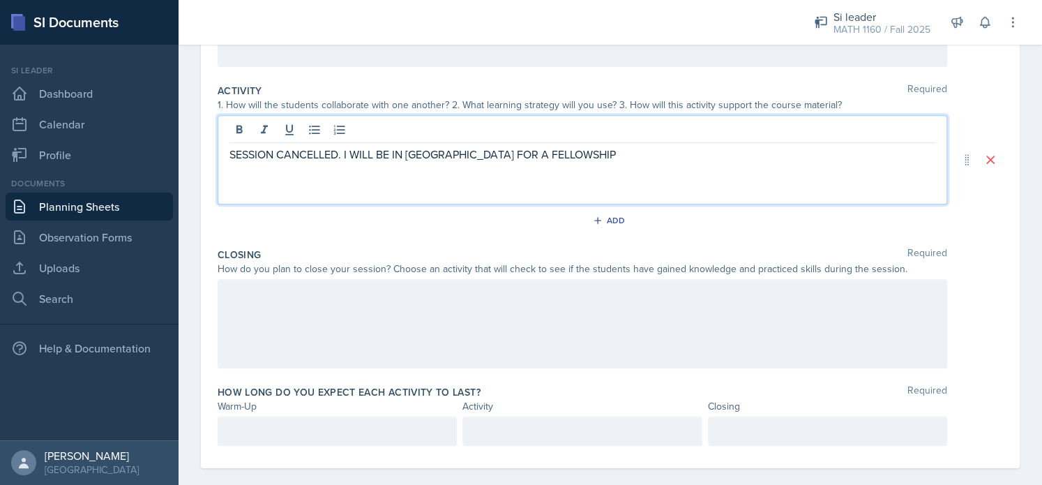
click at [340, 334] on div at bounding box center [583, 323] width 730 height 89
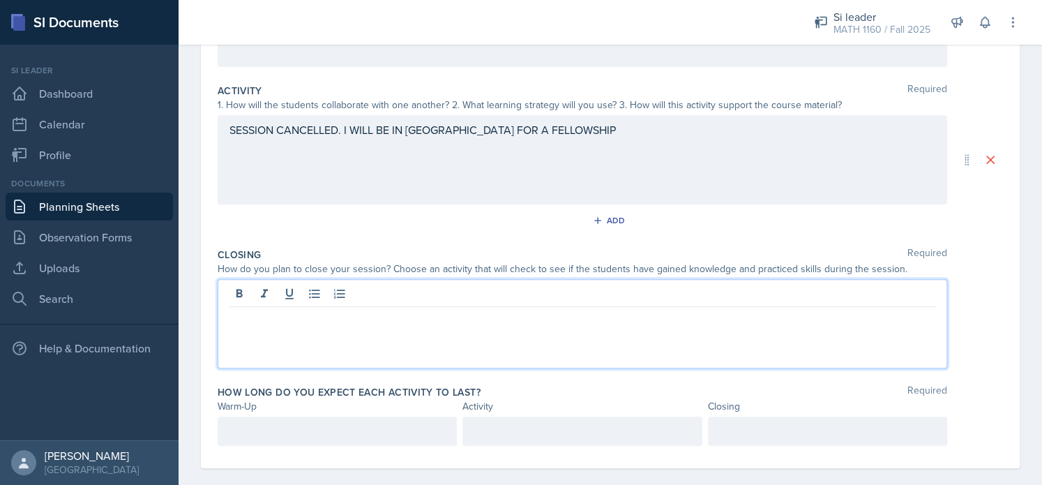
scroll to position [273, 0]
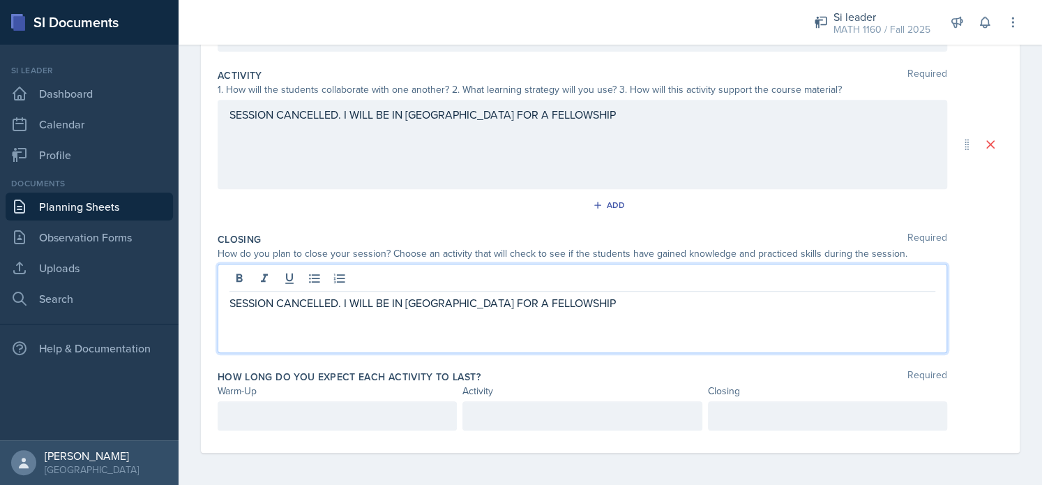
click at [309, 408] on div at bounding box center [337, 415] width 239 height 29
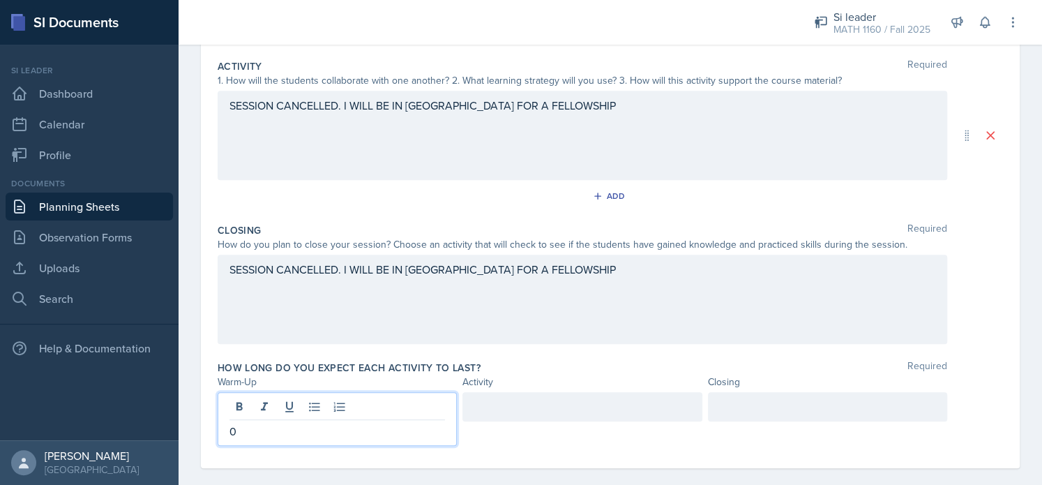
click at [606, 399] on div at bounding box center [582, 406] width 239 height 29
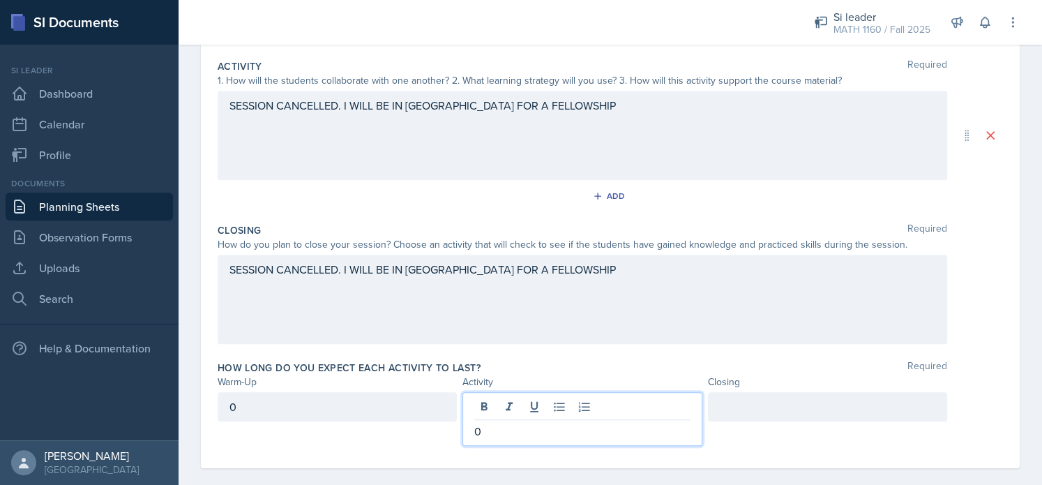
click at [786, 398] on div at bounding box center [827, 406] width 239 height 29
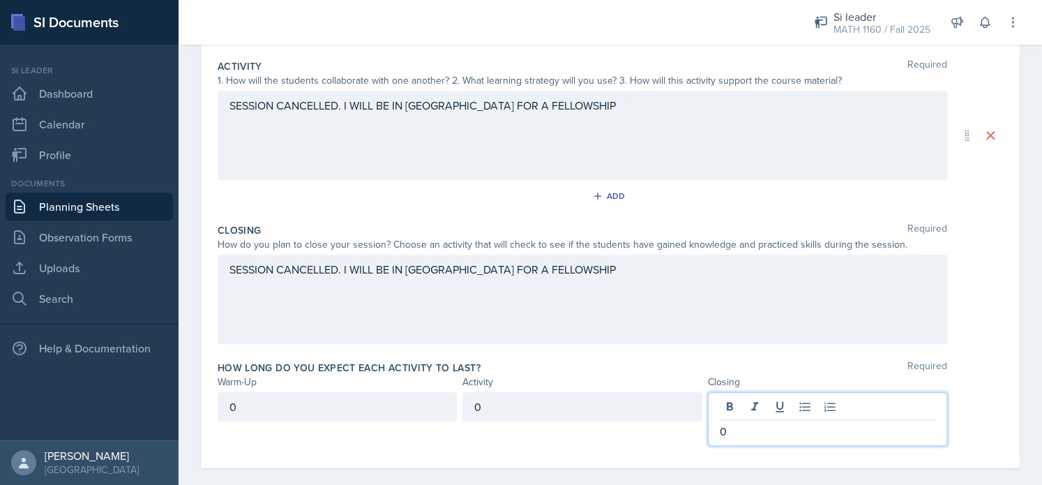
scroll to position [0, 0]
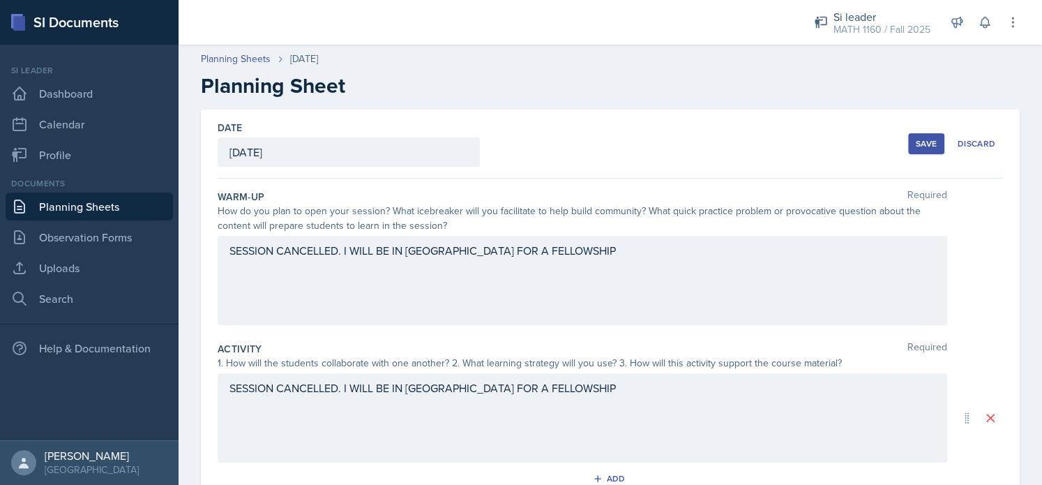
click at [929, 150] on button "Save" at bounding box center [926, 143] width 36 height 21
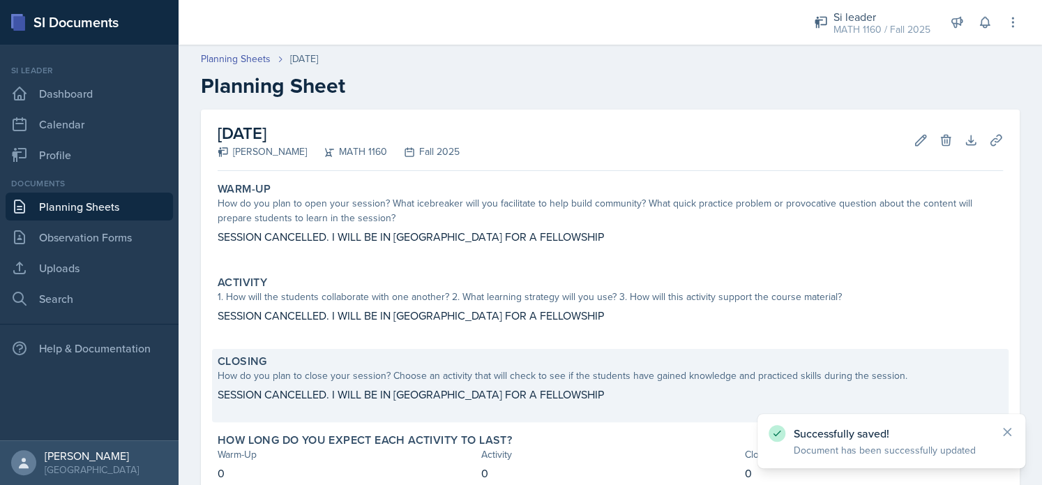
scroll to position [92, 0]
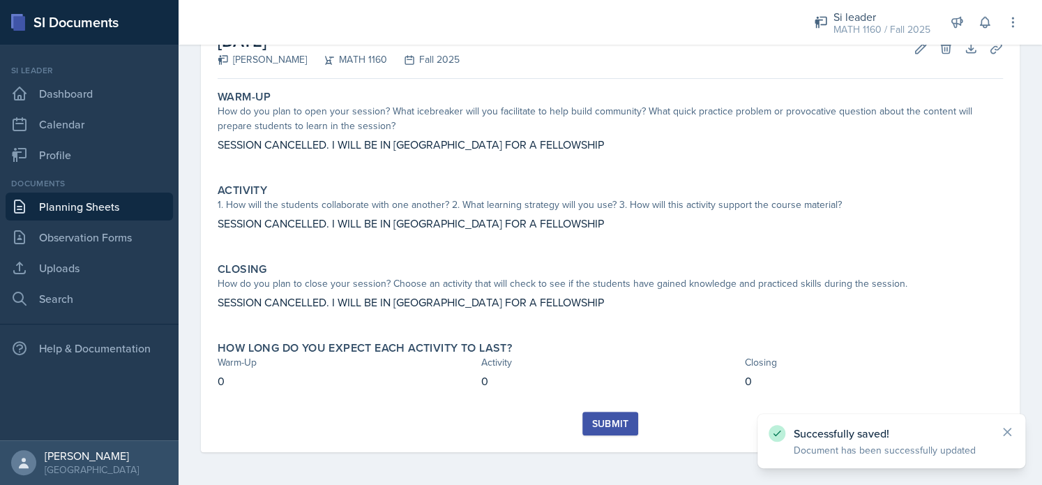
click at [593, 423] on div "Submit" at bounding box center [610, 423] width 37 height 11
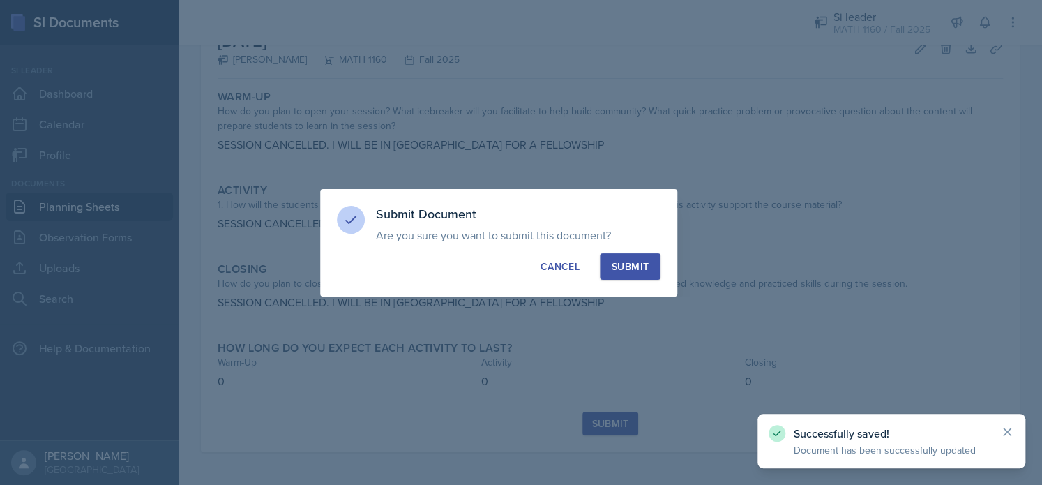
click at [638, 271] on div "Submit" at bounding box center [630, 267] width 37 height 14
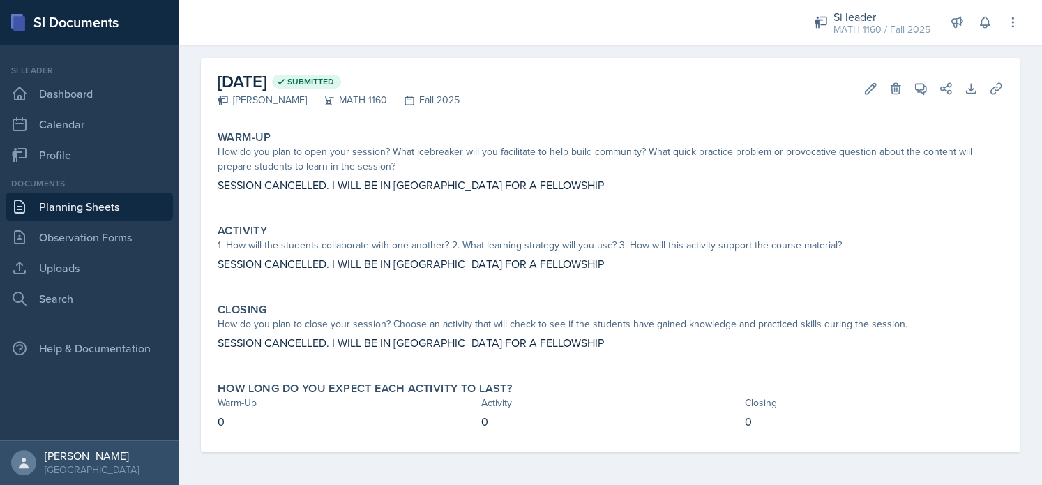
click at [84, 206] on link "Planning Sheets" at bounding box center [89, 207] width 167 height 28
